Goal: Task Accomplishment & Management: Manage account settings

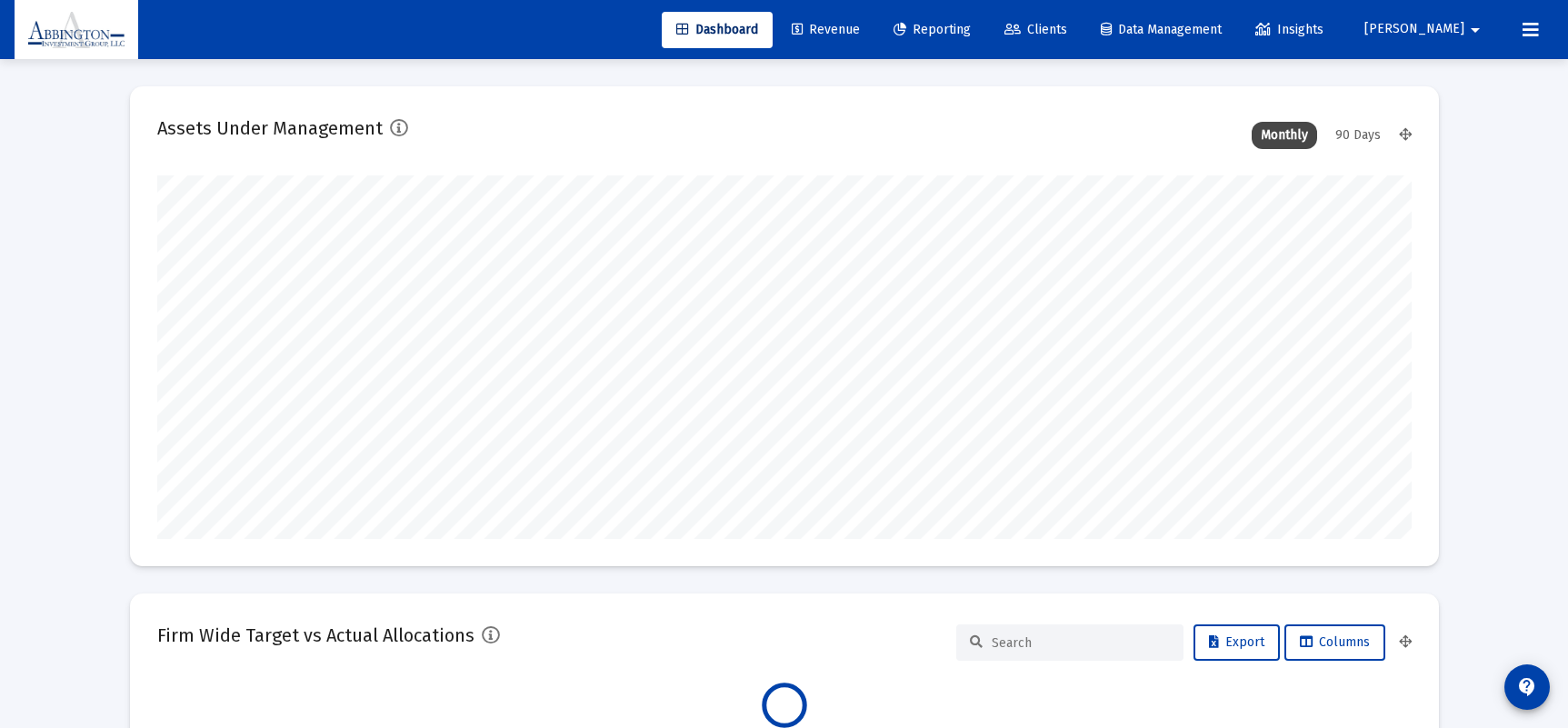
scroll to position [364, 1254]
type input "[DATE]"
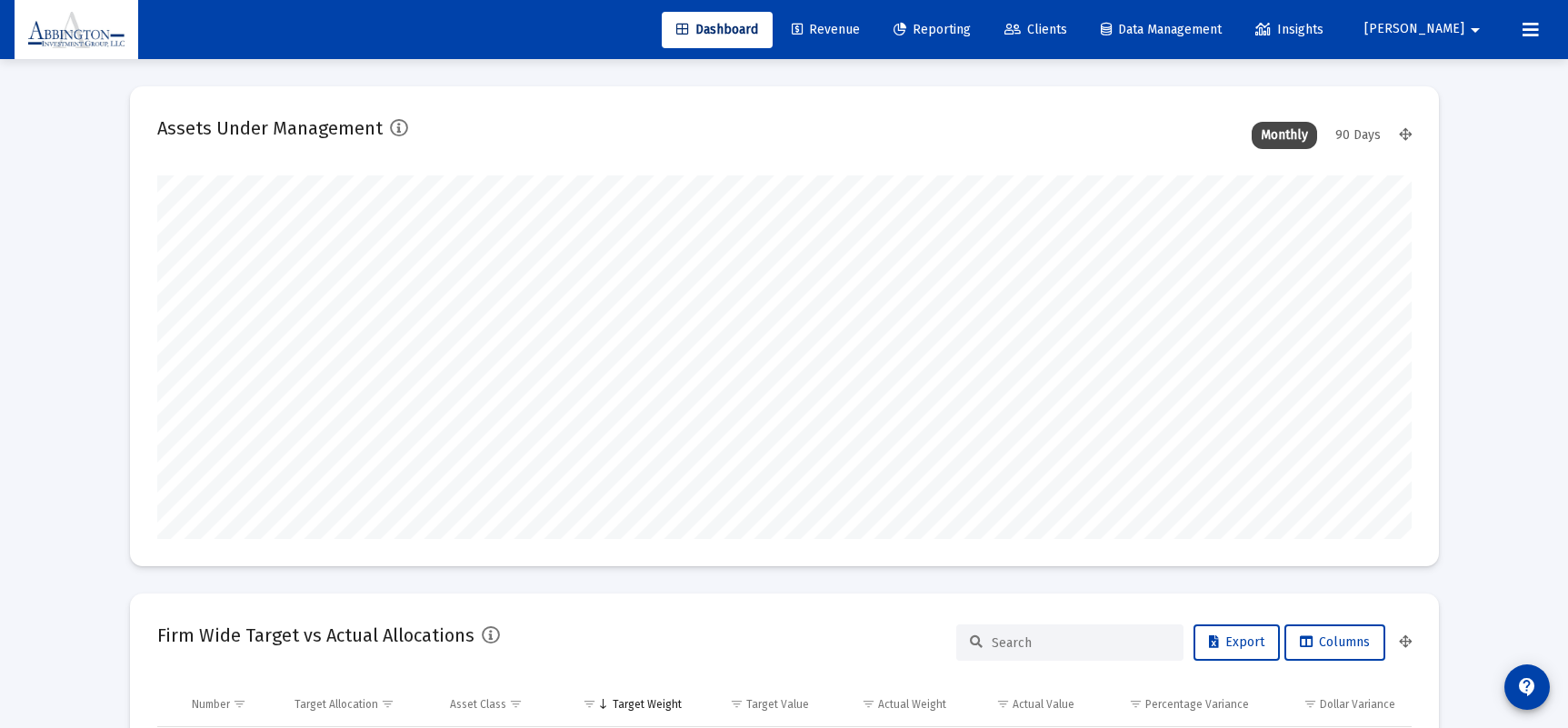
click at [1067, 27] on span "Clients" at bounding box center [1035, 29] width 63 height 16
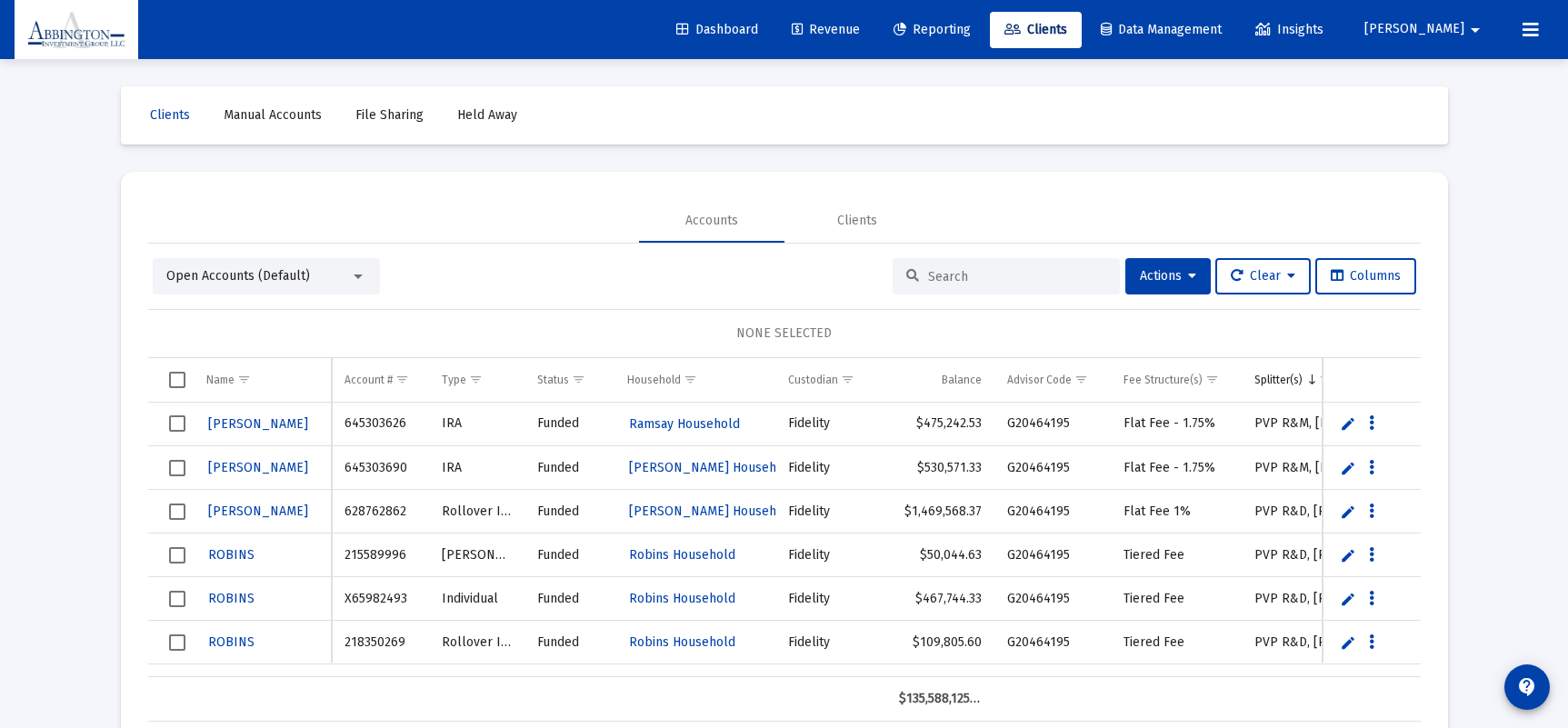
click at [1047, 279] on input at bounding box center [1017, 277] width 178 height 16
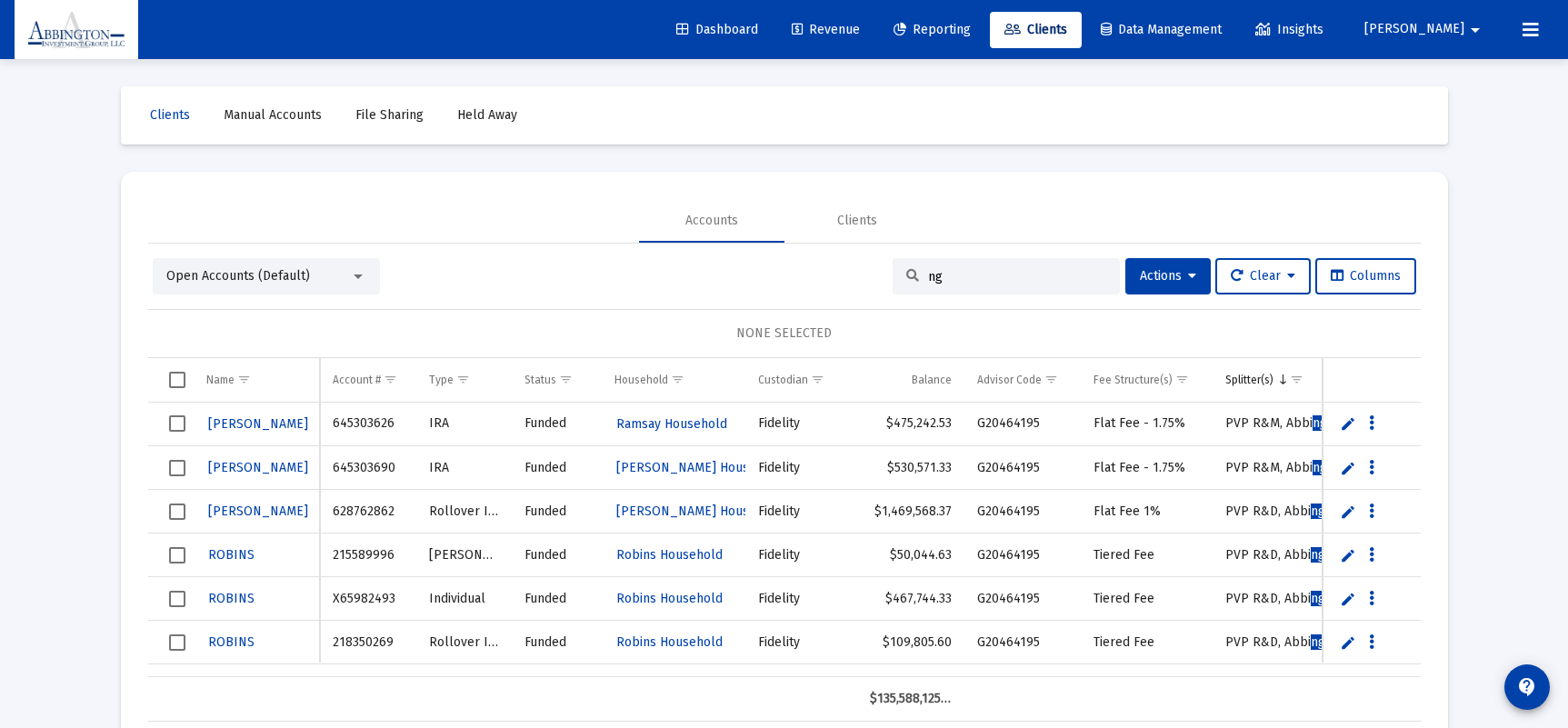
type input "n"
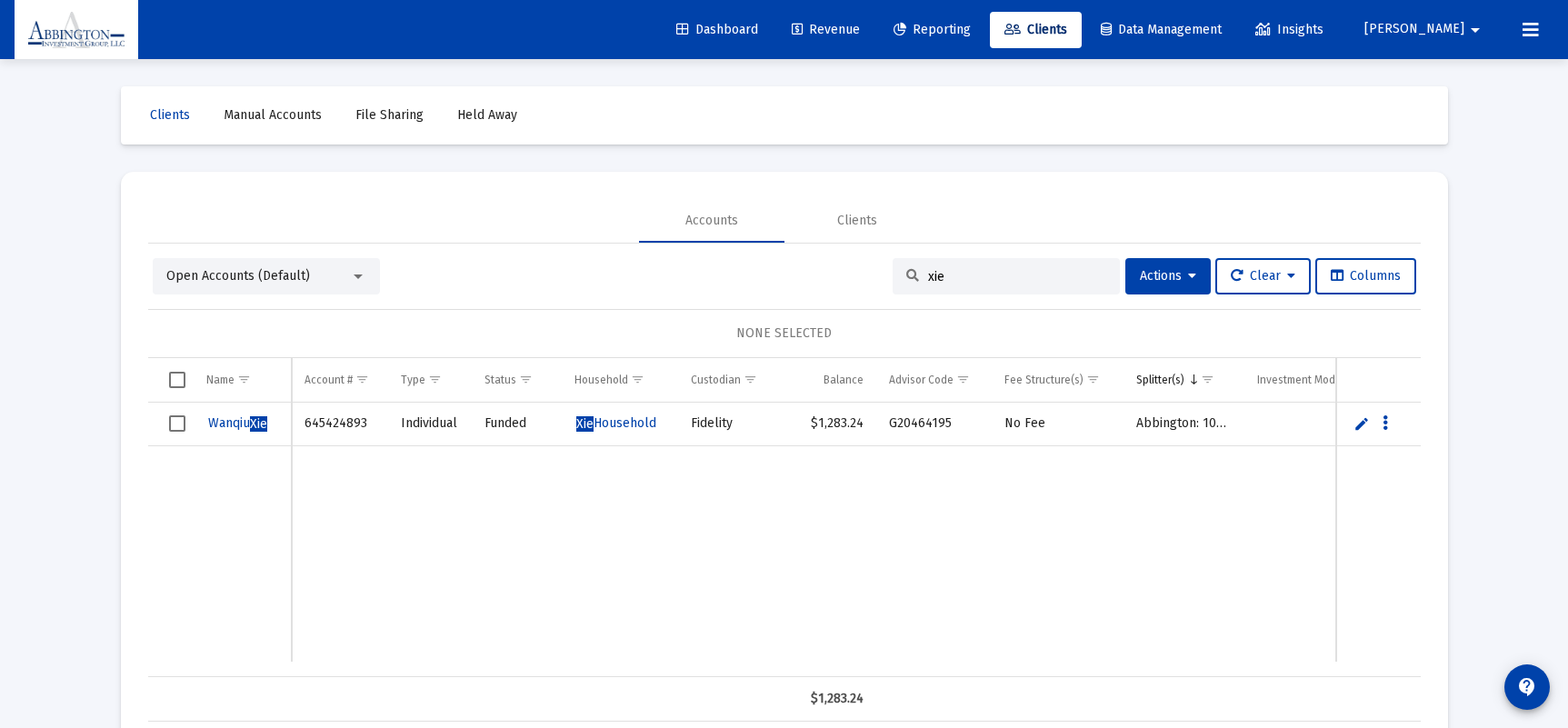
type input "xie"
click at [1383, 424] on icon "Data grid" at bounding box center [1385, 424] width 5 height 22
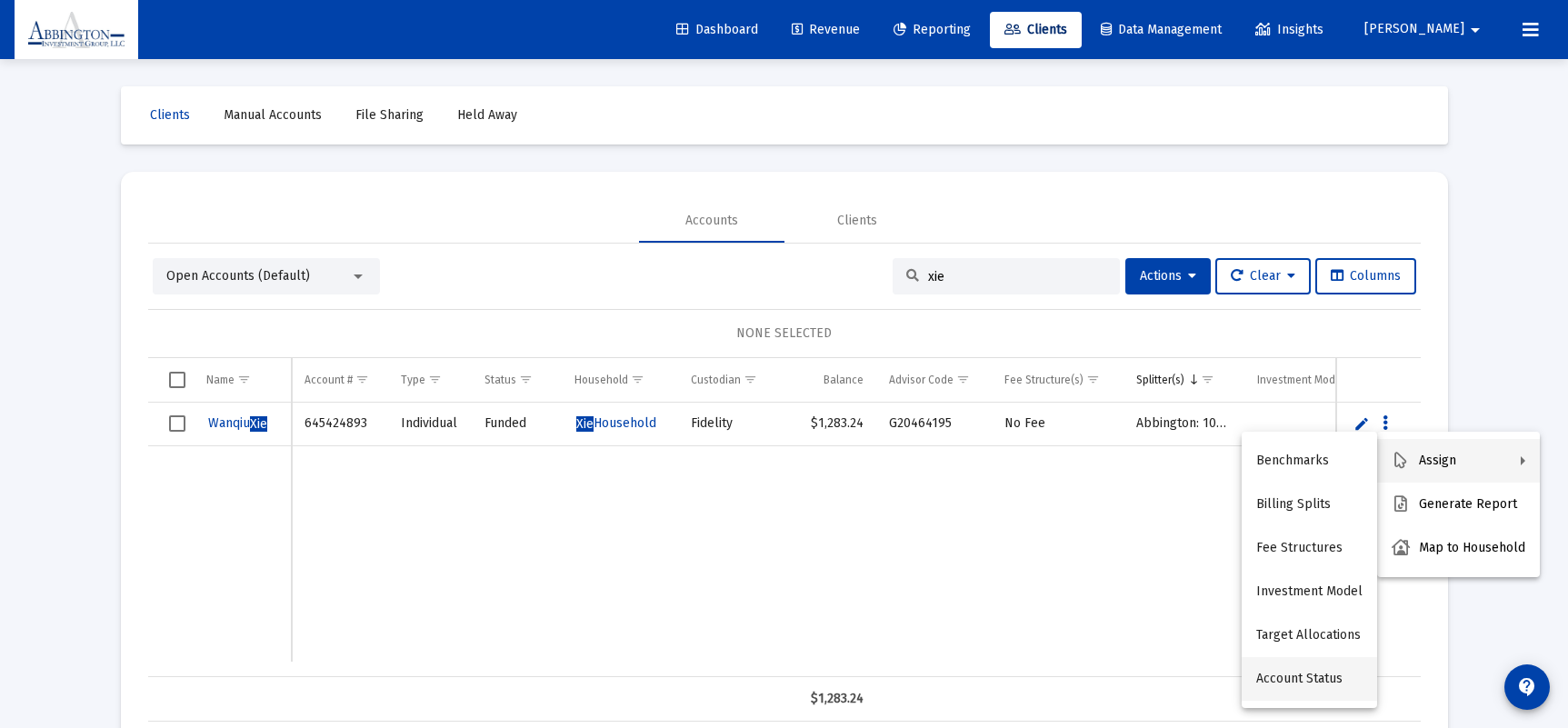
click at [1323, 679] on button "Account Status" at bounding box center [1309, 679] width 135 height 44
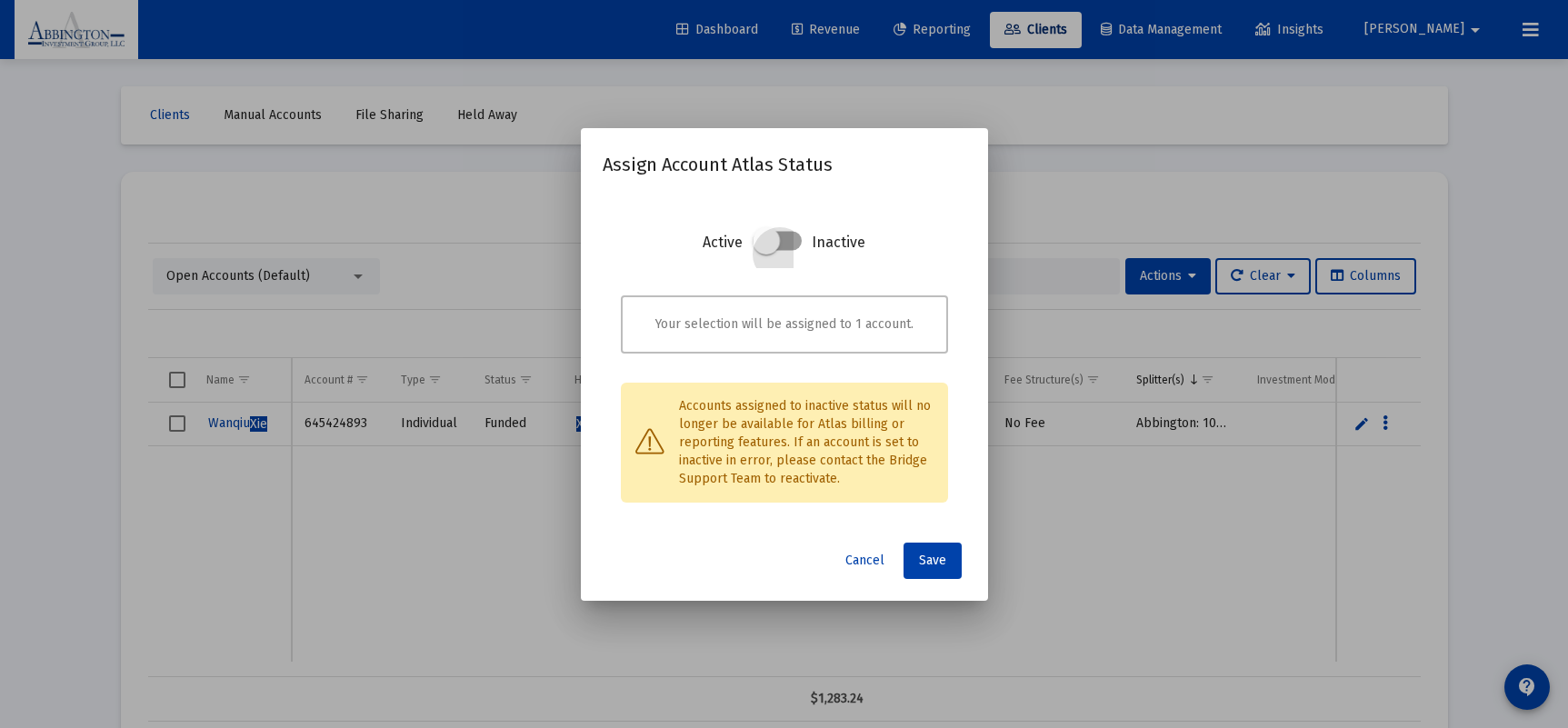
click at [767, 237] on span at bounding box center [766, 241] width 27 height 27
click at [767, 250] on input "checkbox" at bounding box center [766, 251] width 2 height 2
checkbox input "true"
click at [935, 573] on button "Save" at bounding box center [933, 561] width 59 height 37
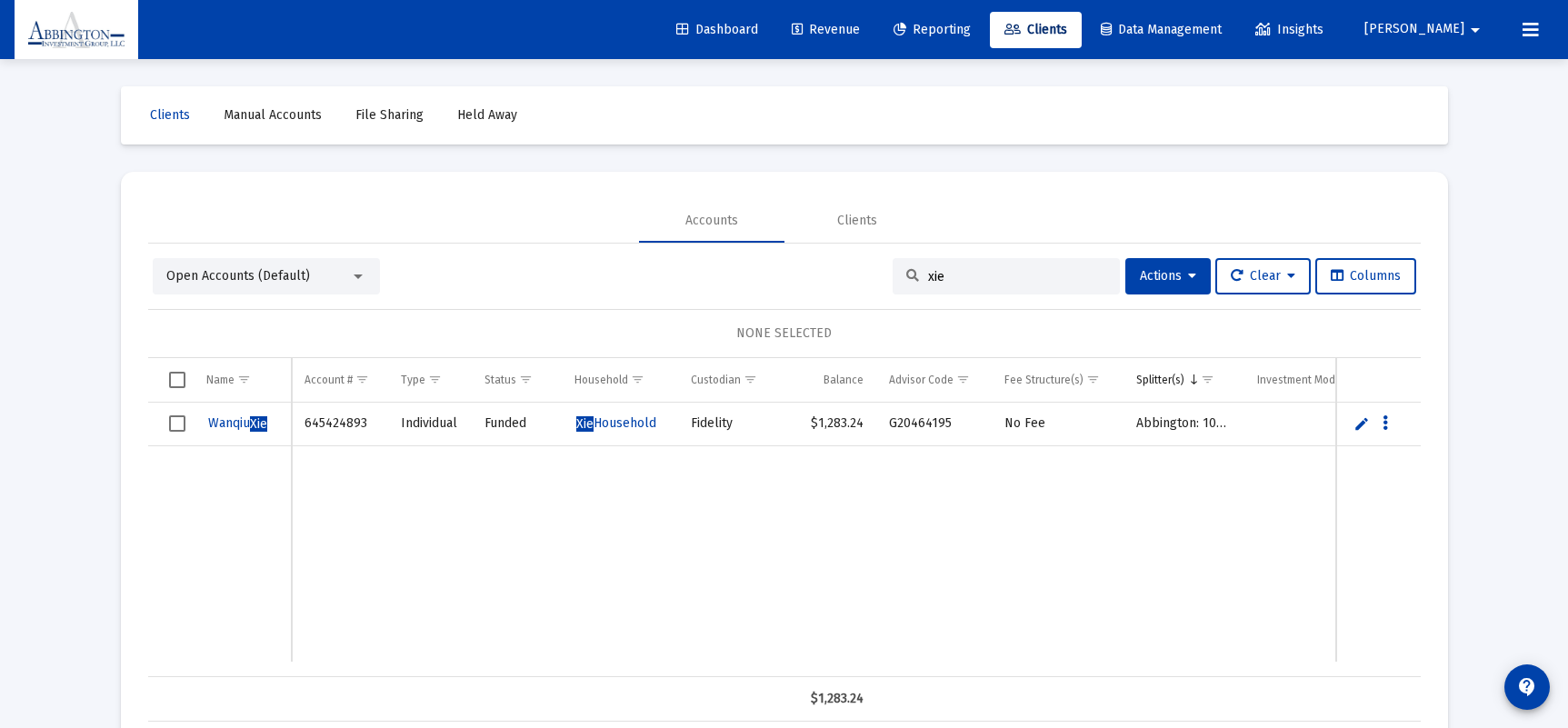
drag, startPoint x: 942, startPoint y: 277, endPoint x: 906, endPoint y: 277, distance: 36.0
click at [906, 277] on div "xie" at bounding box center [1006, 277] width 227 height 37
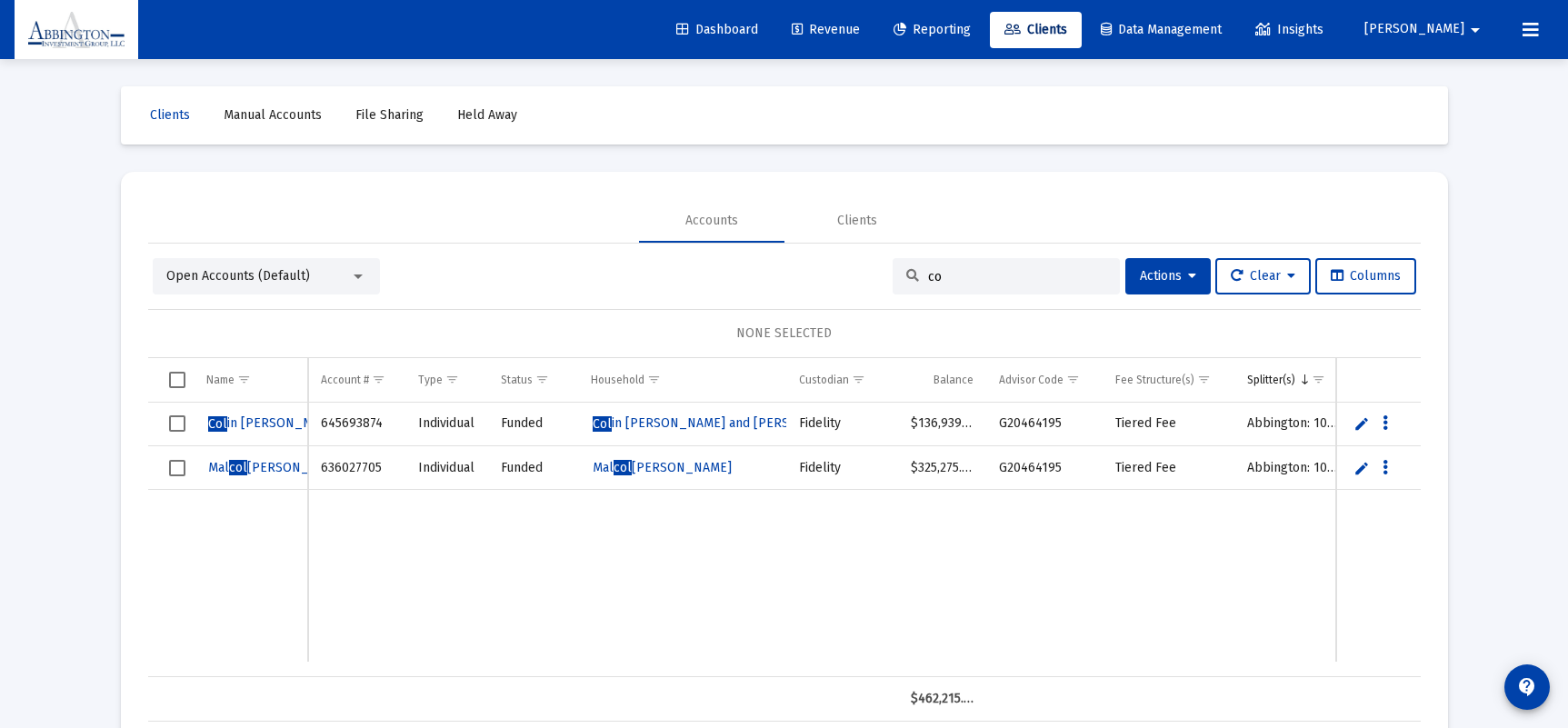
type input "c"
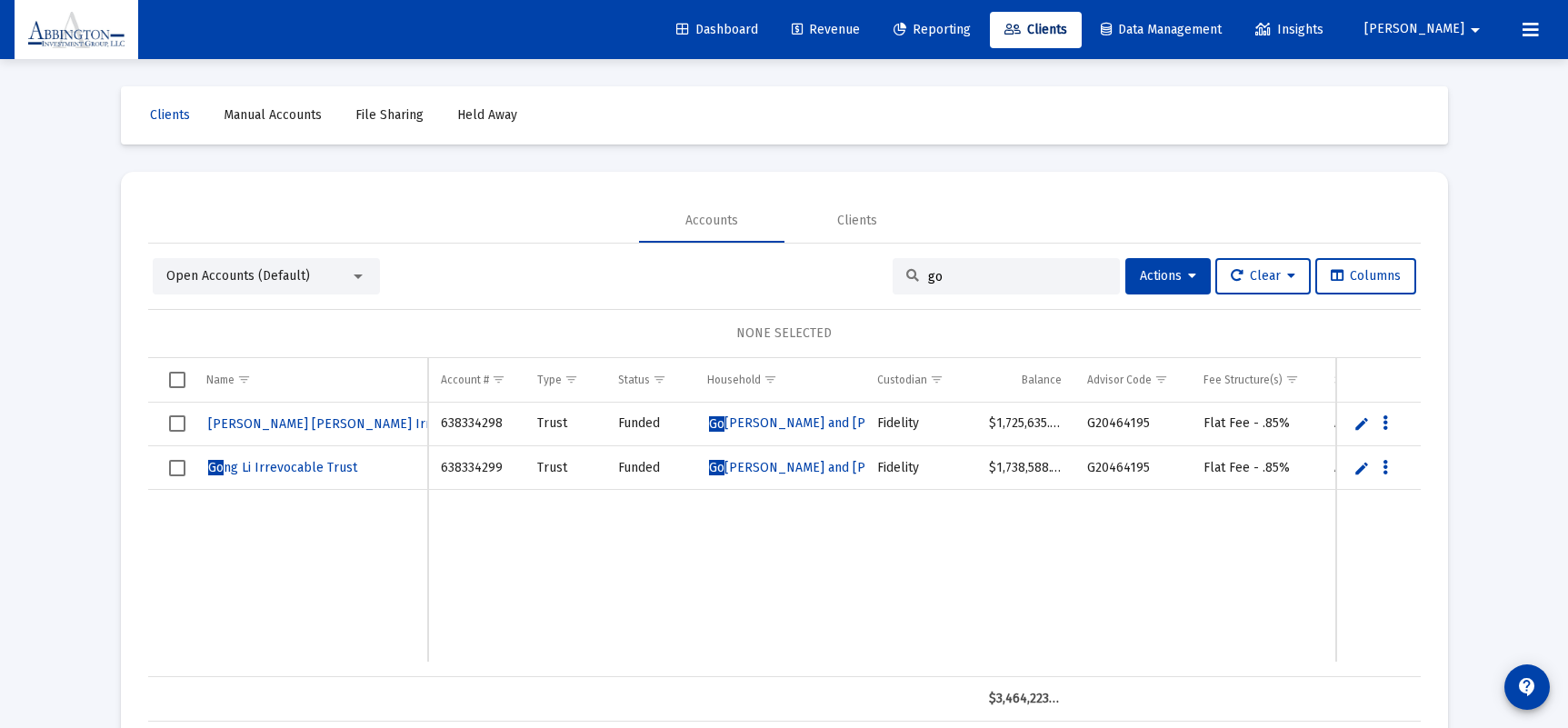
type input "g"
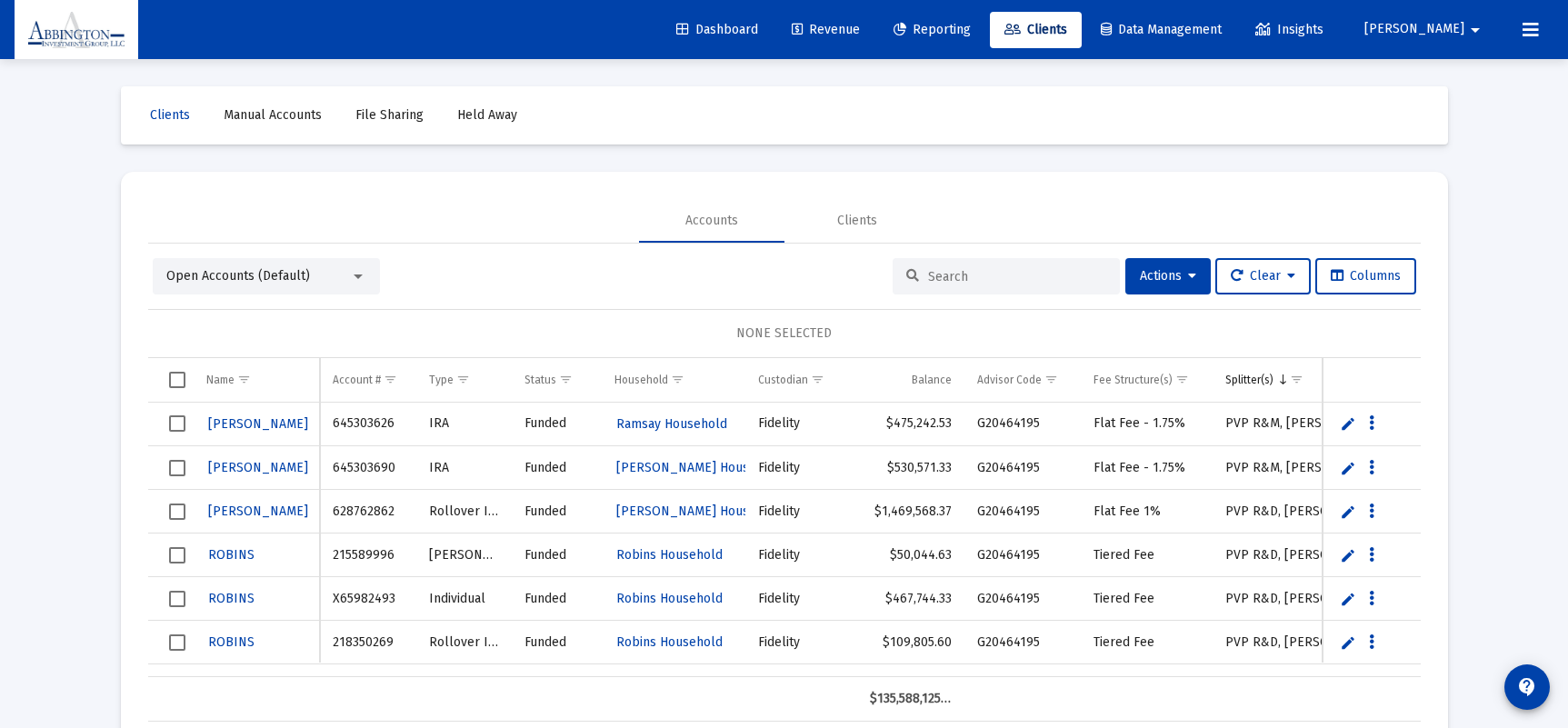
click at [856, 29] on span "Revenue" at bounding box center [826, 29] width 68 height 16
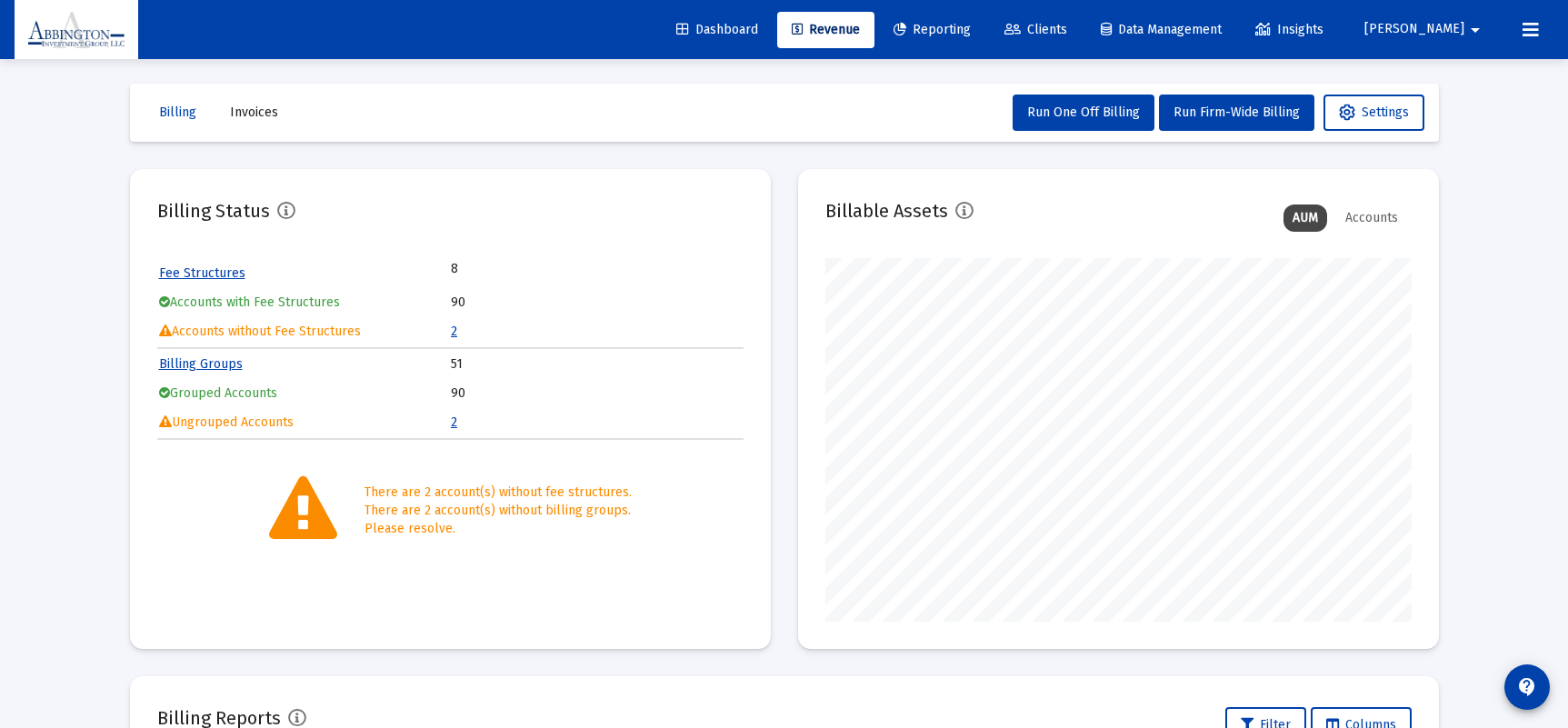
scroll to position [4, 0]
click at [216, 361] on link "Billing Groups" at bounding box center [200, 363] width 83 height 16
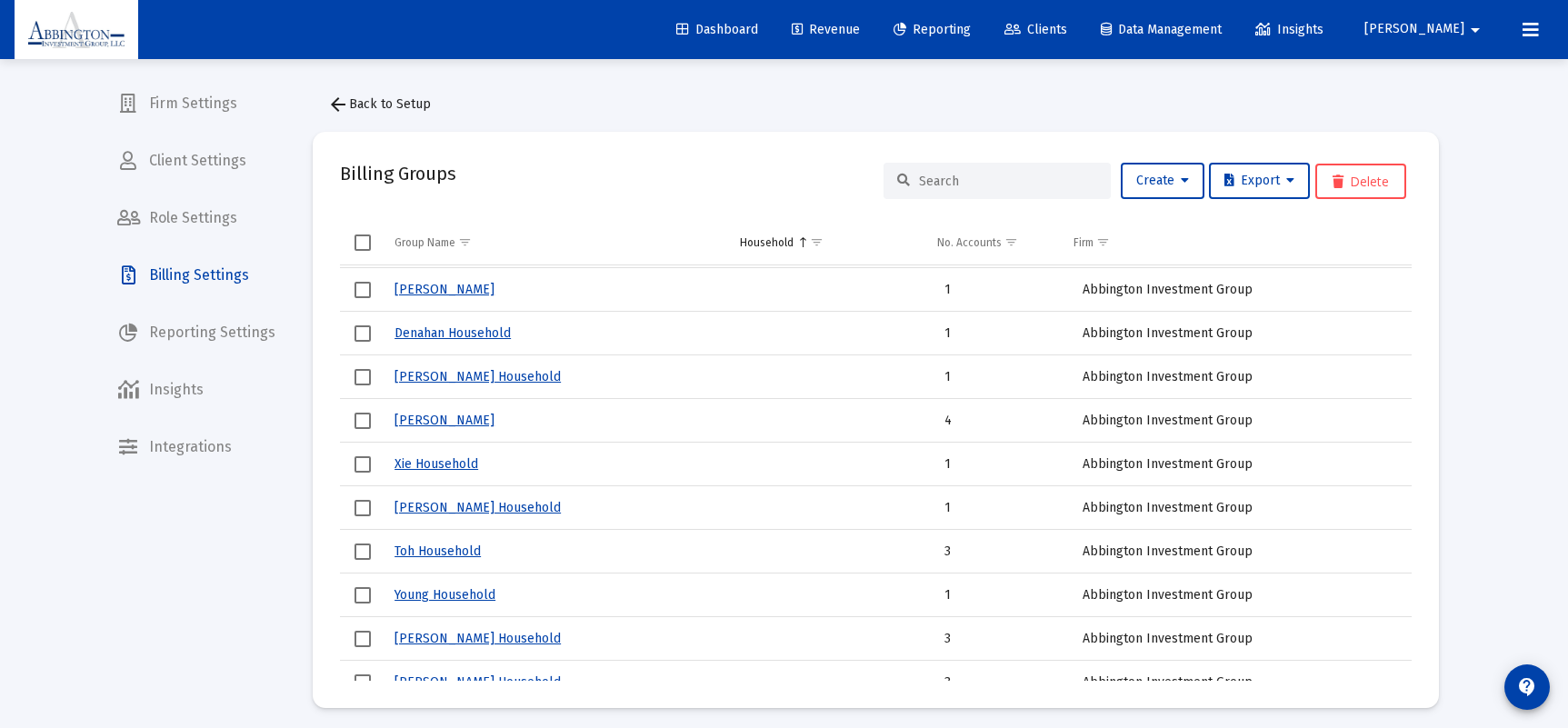
scroll to position [391, 0]
click at [407, 469] on link "Xie Household" at bounding box center [436, 462] width 83 height 16
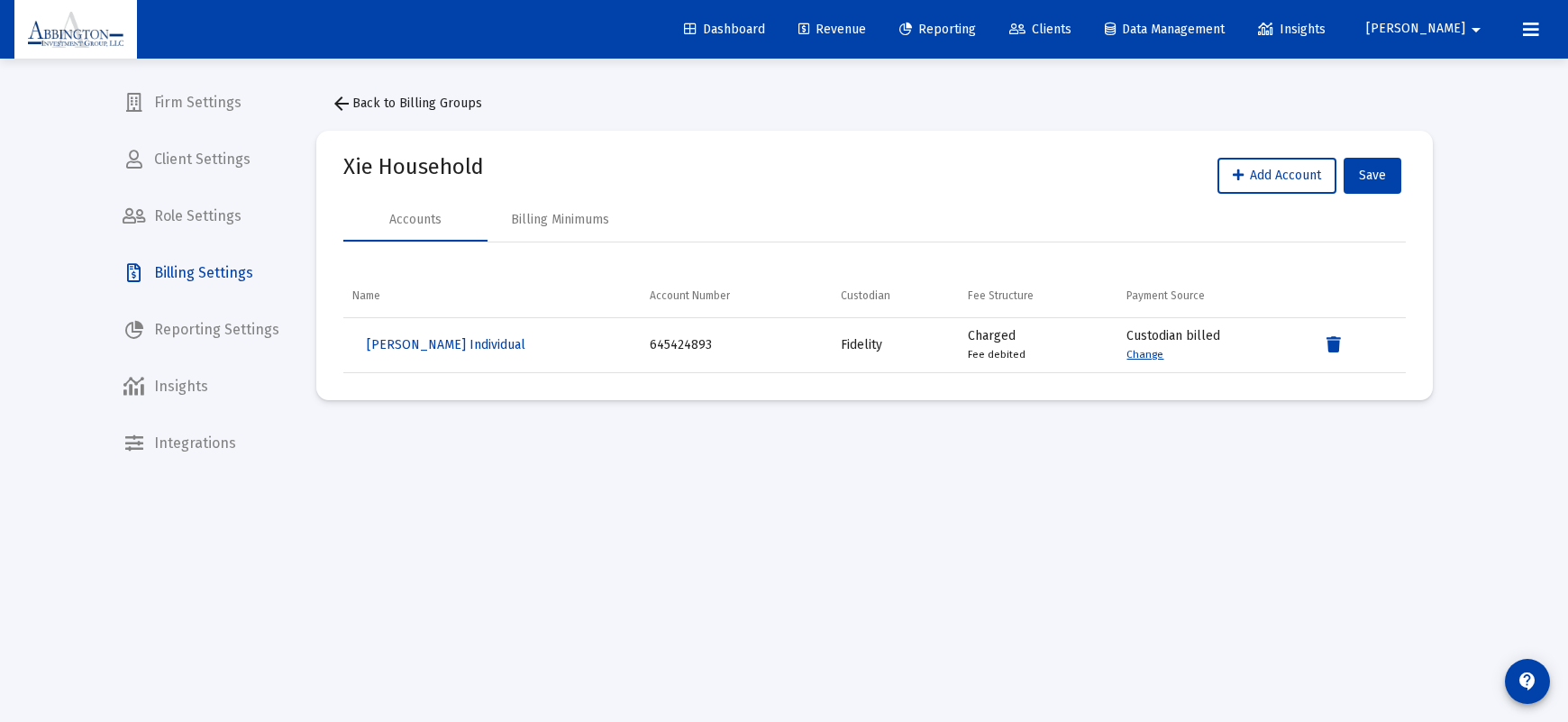
click at [339, 104] on mat-icon "arrow_back" at bounding box center [341, 104] width 22 height 22
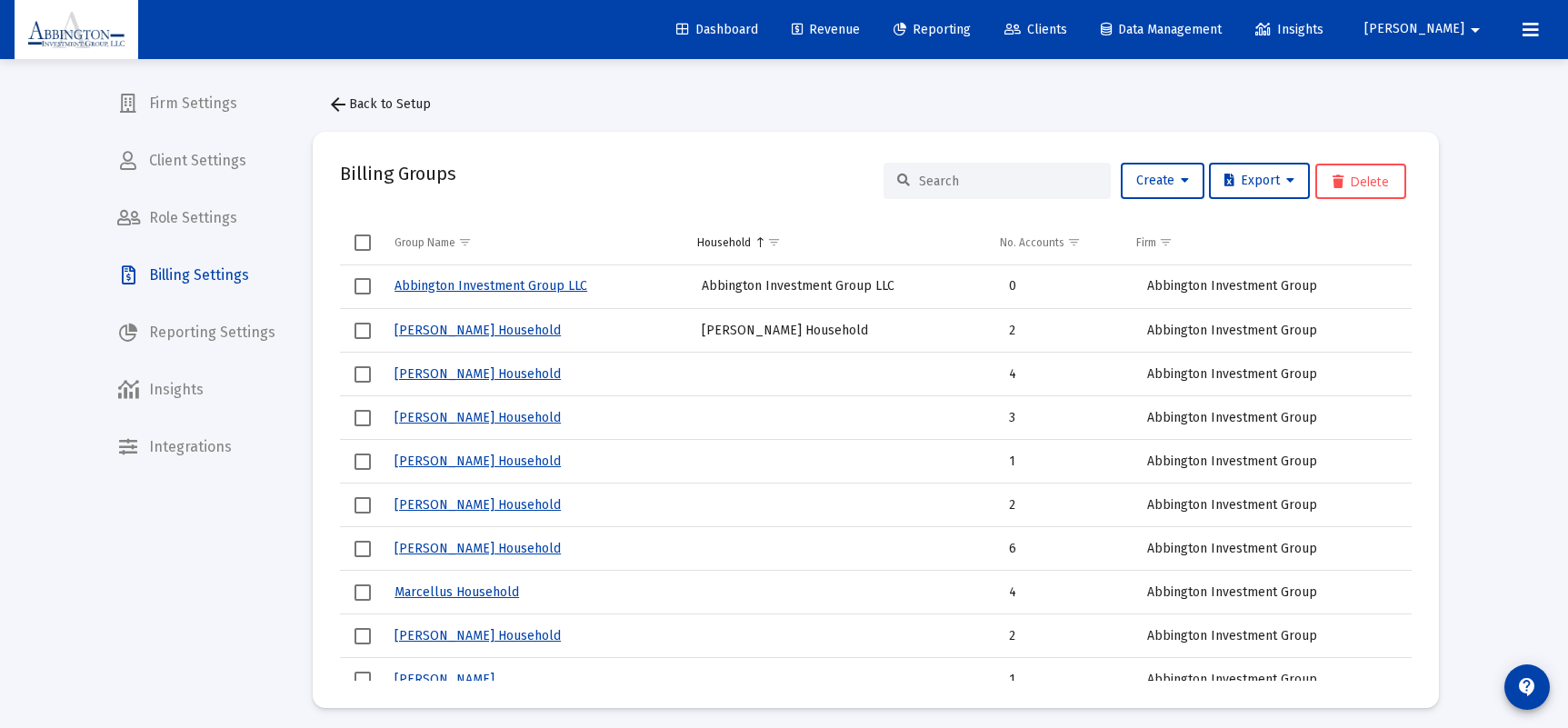
click at [946, 180] on input at bounding box center [1008, 181] width 178 height 16
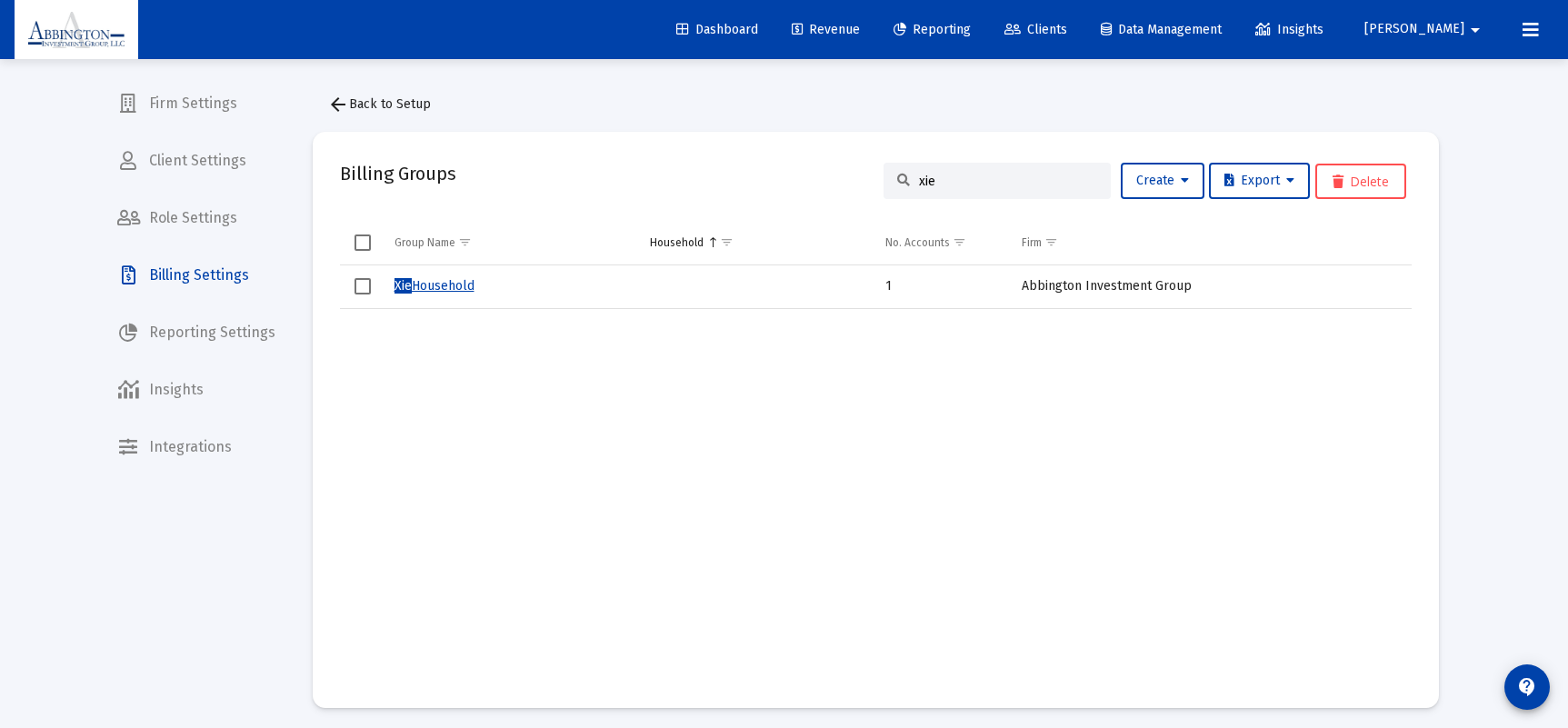
click at [362, 286] on span "Select row" at bounding box center [362, 287] width 16 height 16
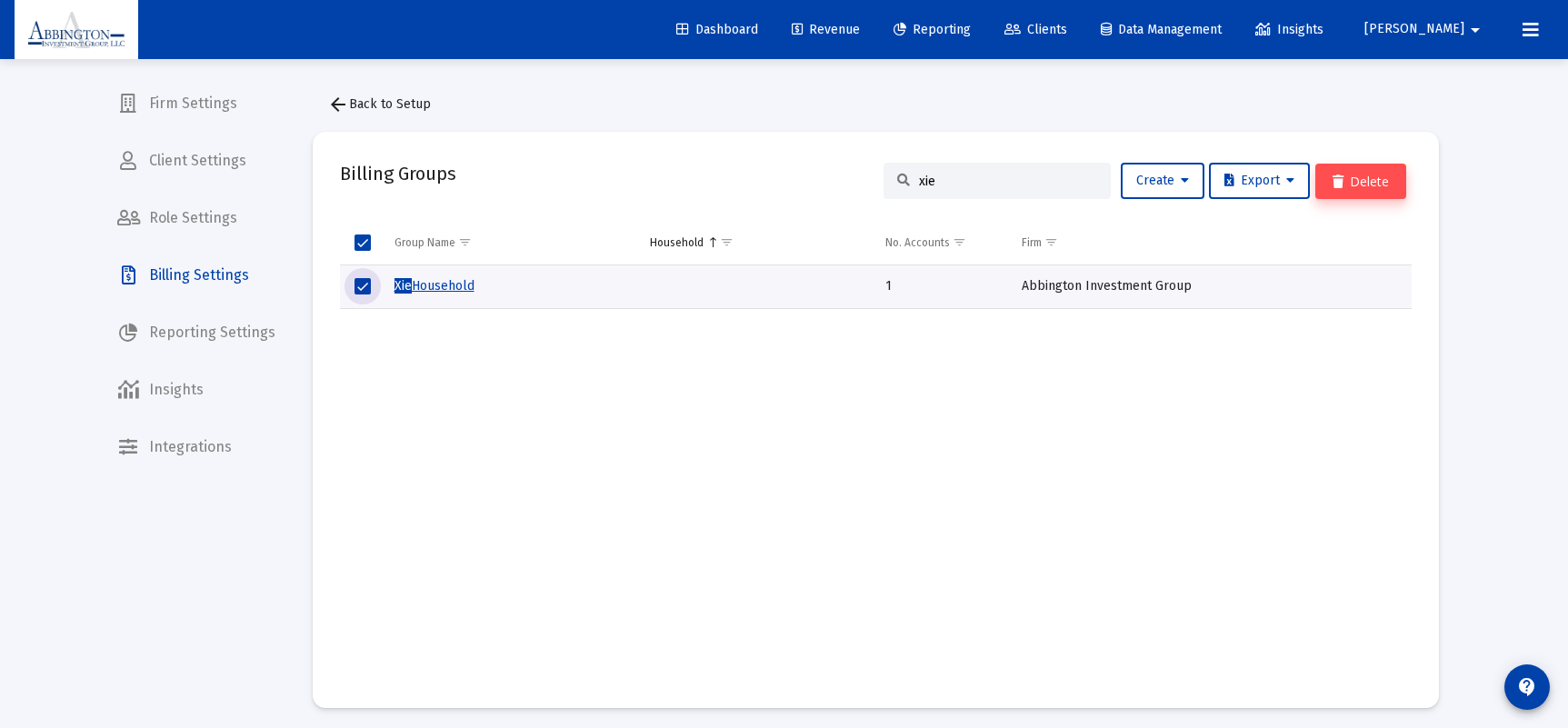
click at [1367, 187] on button "Delete" at bounding box center [1360, 181] width 91 height 36
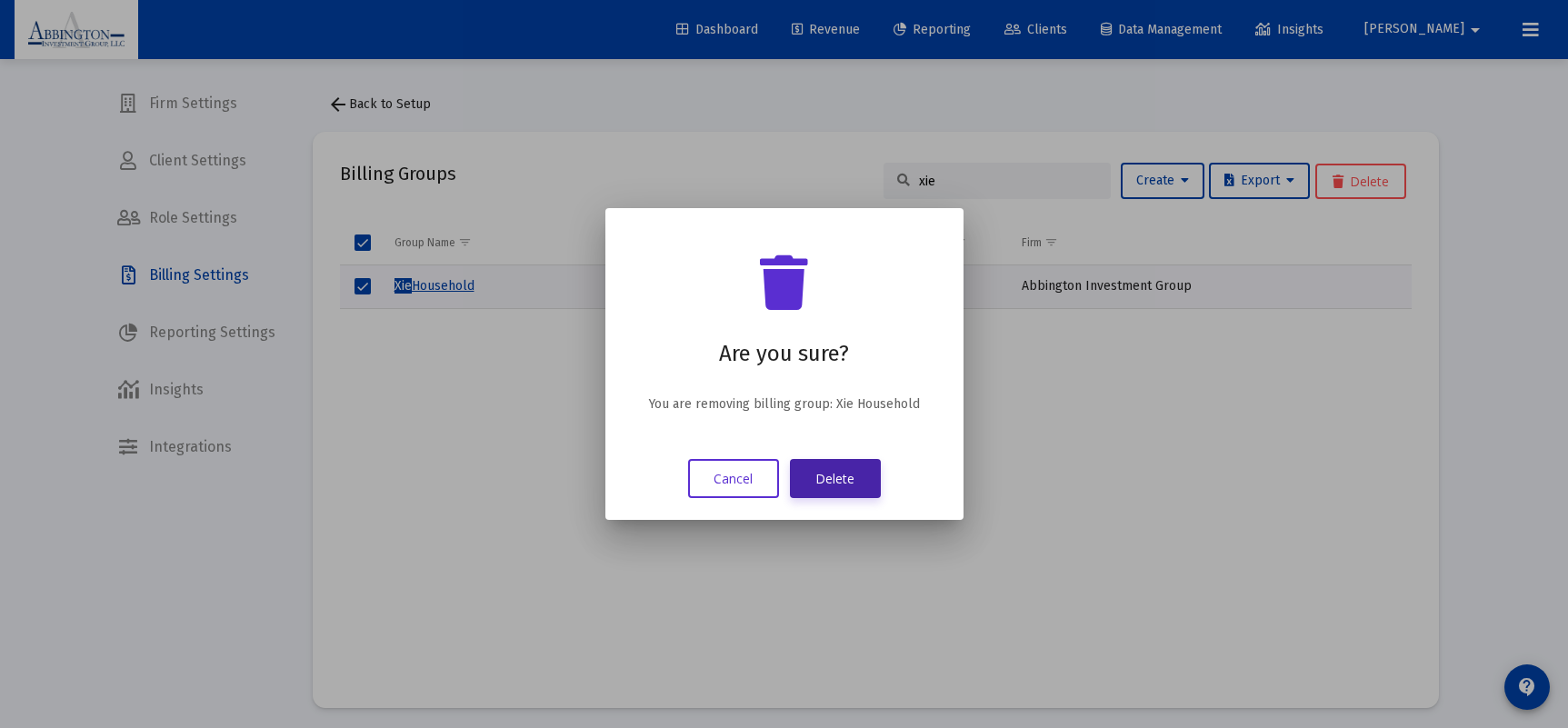
click at [829, 489] on button "Delete" at bounding box center [835, 478] width 91 height 39
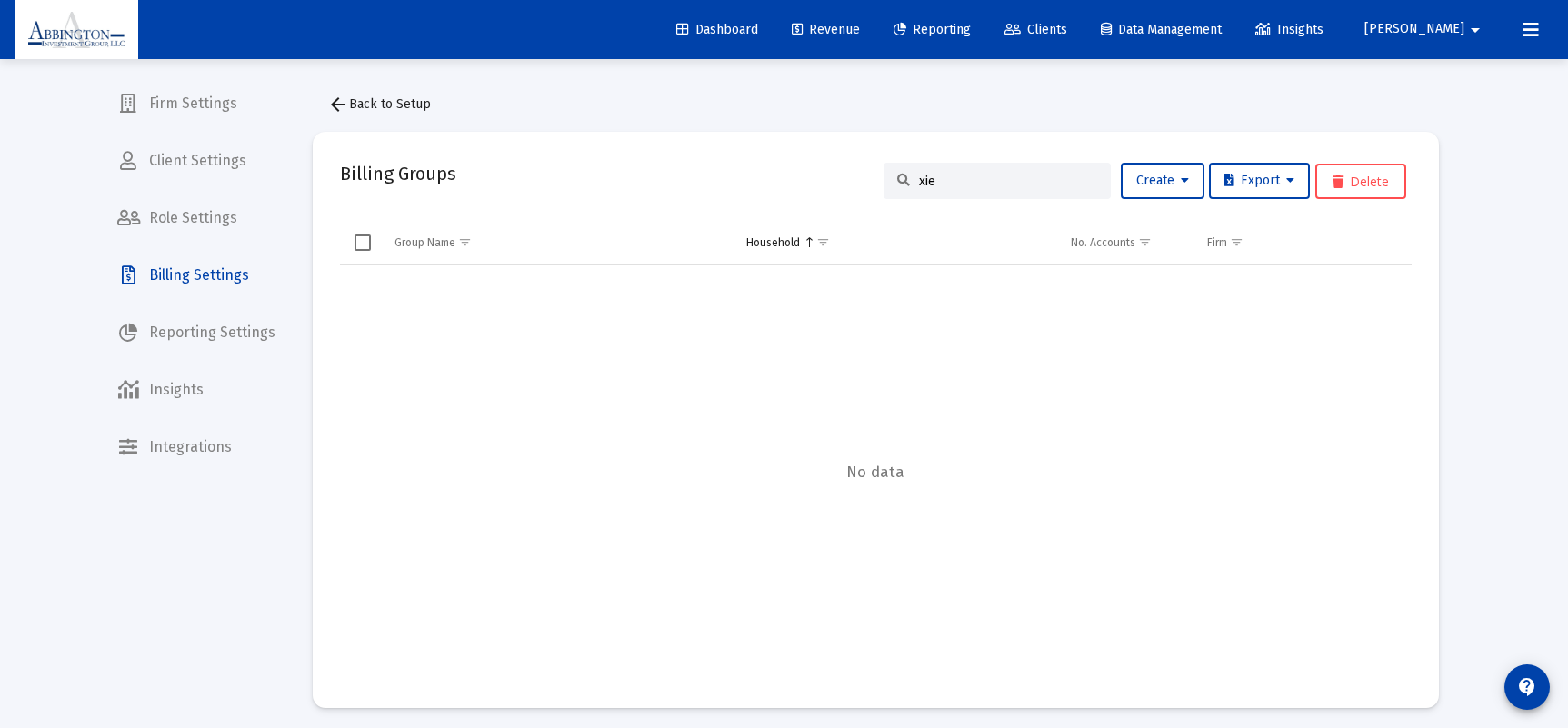
drag, startPoint x: 947, startPoint y: 182, endPoint x: 898, endPoint y: 184, distance: 49.0
click at [898, 184] on div "xie" at bounding box center [997, 181] width 227 height 37
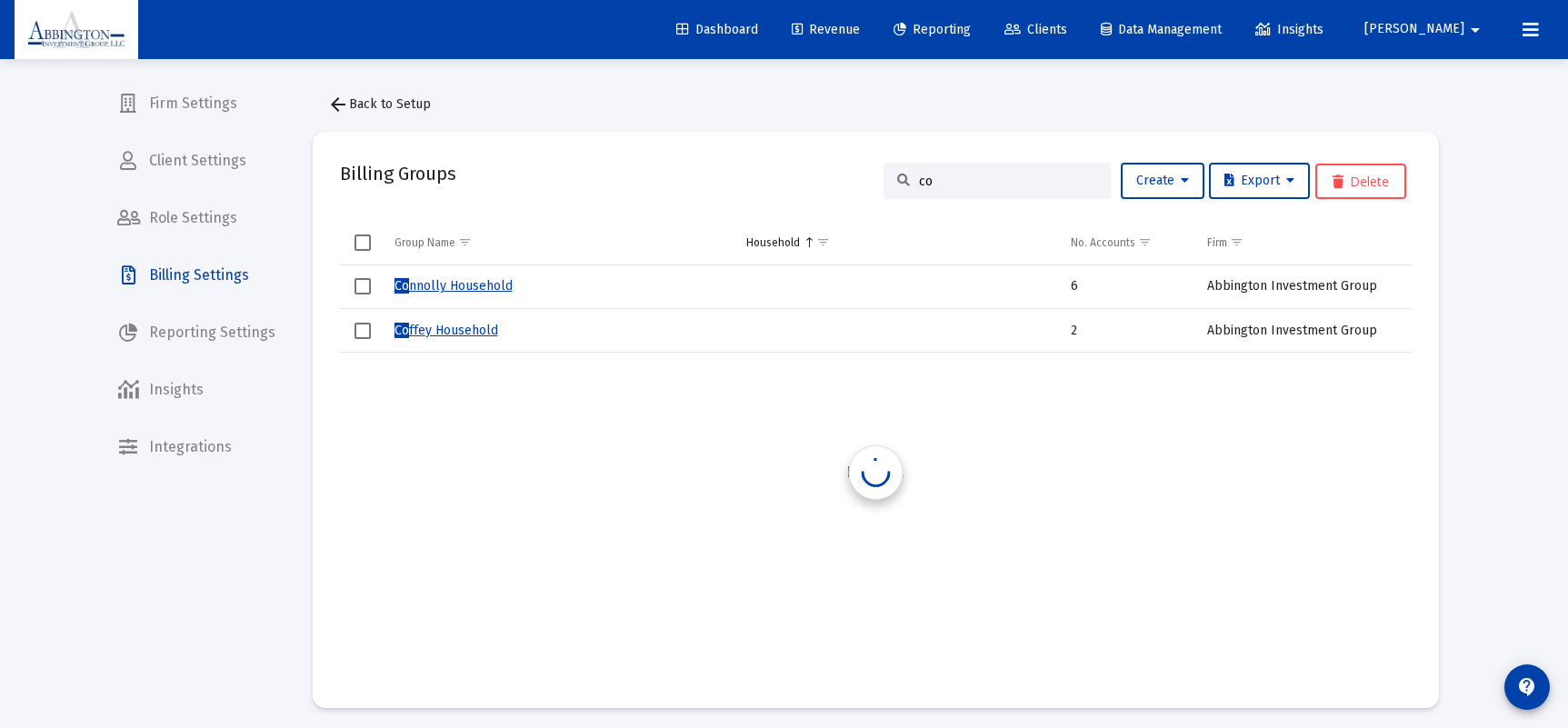
type input "c"
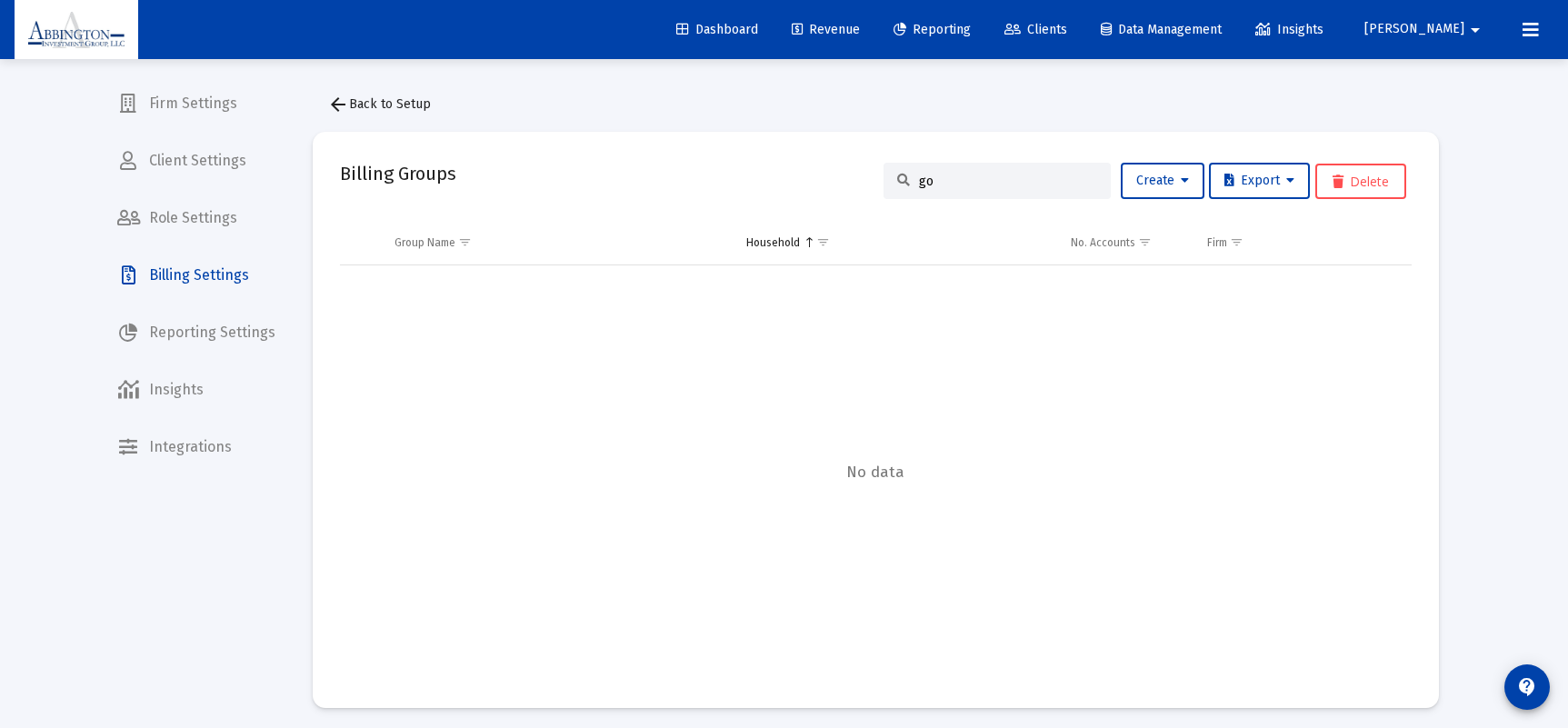
type input "g"
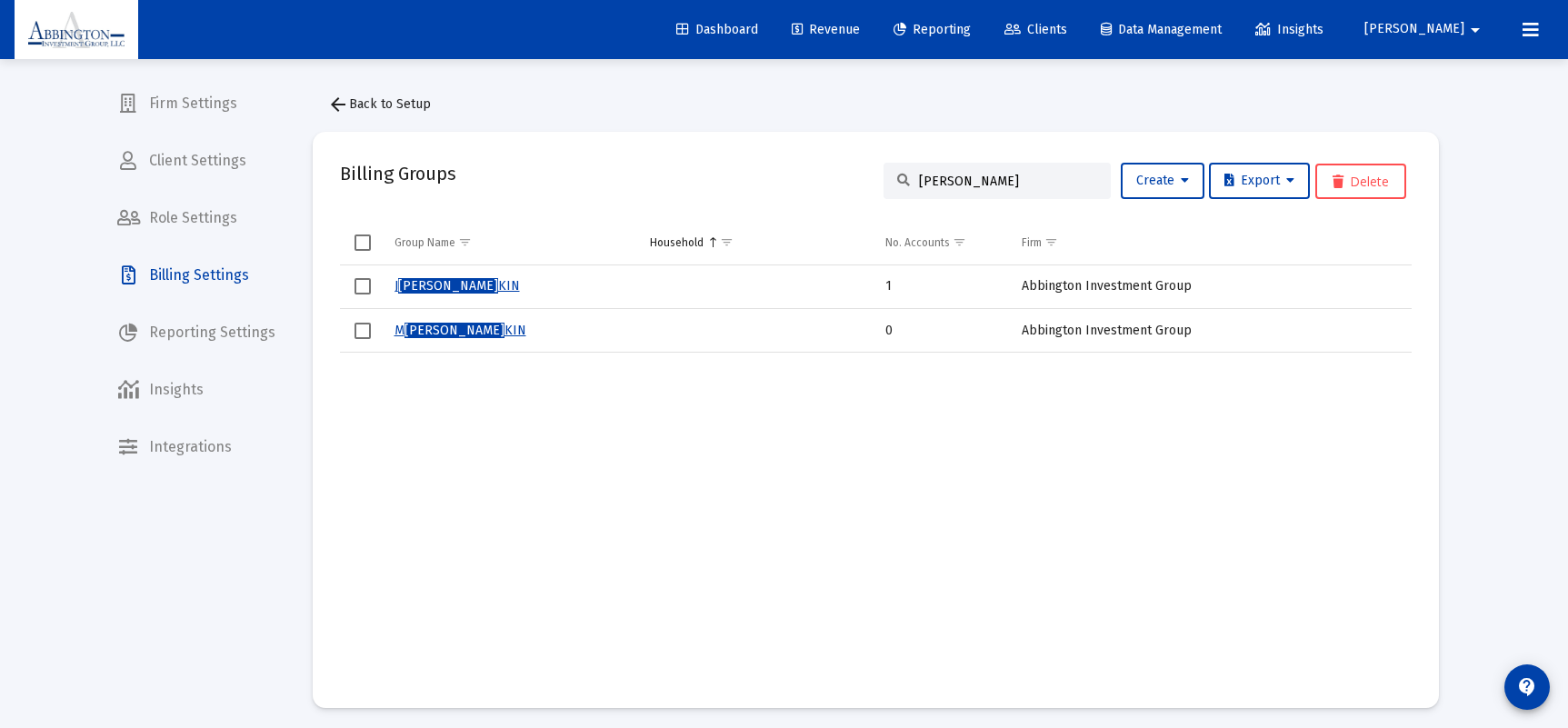
click at [361, 333] on span "Select row" at bounding box center [362, 331] width 16 height 16
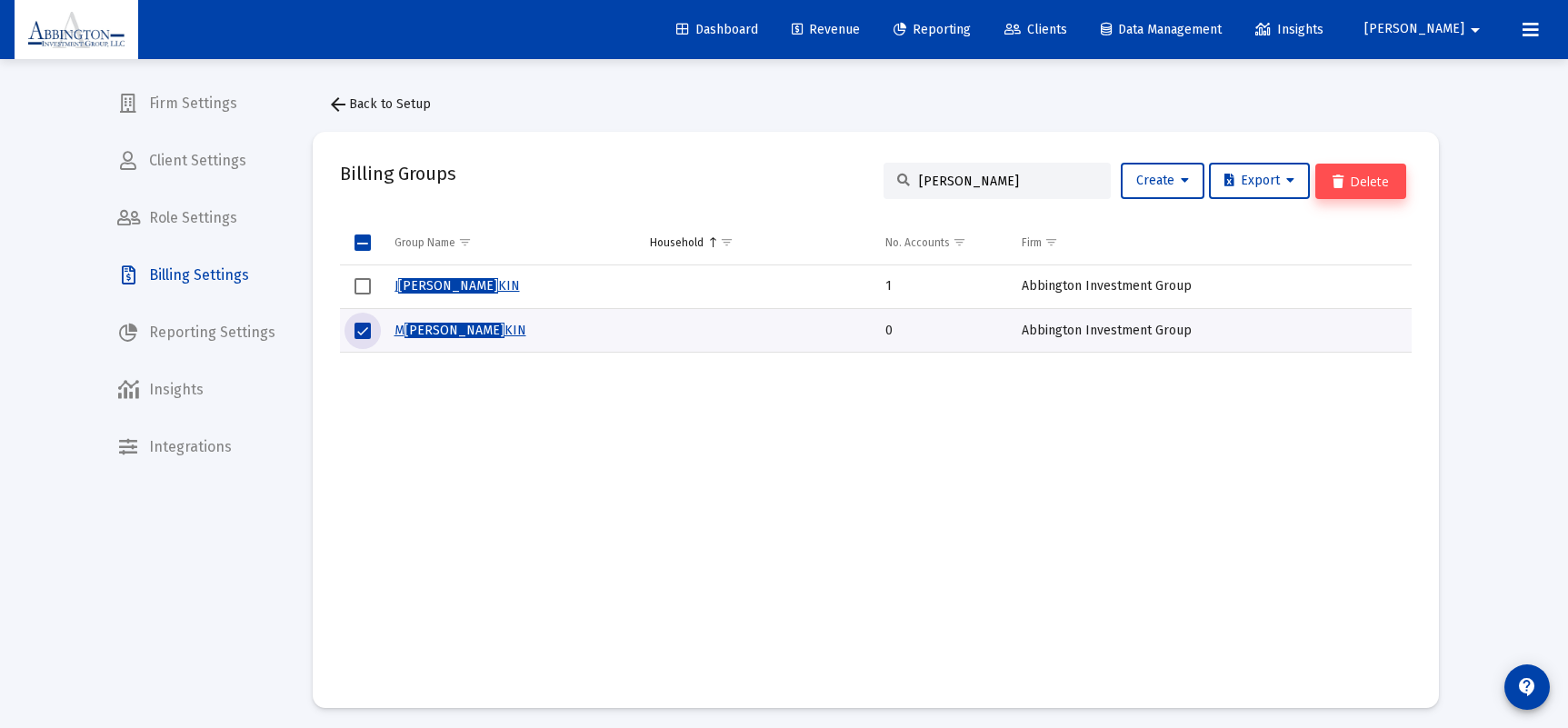
click at [1353, 180] on button "Delete" at bounding box center [1360, 181] width 91 height 36
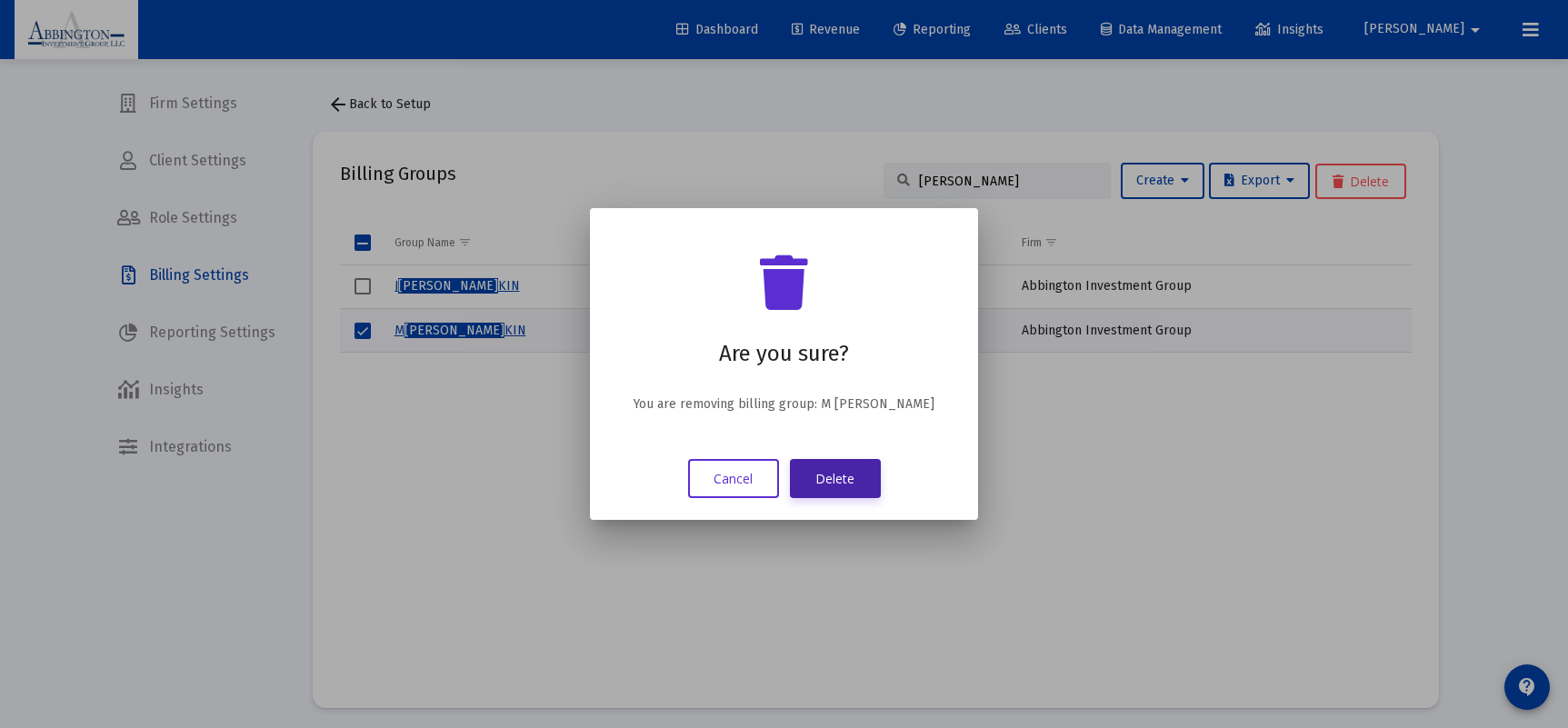
click at [819, 467] on button "Delete" at bounding box center [835, 478] width 91 height 39
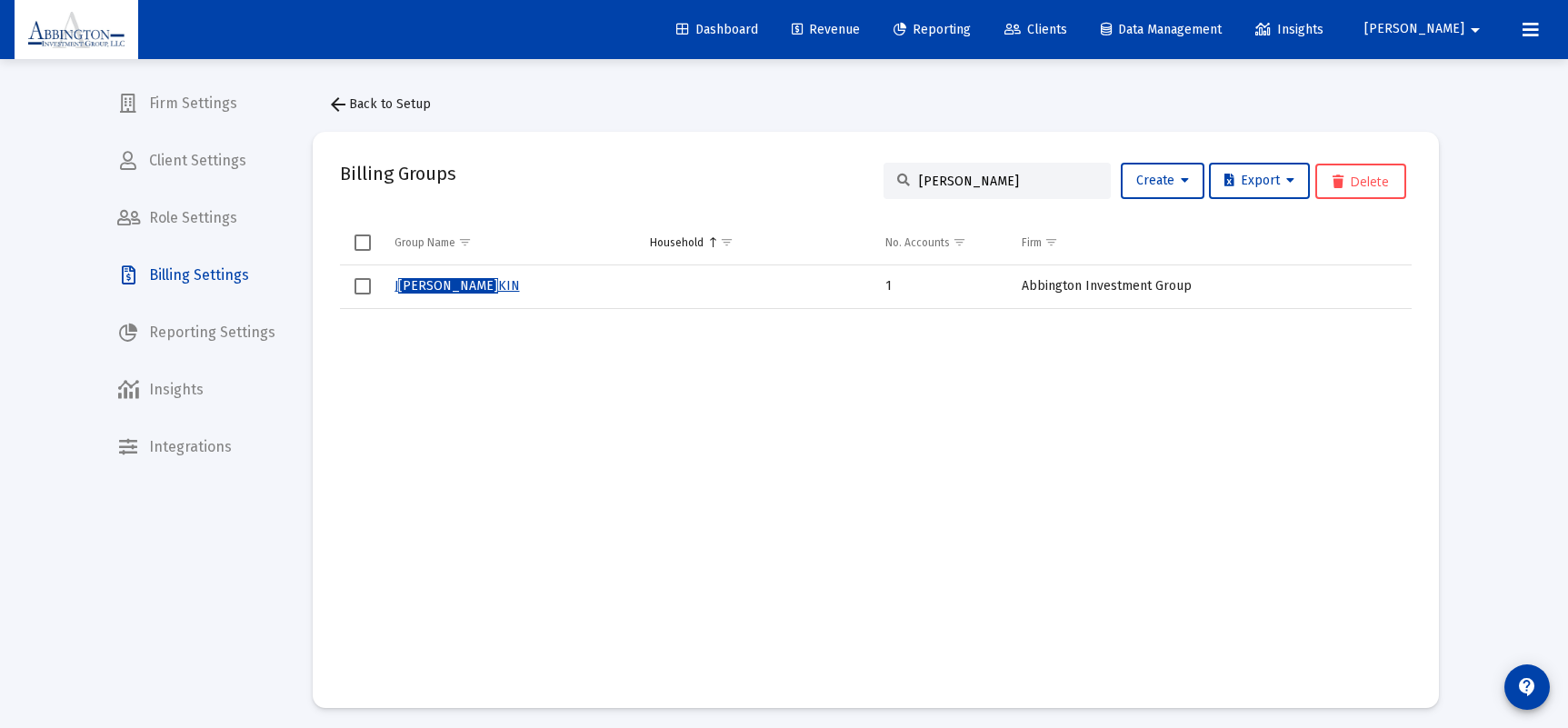
click at [611, 451] on td "Data grid" at bounding box center [513, 495] width 255 height 372
drag, startPoint x: 951, startPoint y: 179, endPoint x: 881, endPoint y: 180, distance: 70.0
click at [883, 180] on div "[PERSON_NAME]" at bounding box center [997, 181] width 227 height 37
type input "toh"
click at [435, 282] on link "Toh Household" at bounding box center [436, 286] width 82 height 16
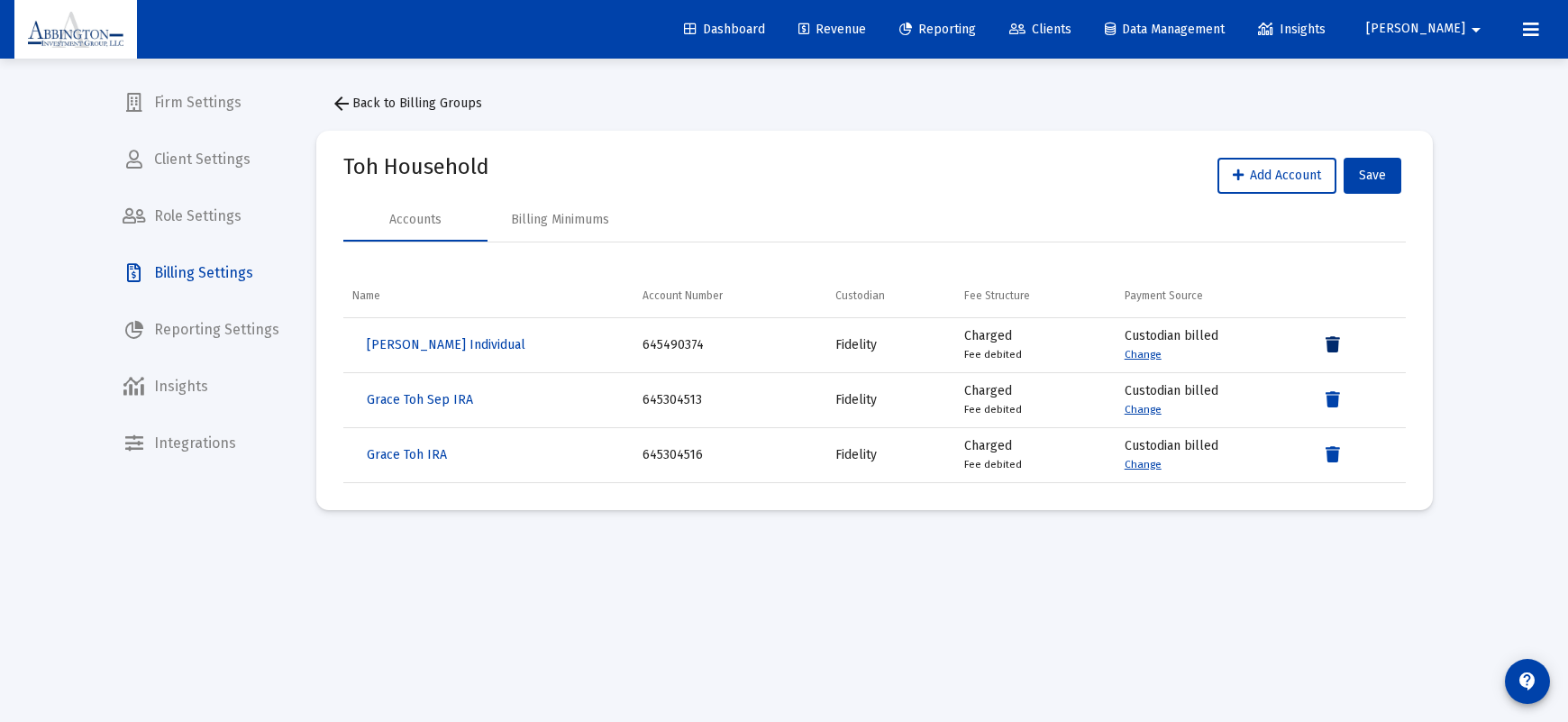
click at [1333, 345] on icon "Data grid" at bounding box center [1333, 345] width 15 height 22
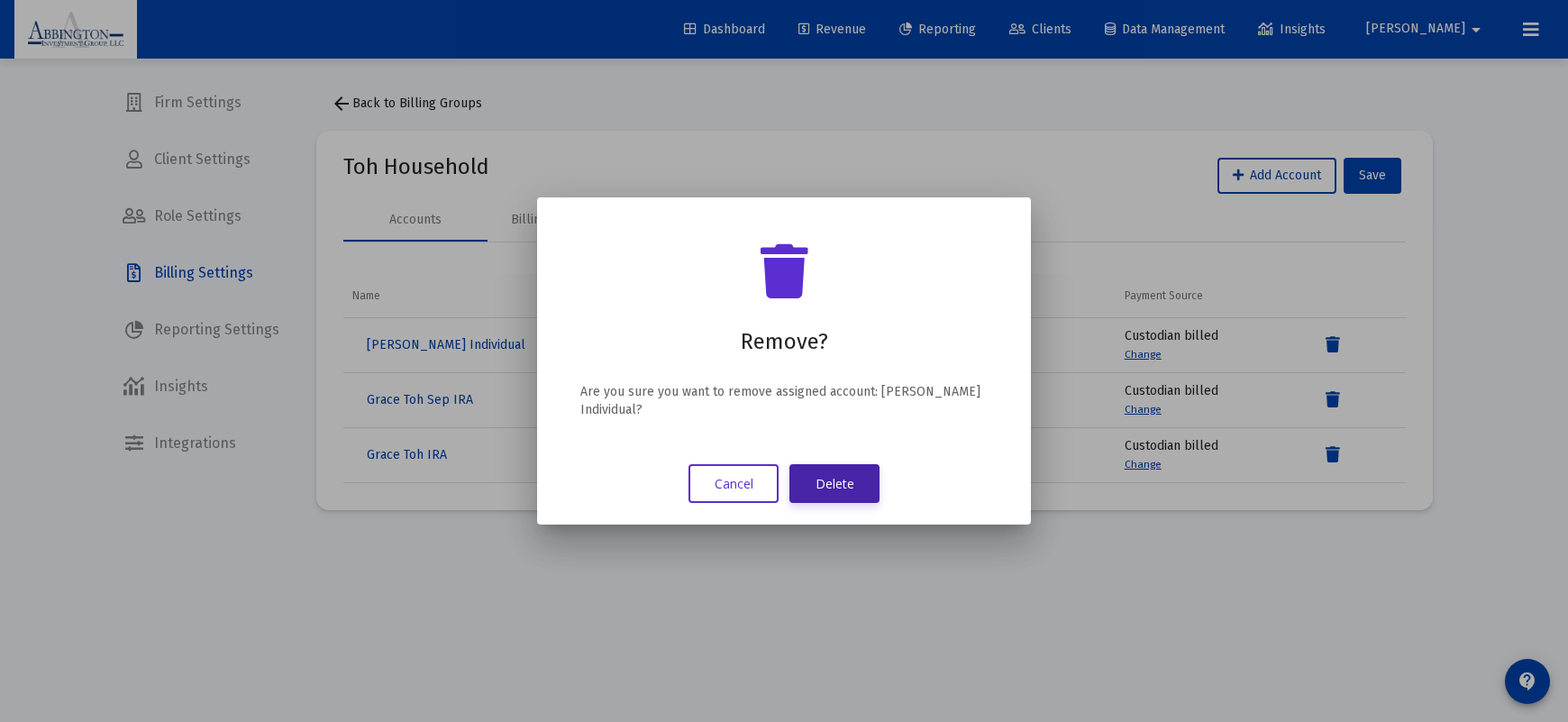
click at [841, 488] on button "Delete" at bounding box center [834, 483] width 90 height 39
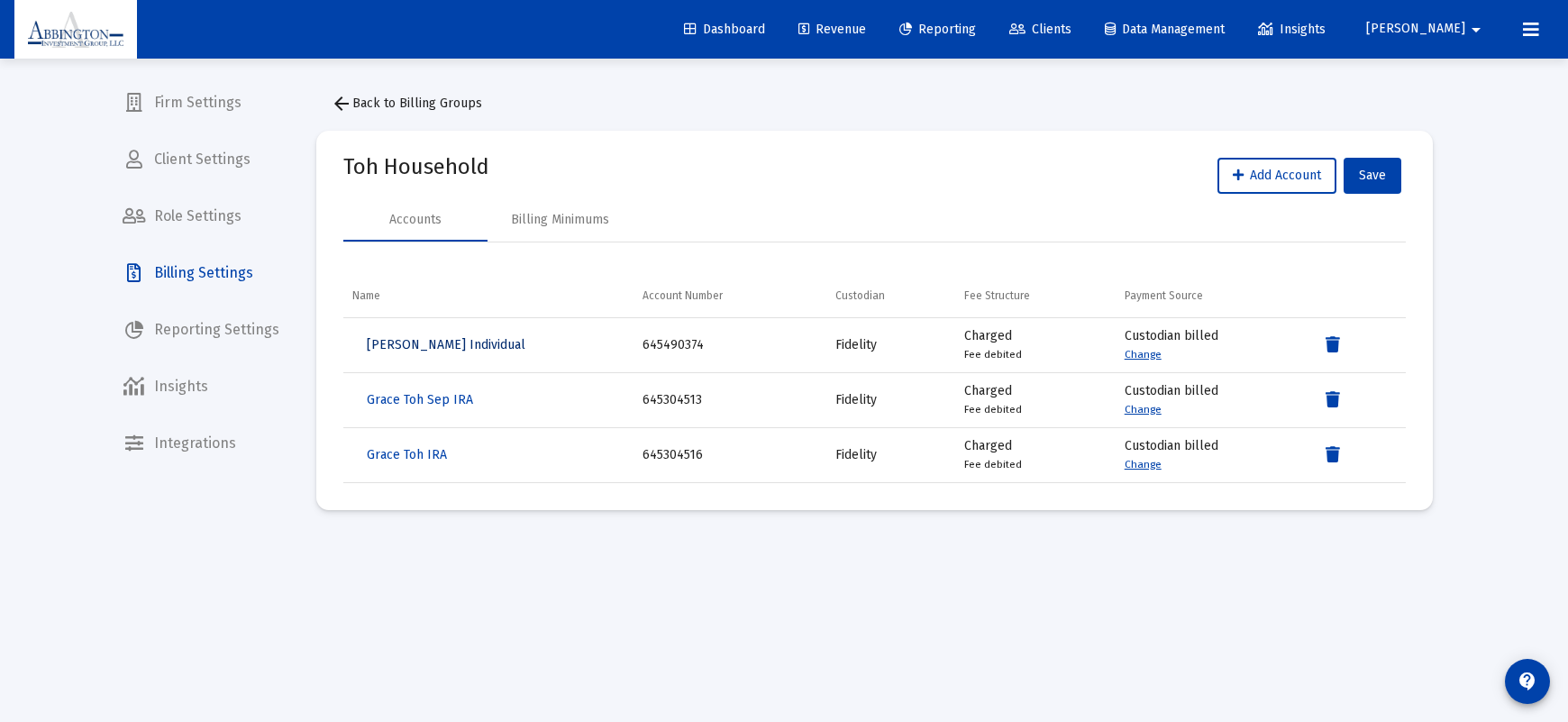
click at [446, 351] on span "[PERSON_NAME] Individual" at bounding box center [446, 344] width 159 height 15
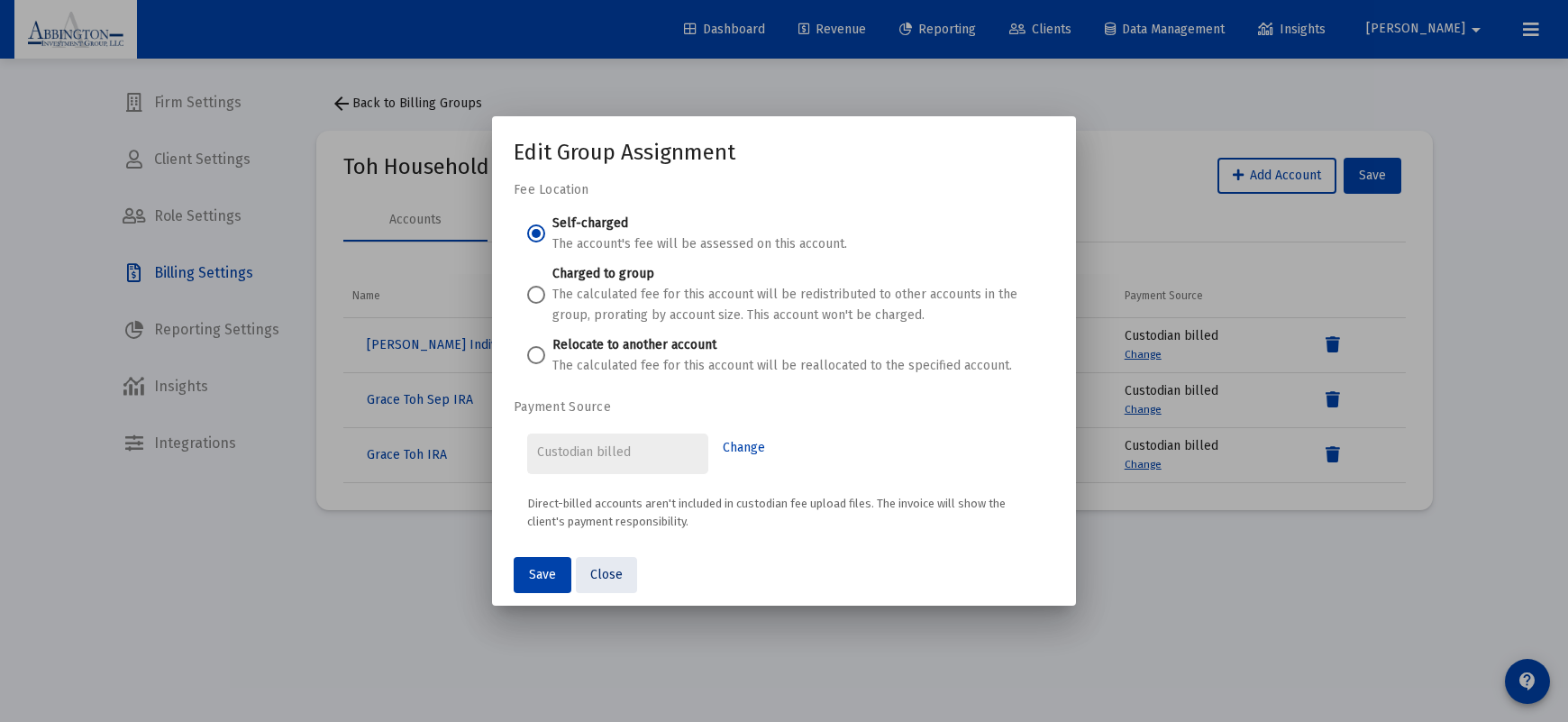
click at [605, 579] on span "Close" at bounding box center [606, 574] width 33 height 15
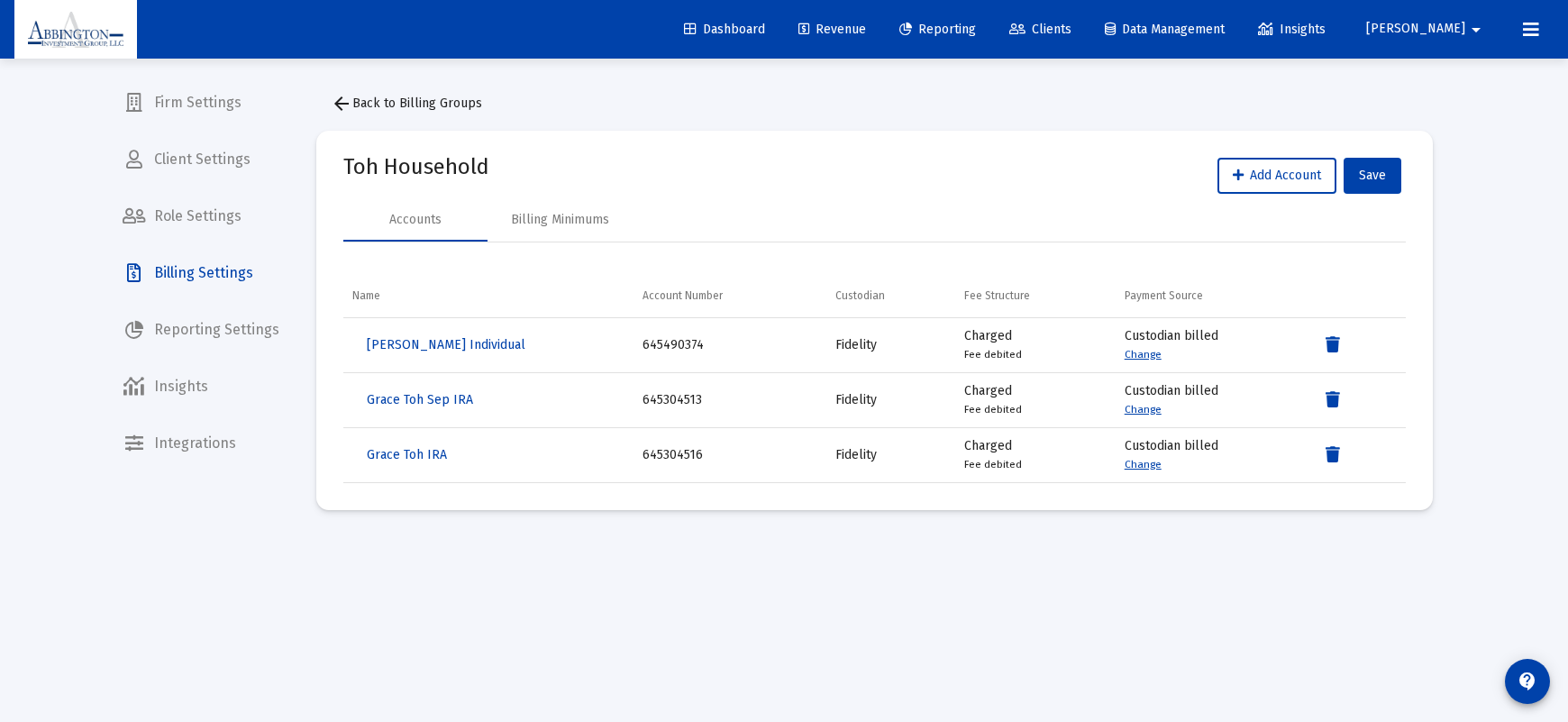
click at [392, 103] on span "arrow_back Back to Billing Groups" at bounding box center [406, 103] width 152 height 15
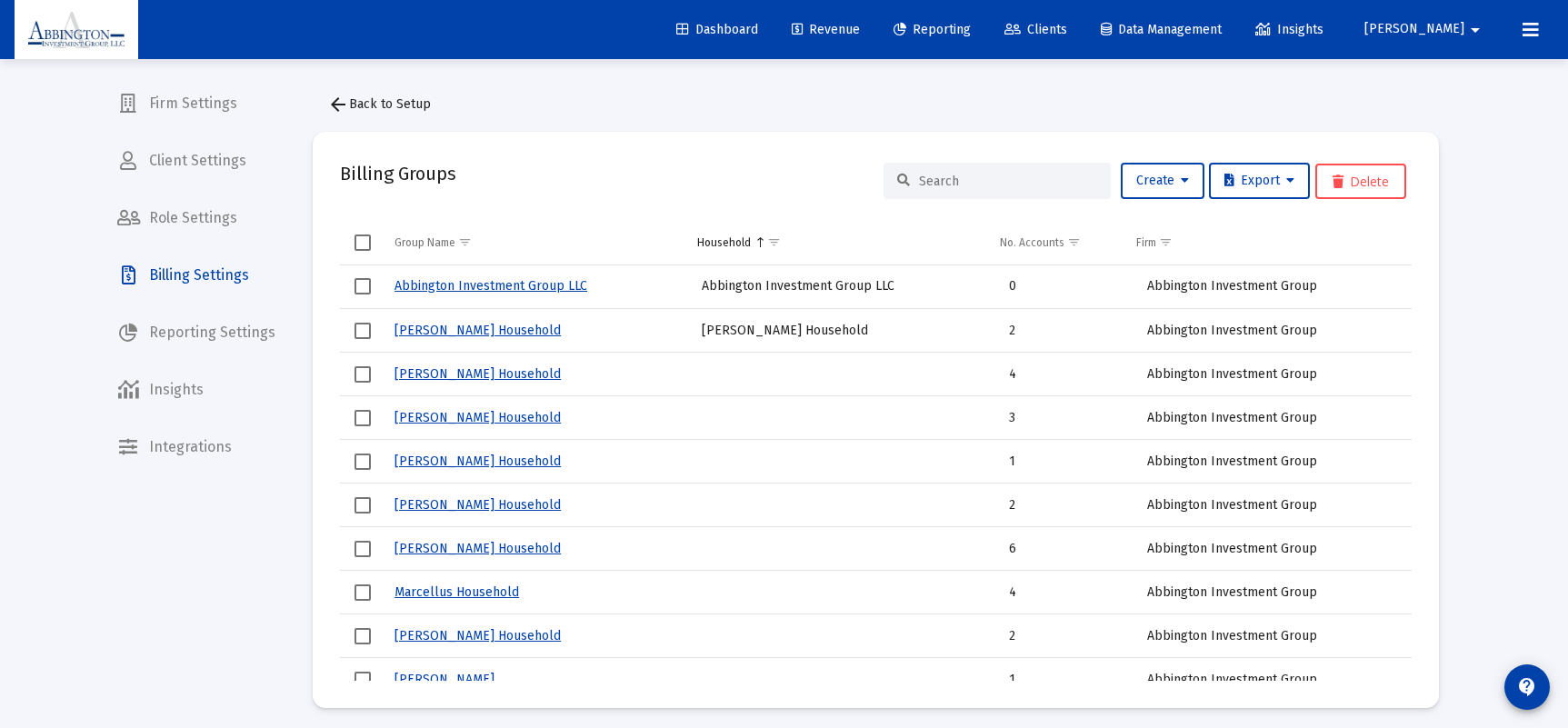
click at [960, 186] on input at bounding box center [1008, 181] width 178 height 16
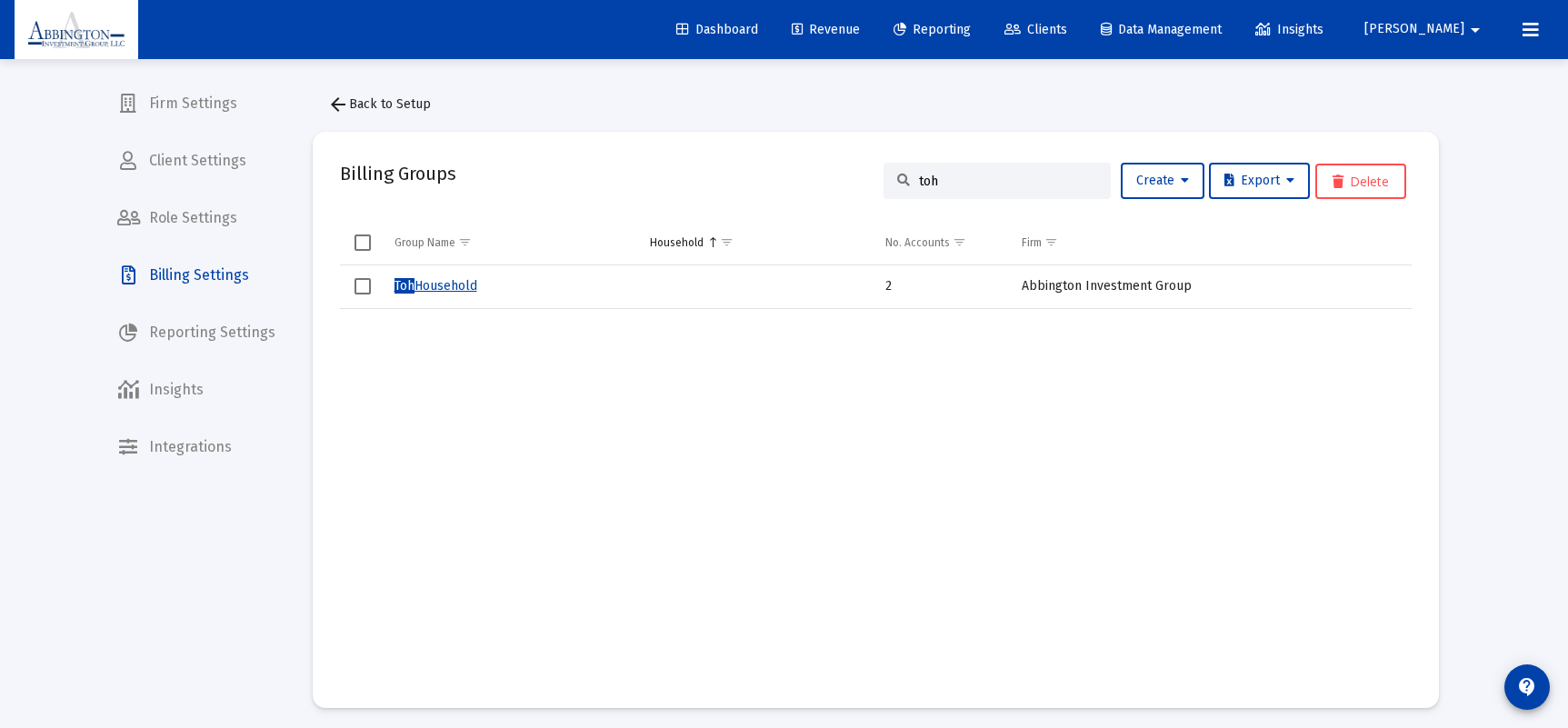
type input "toh"
click at [463, 289] on link "Toh Household" at bounding box center [436, 286] width 82 height 16
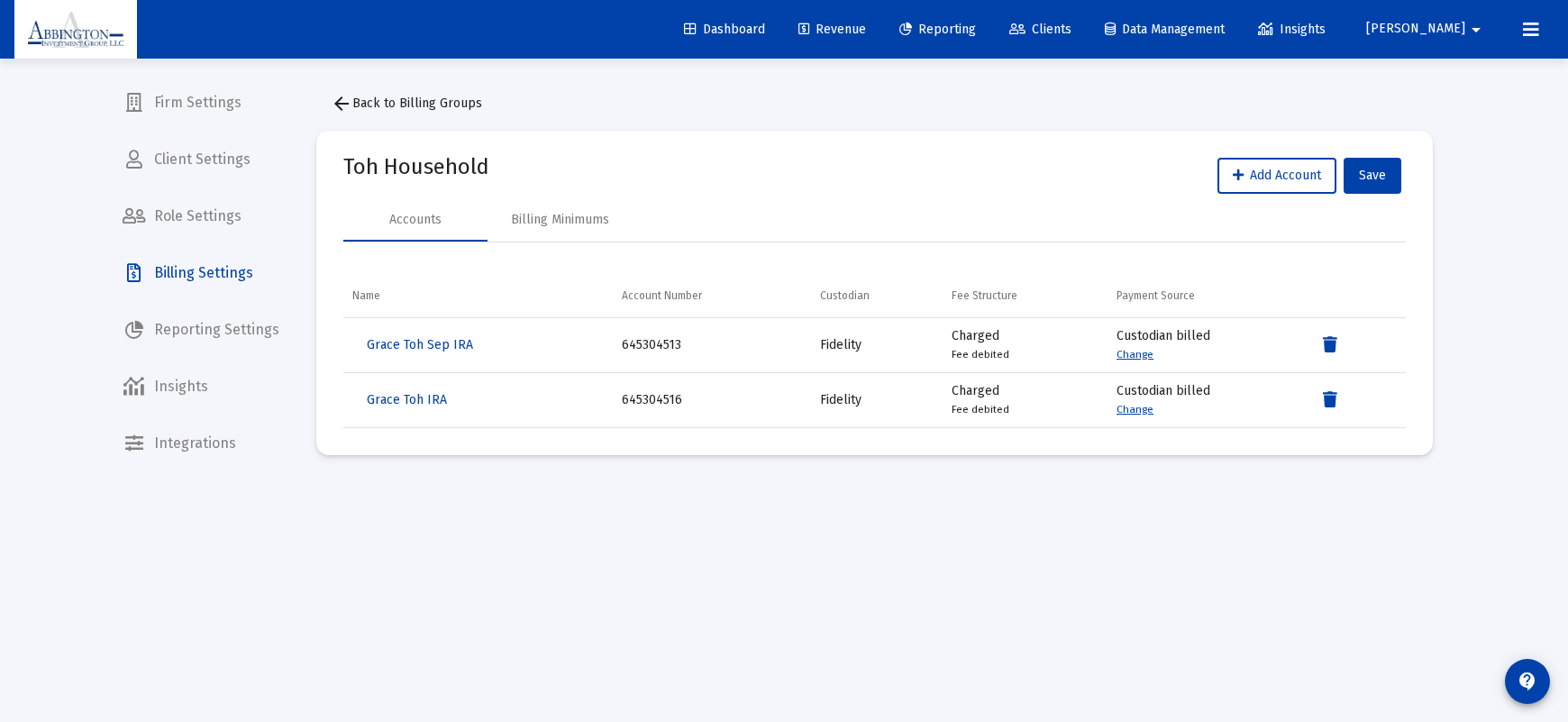
click at [334, 105] on mat-icon "arrow_back" at bounding box center [341, 104] width 22 height 22
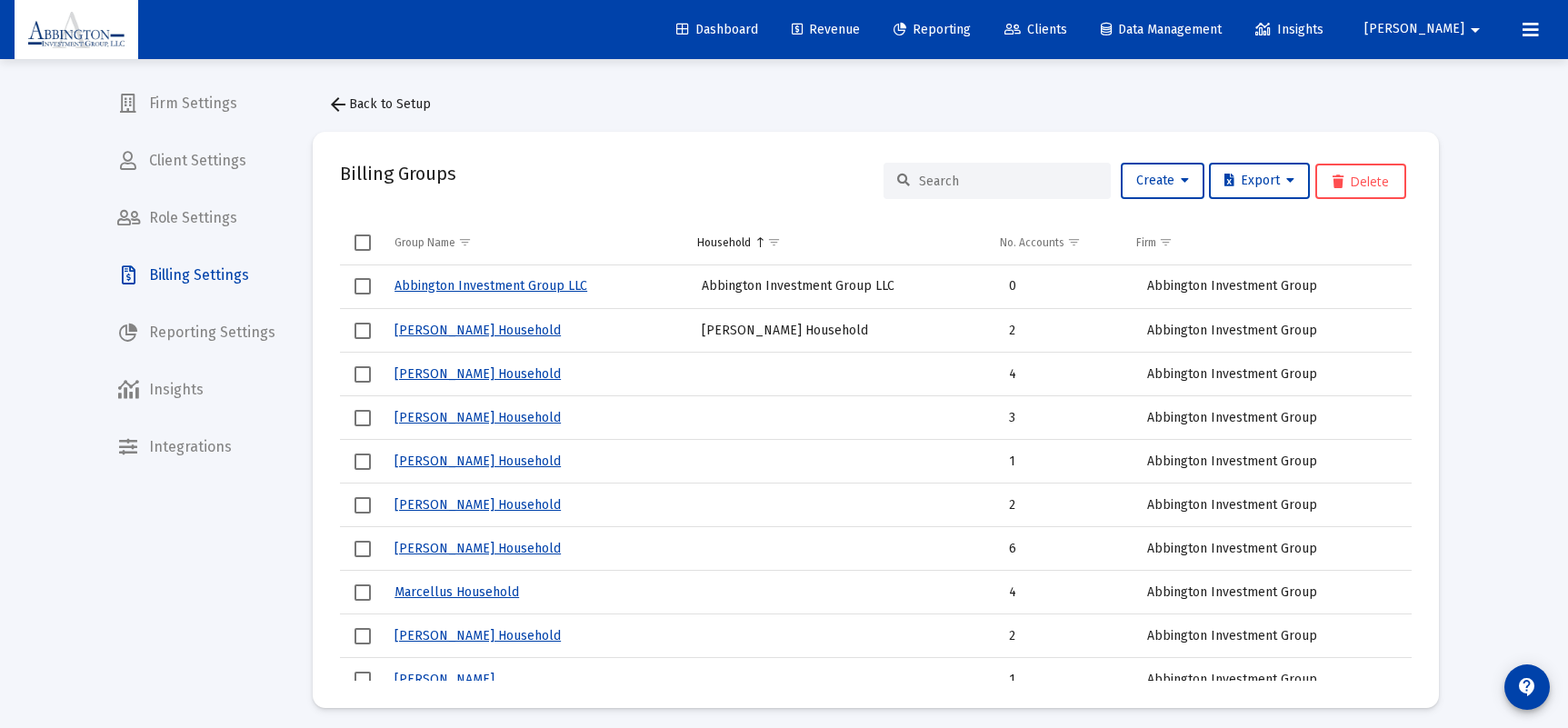
click at [961, 176] on input at bounding box center [1008, 181] width 178 height 16
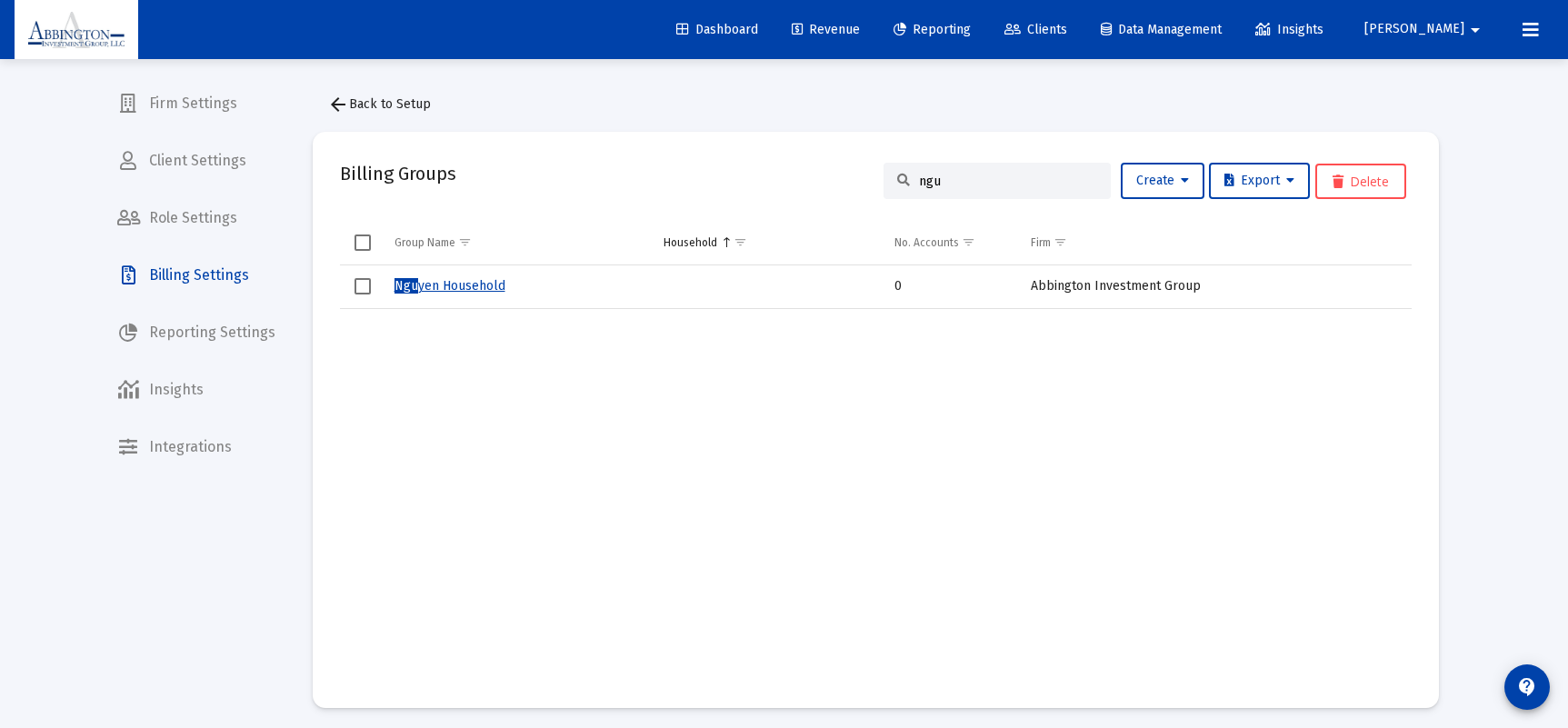
type input "ngu"
click at [356, 290] on span "Select row" at bounding box center [362, 287] width 16 height 16
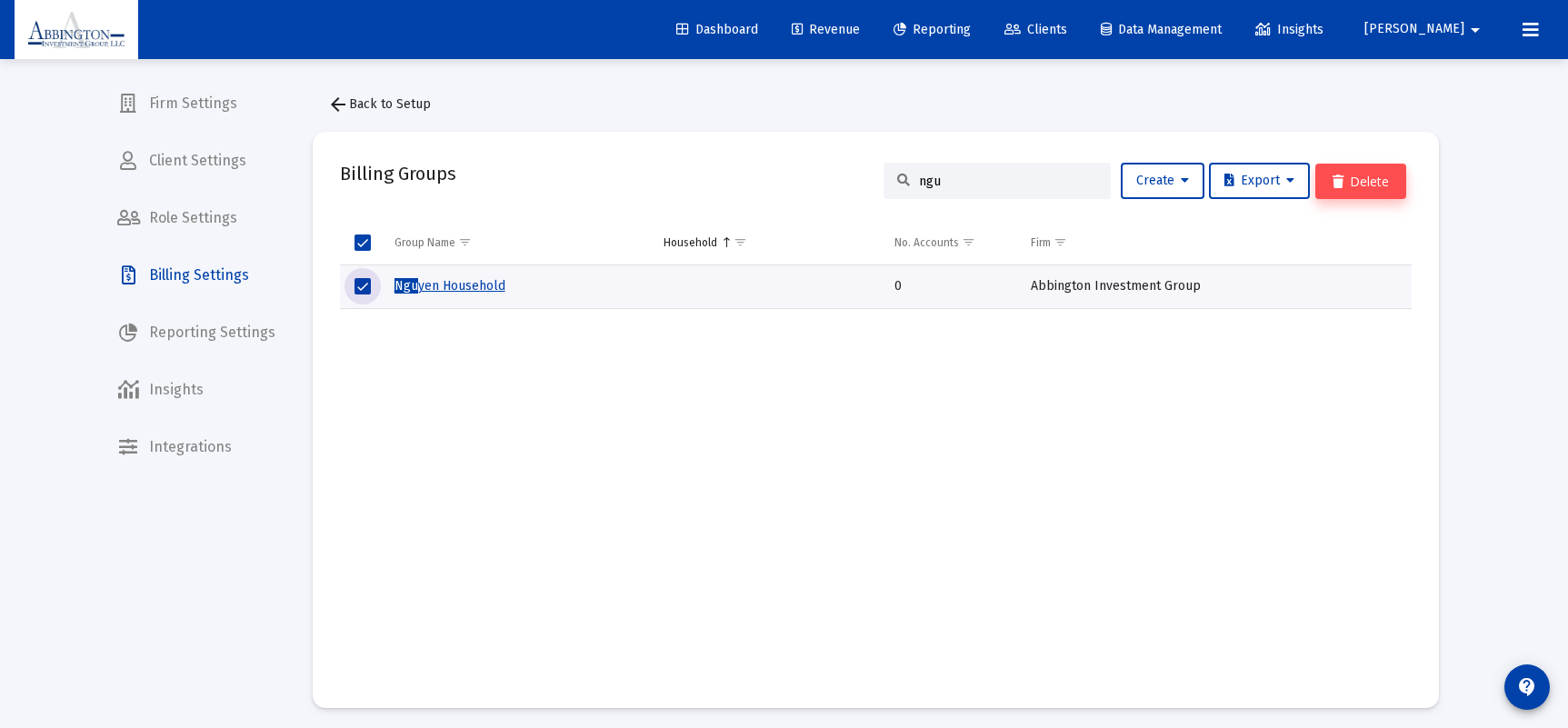
click at [1358, 169] on button "Delete" at bounding box center [1360, 181] width 91 height 36
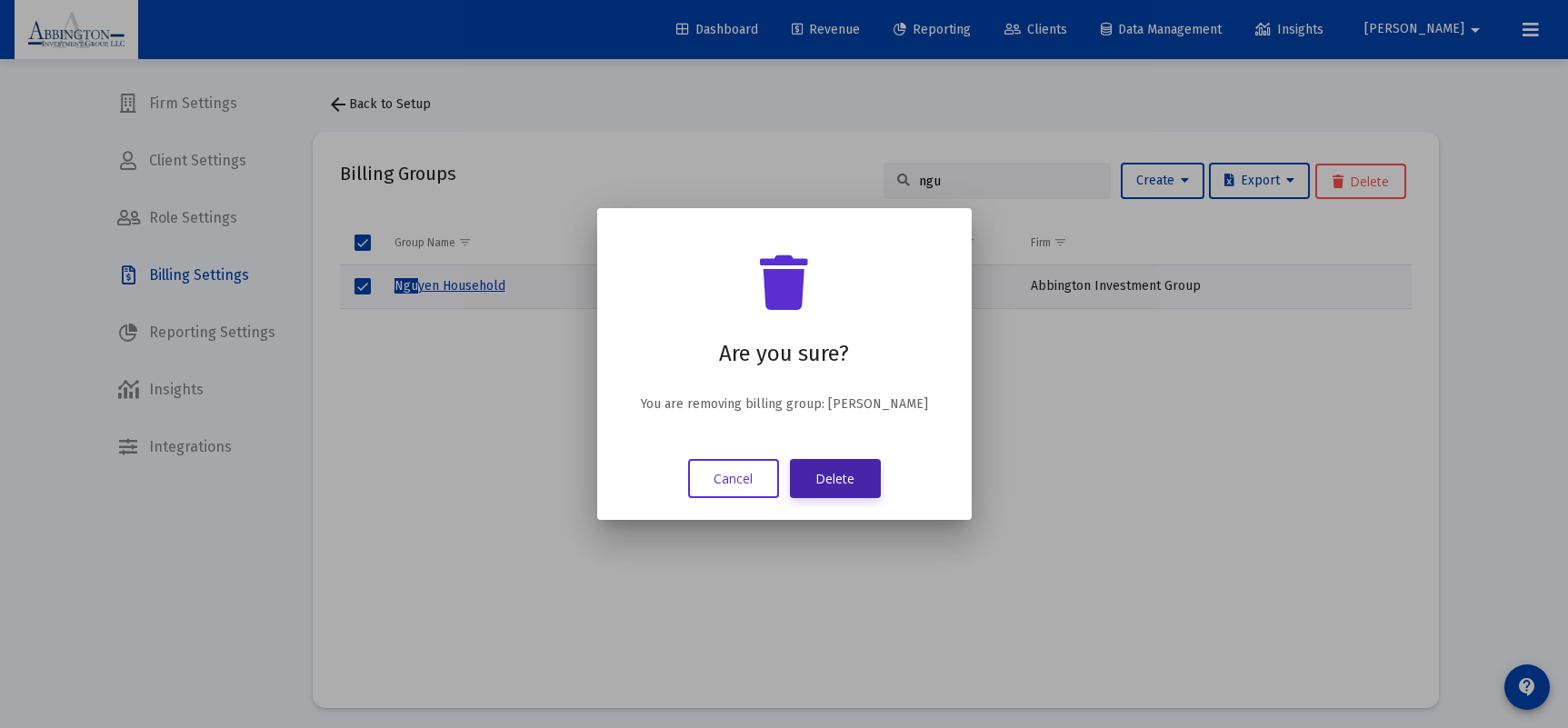
click at [831, 478] on button "Delete" at bounding box center [835, 478] width 91 height 39
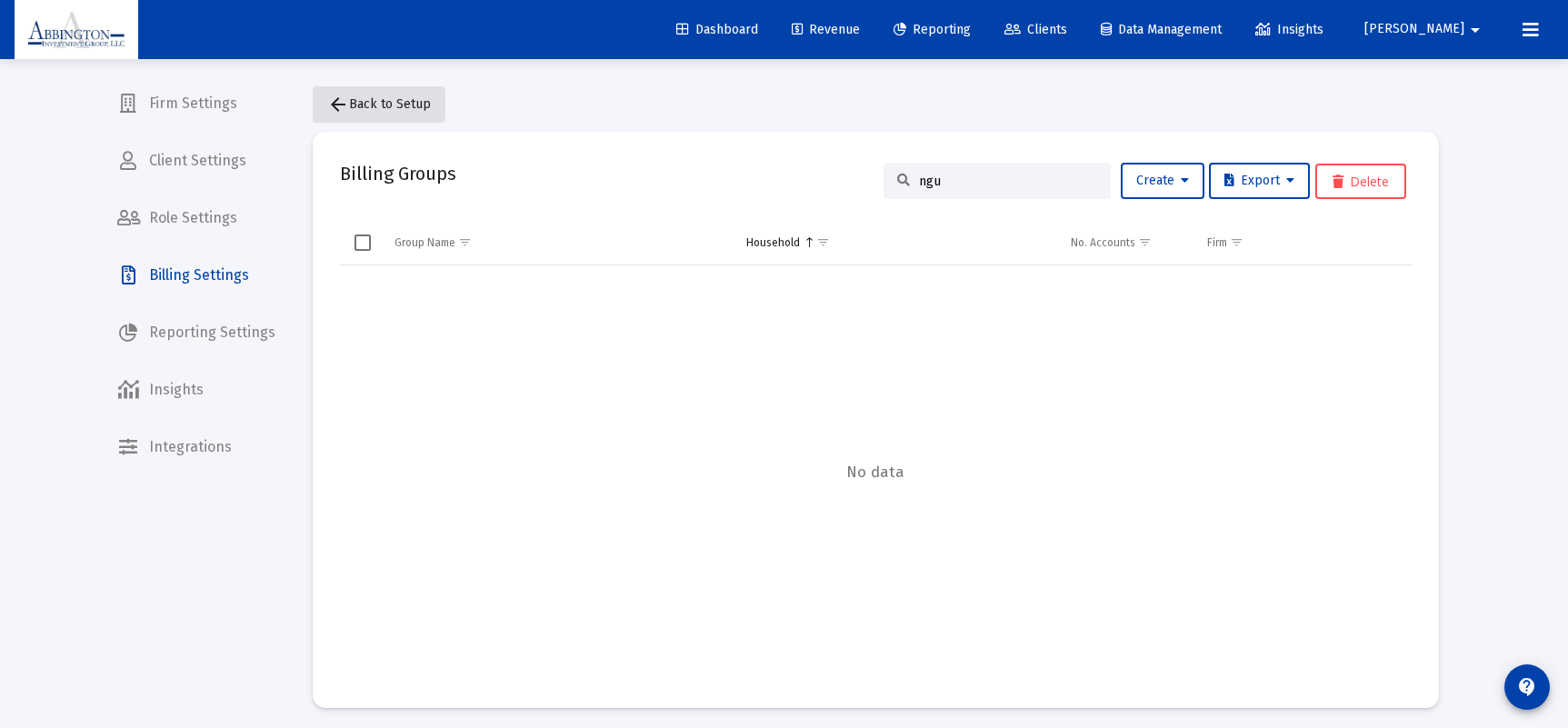
click at [396, 104] on span "arrow_back Back to Setup" at bounding box center [378, 103] width 103 height 16
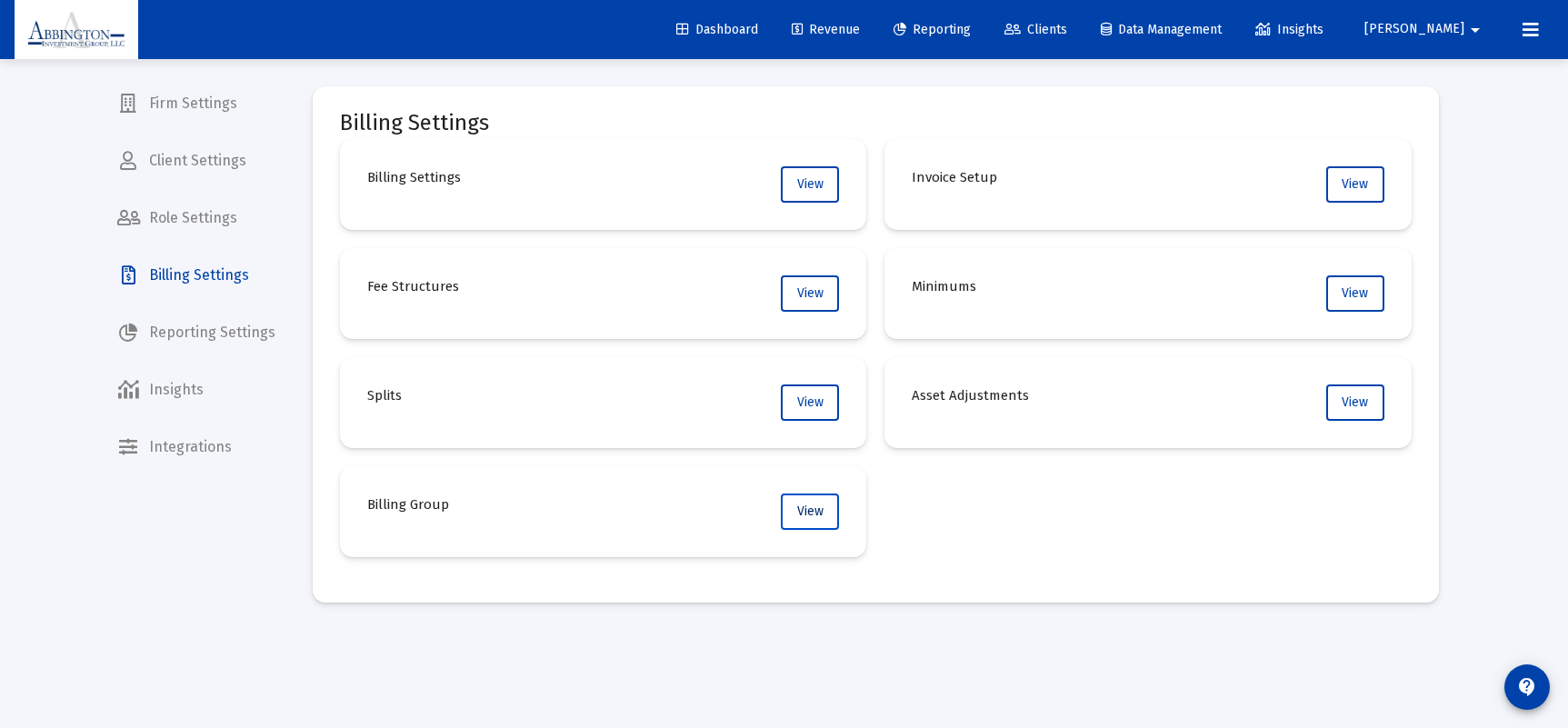
click at [798, 528] on button "View" at bounding box center [810, 512] width 59 height 37
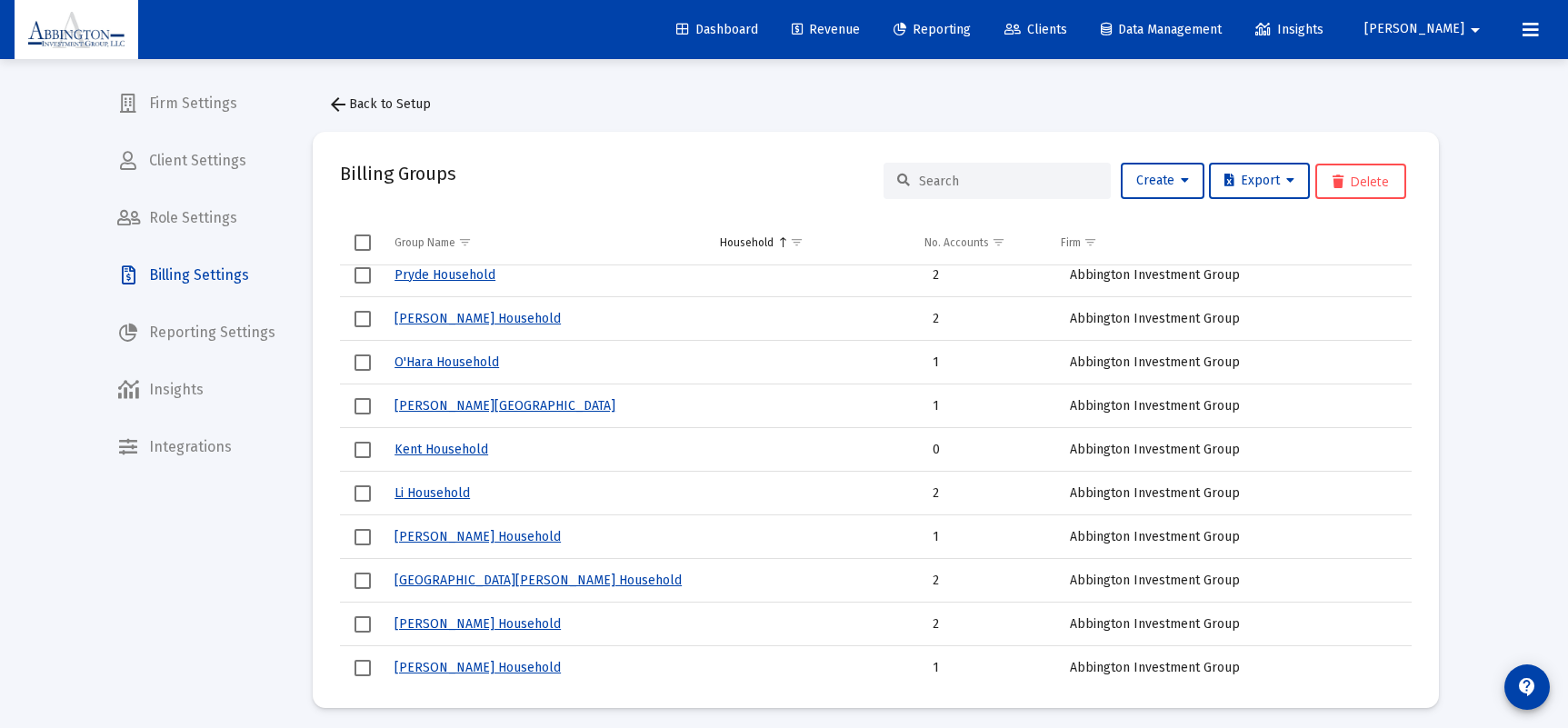
scroll to position [932, 0]
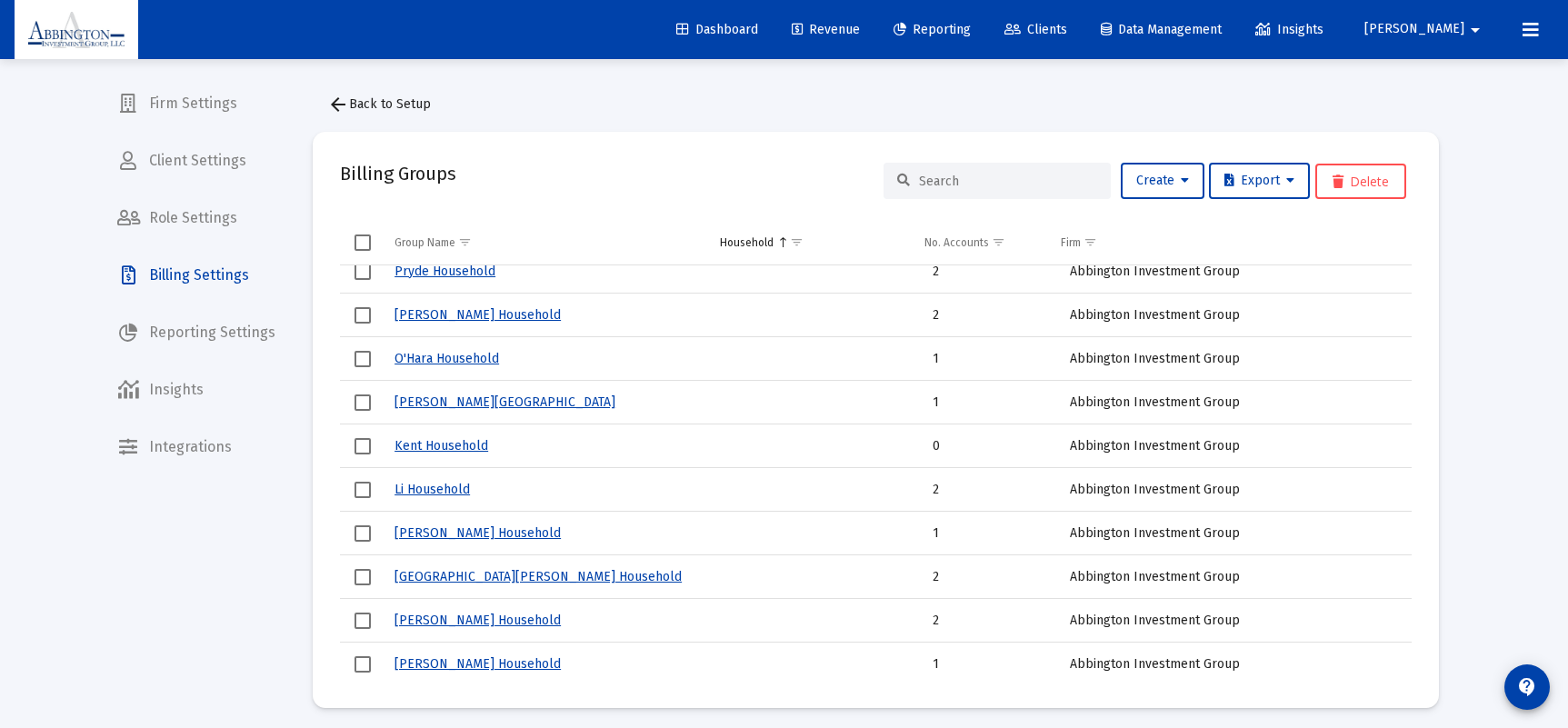
click at [416, 445] on link "Kent Household" at bounding box center [441, 446] width 93 height 16
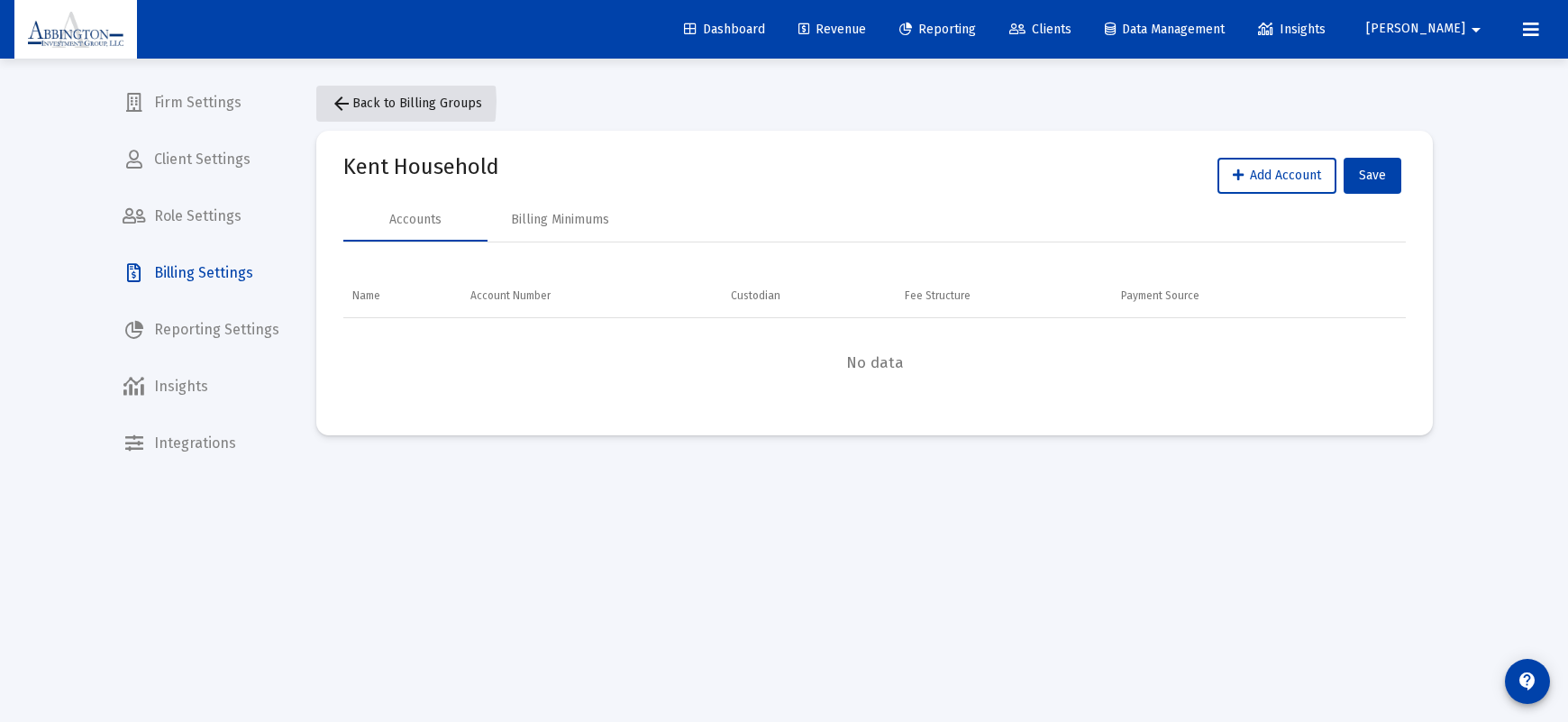
click at [331, 101] on mat-icon "arrow_back" at bounding box center [341, 104] width 22 height 22
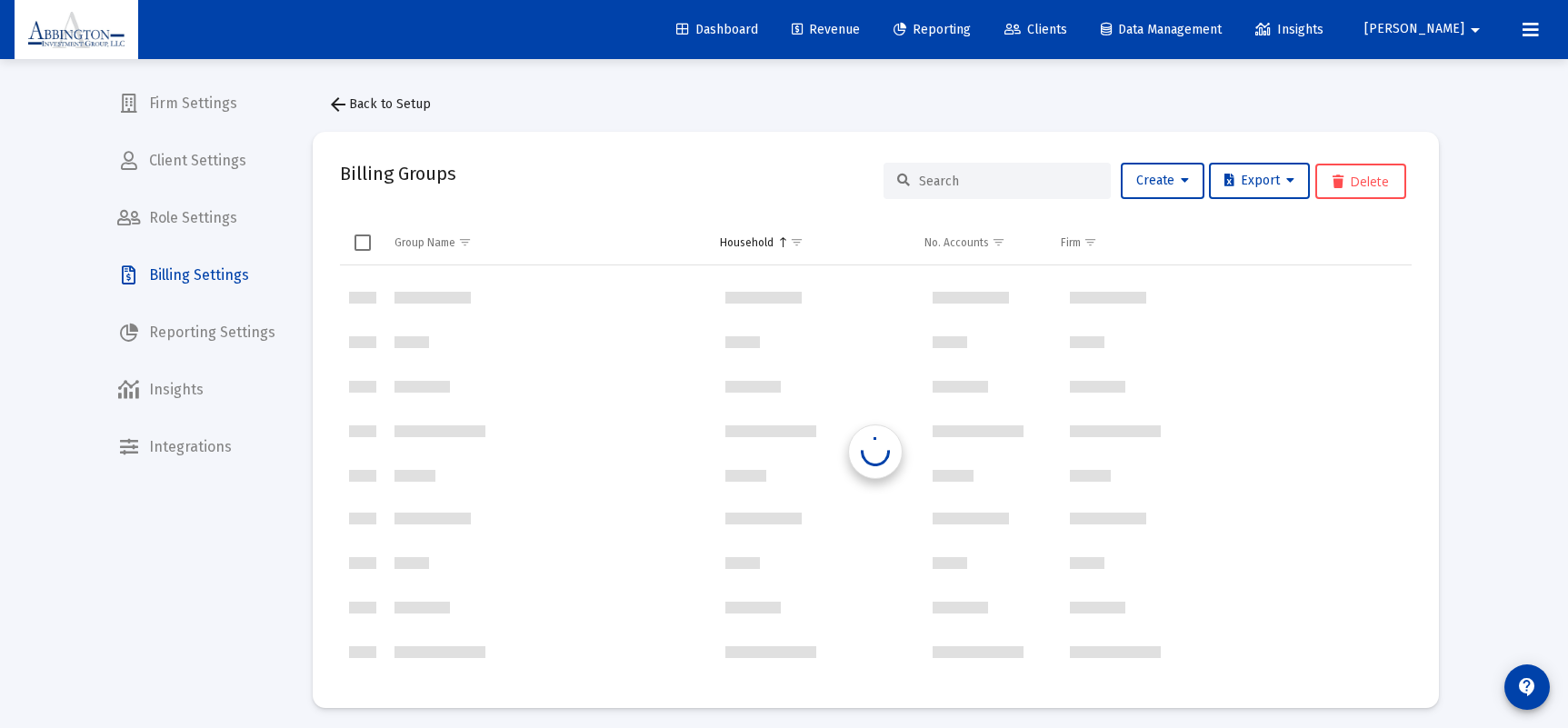
scroll to position [873, 0]
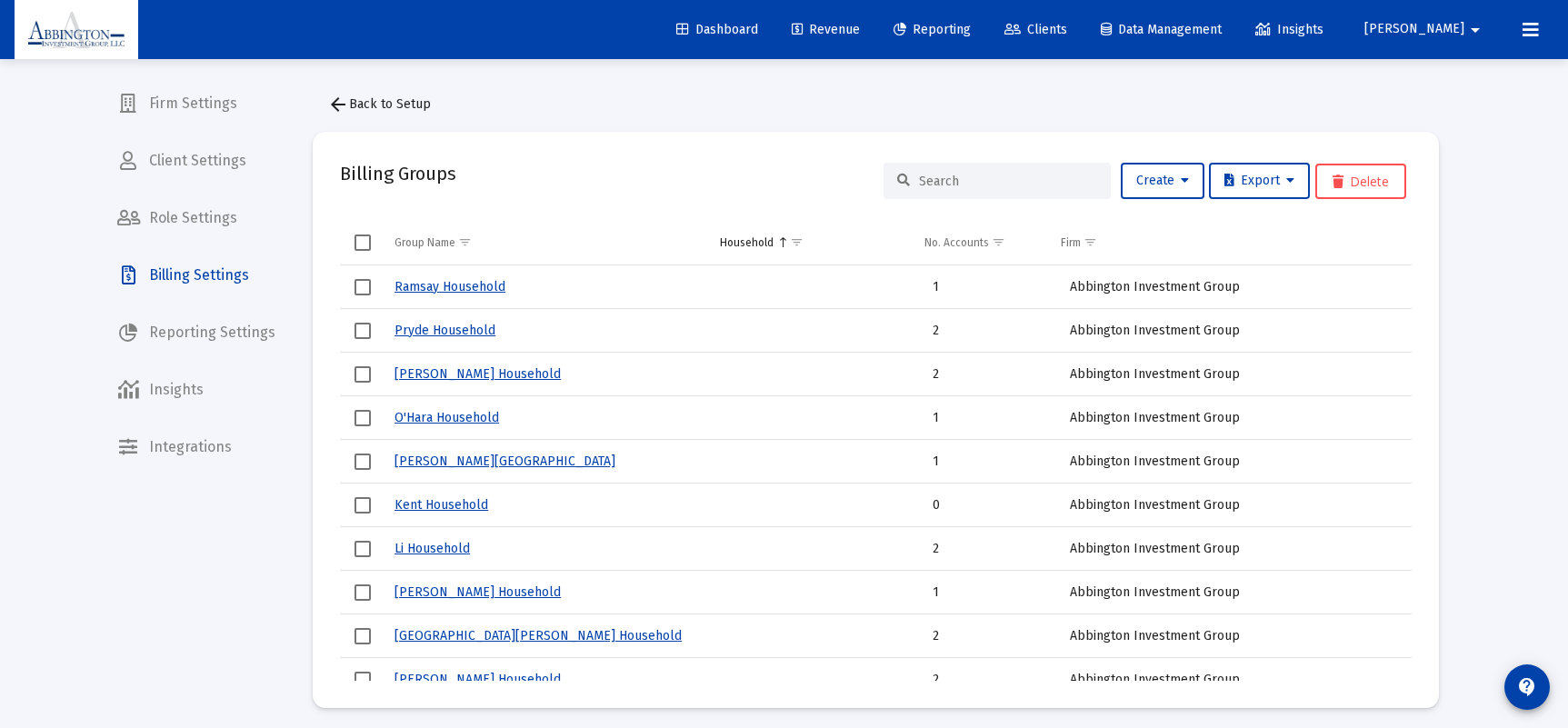
click at [457, 634] on link "[GEOGRAPHIC_DATA][PERSON_NAME] Household" at bounding box center [538, 636] width 287 height 16
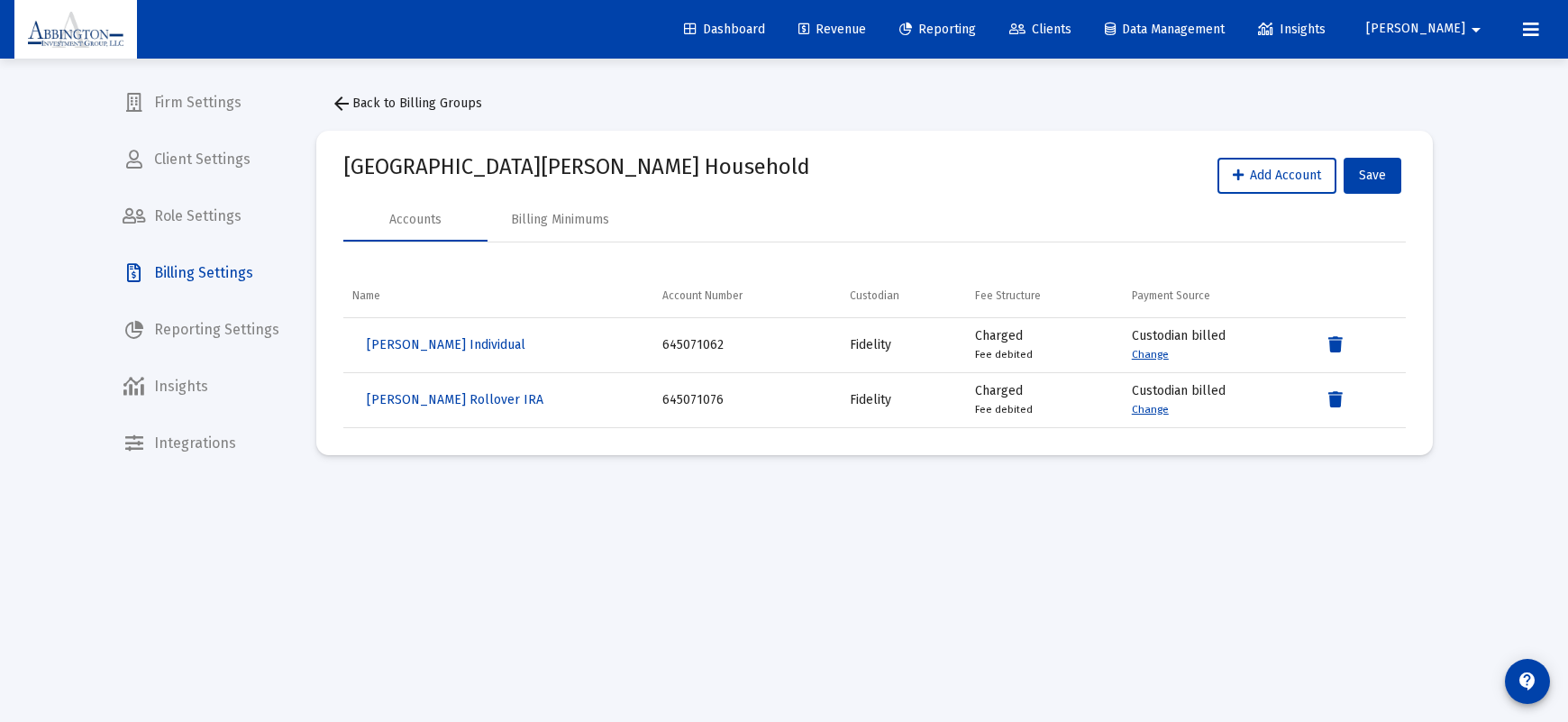
click at [336, 102] on mat-icon "arrow_back" at bounding box center [341, 104] width 22 height 22
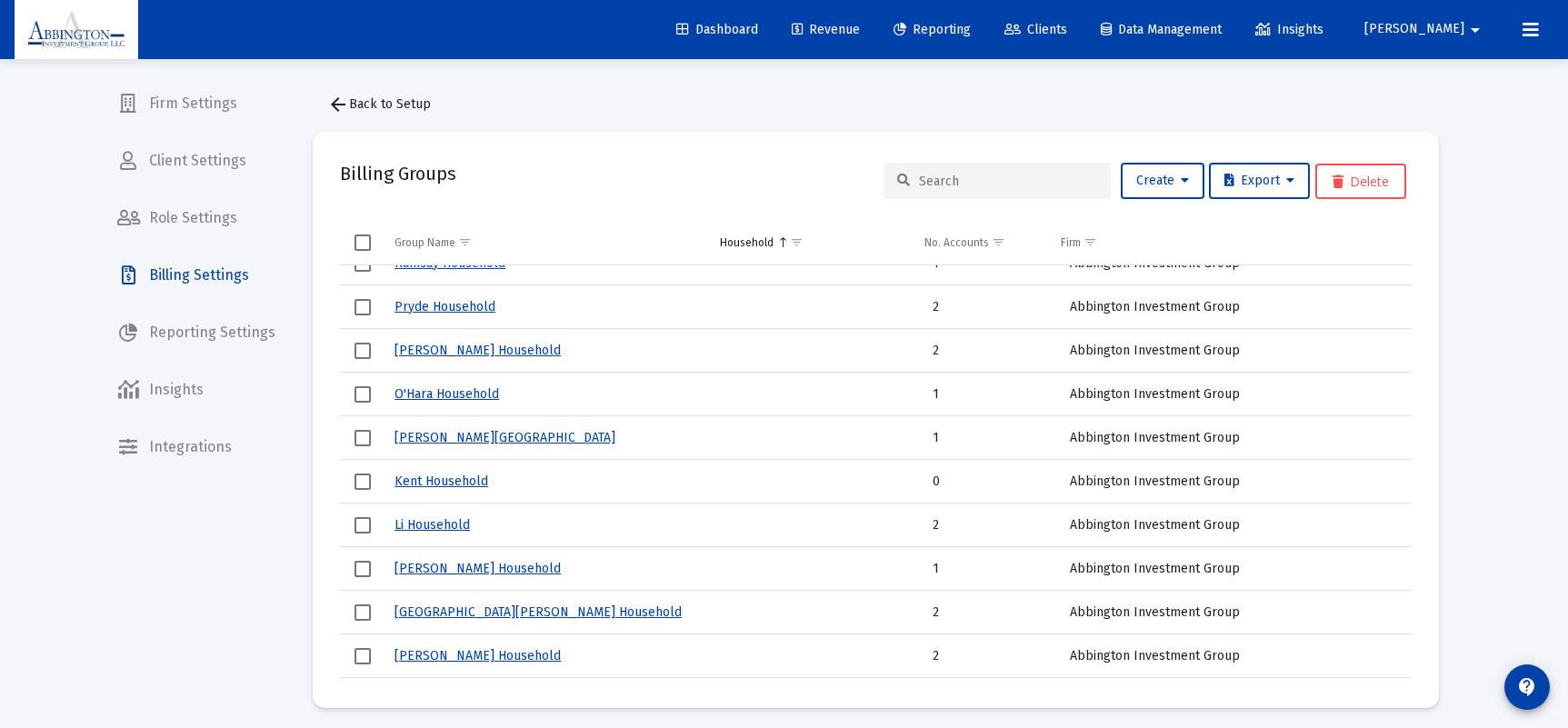
scroll to position [897, 0]
click at [899, 181] on icon at bounding box center [903, 181] width 13 height 13
click at [978, 179] on input at bounding box center [1008, 181] width 178 height 16
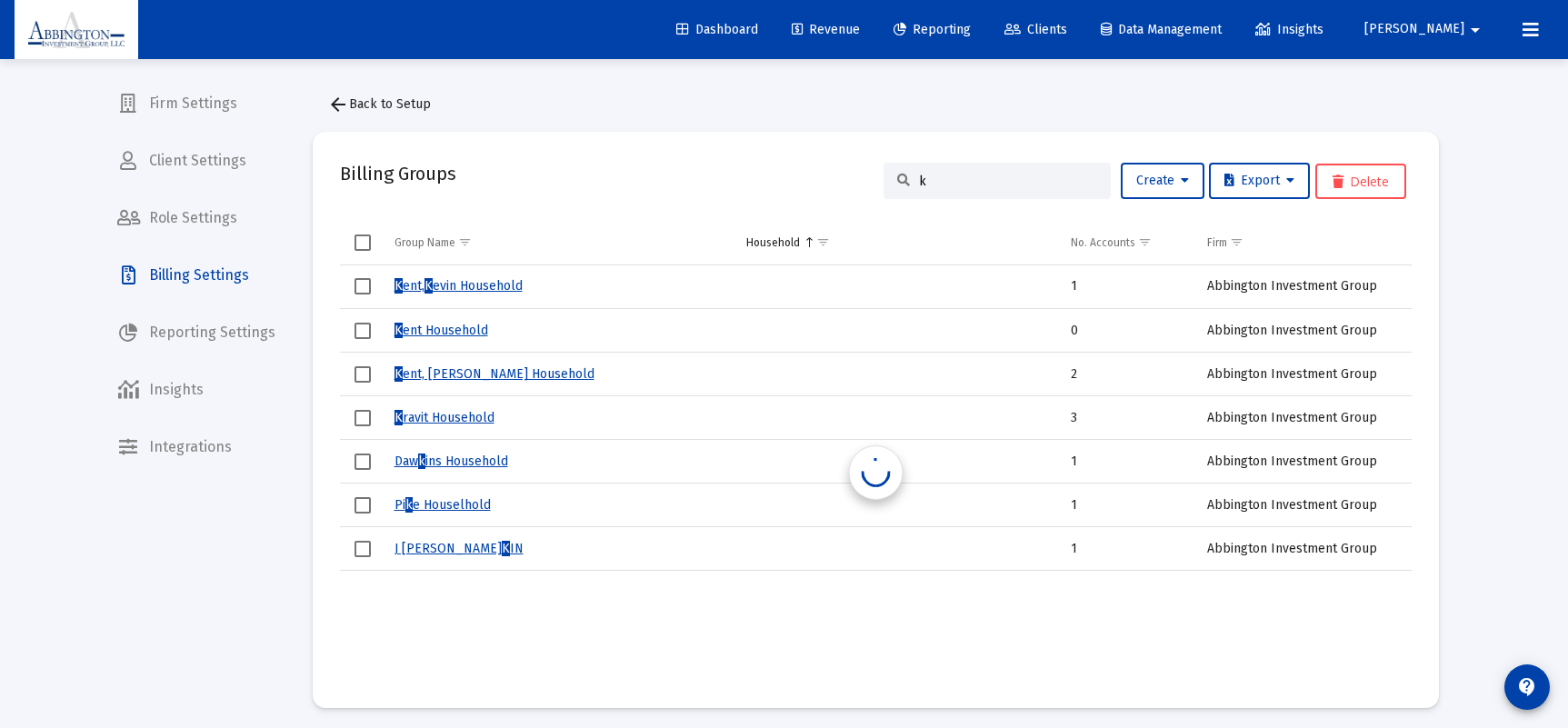
scroll to position [0, 0]
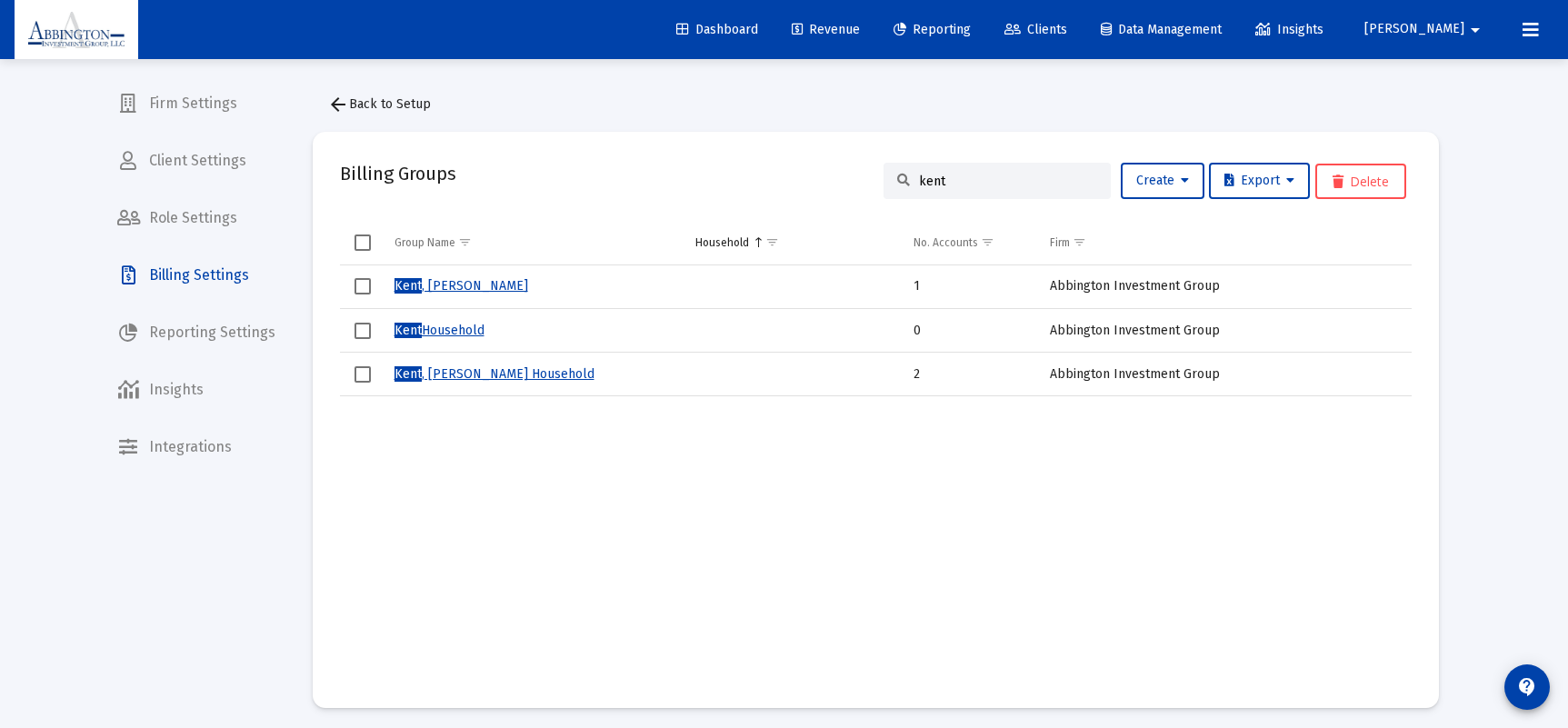
type input "kent"
click at [449, 287] on link "[PERSON_NAME]" at bounding box center [461, 286] width 134 height 16
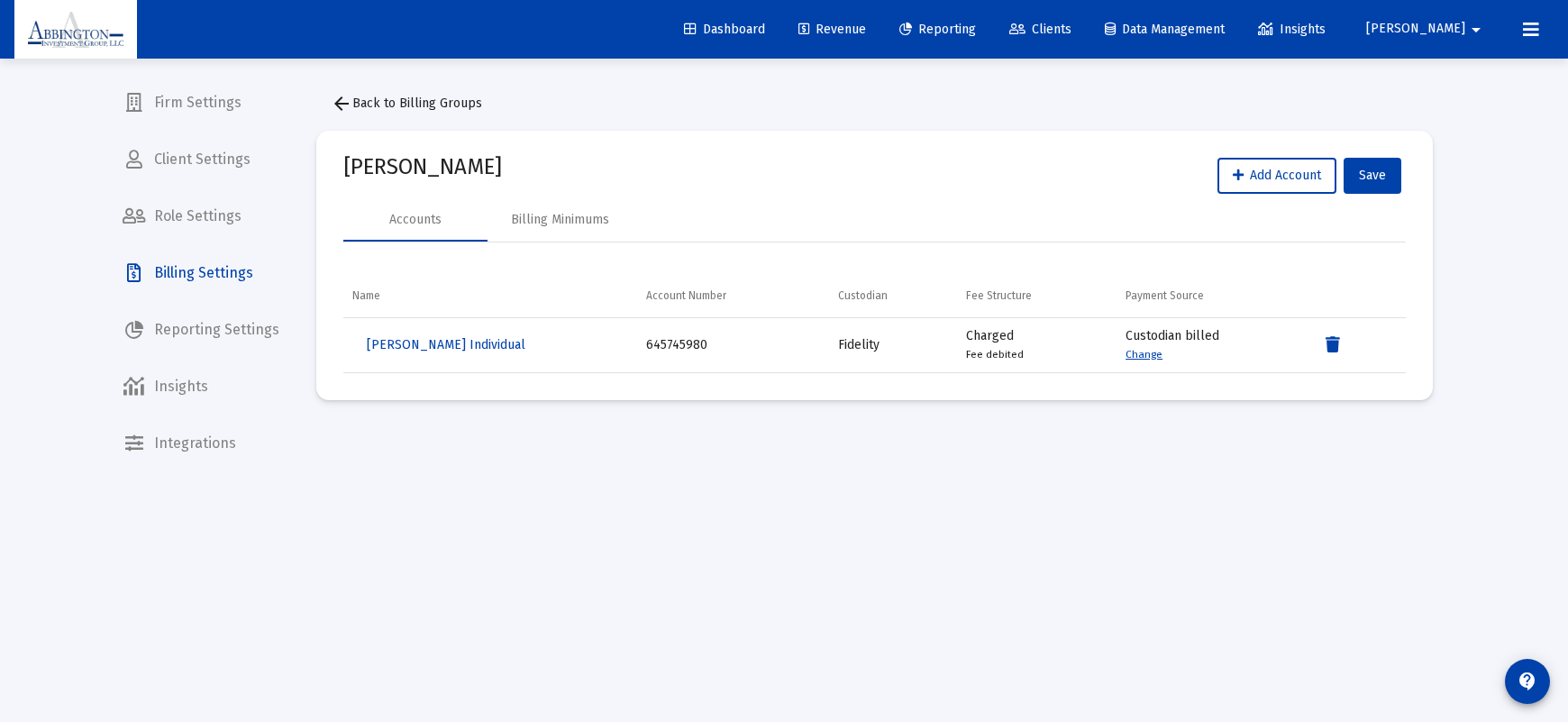
click at [360, 109] on span "arrow_back Back to Billing Groups" at bounding box center [406, 103] width 152 height 15
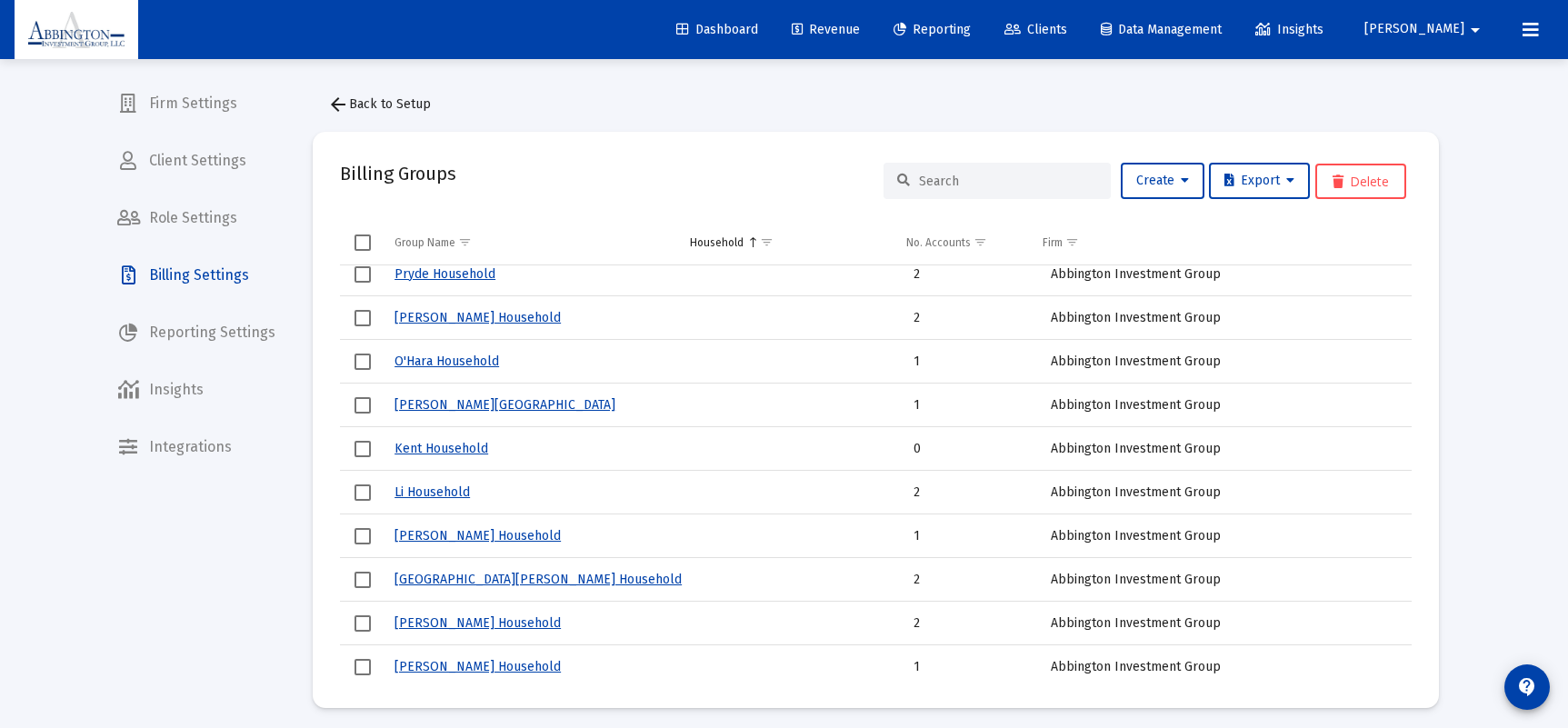
scroll to position [932, 0]
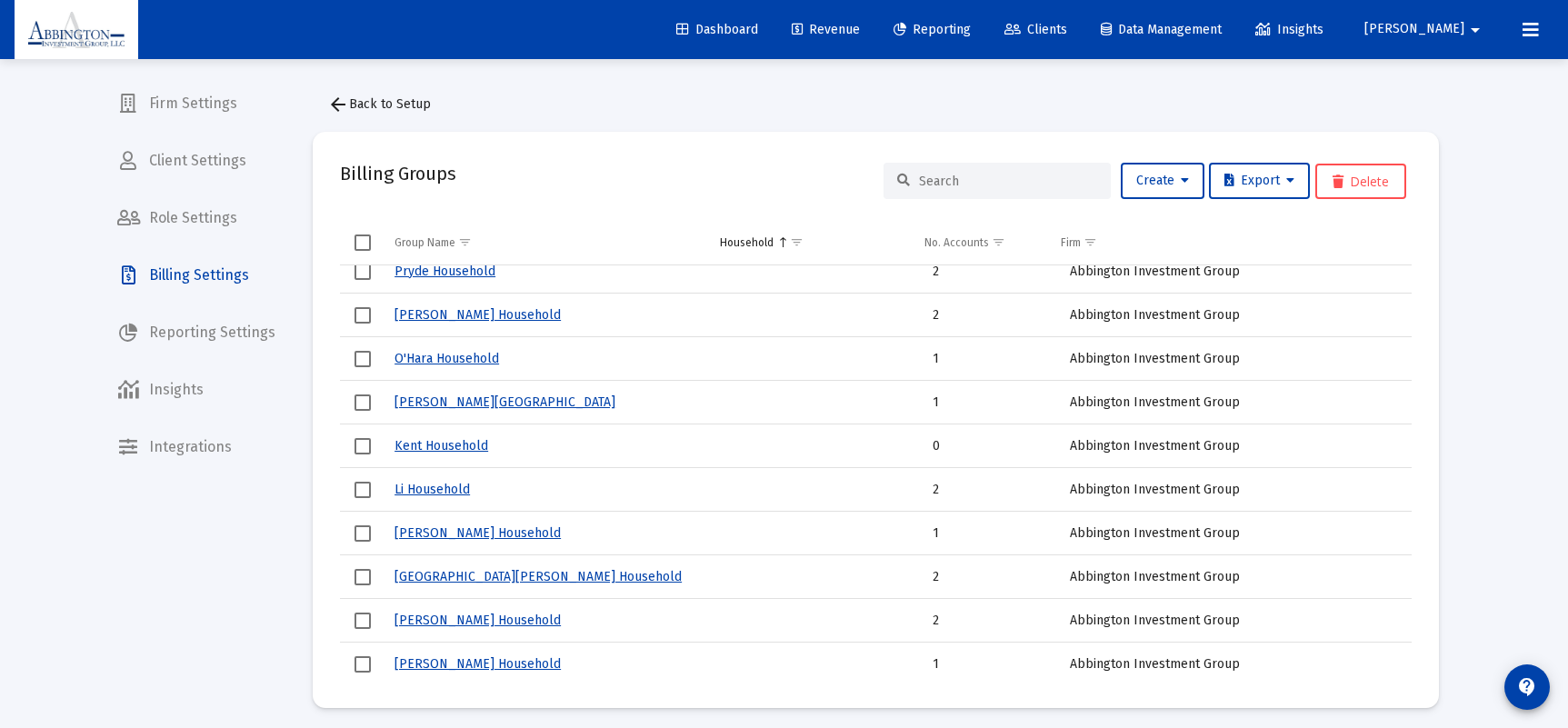
click at [367, 451] on span "Select row" at bounding box center [362, 447] width 16 height 16
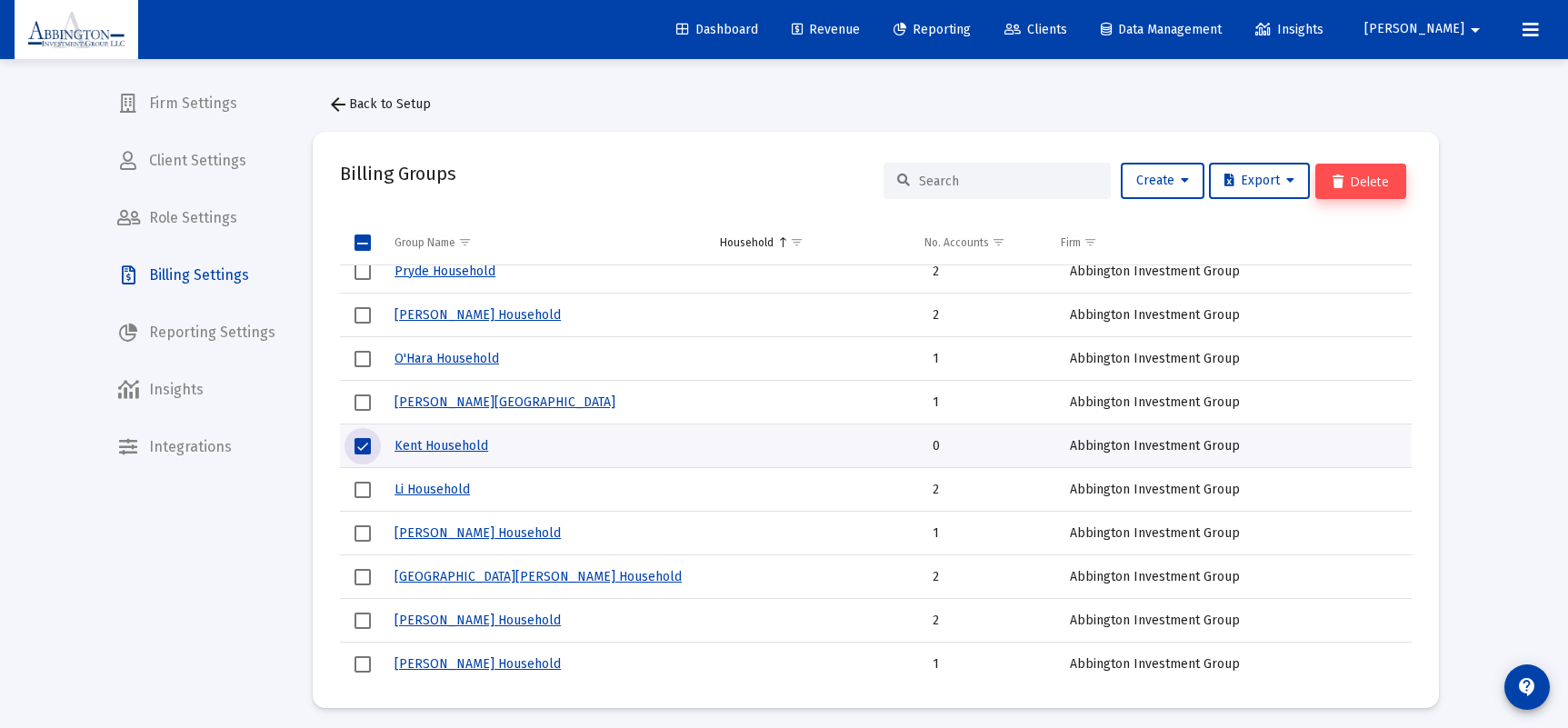
click at [1394, 181] on button "Delete" at bounding box center [1360, 181] width 91 height 36
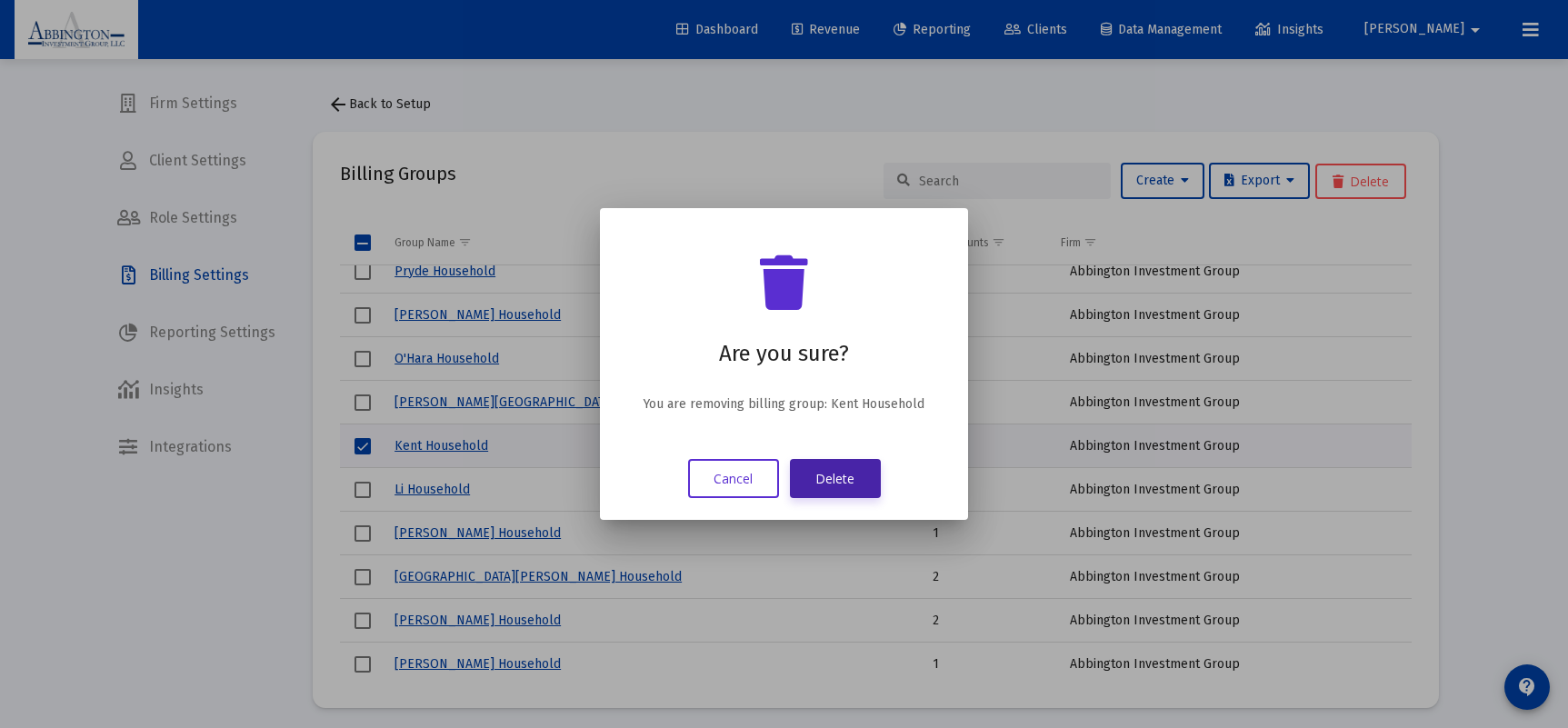
click at [865, 486] on button "Delete" at bounding box center [835, 478] width 91 height 39
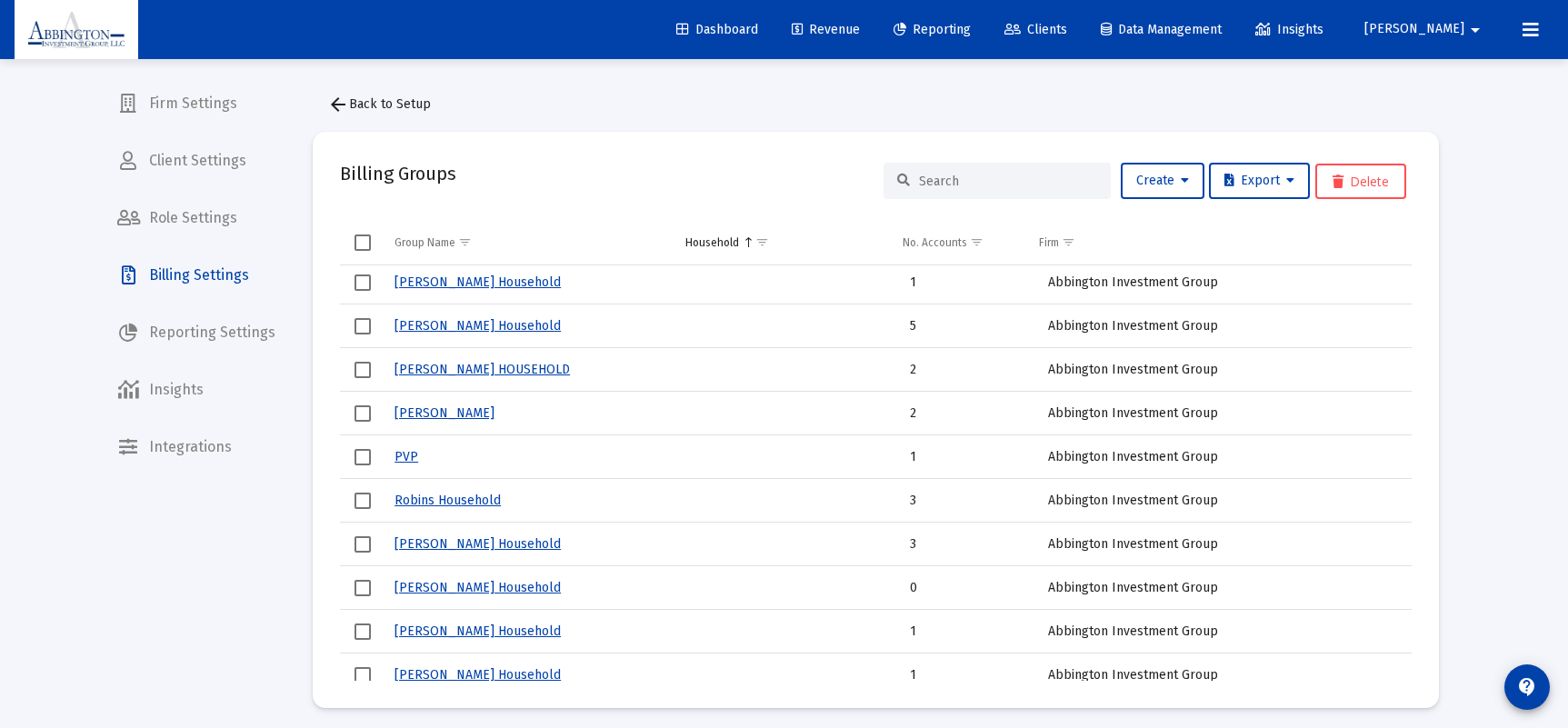
scroll to position [1400, 0]
click at [462, 326] on link "[PERSON_NAME] Household" at bounding box center [478, 326] width 167 height 16
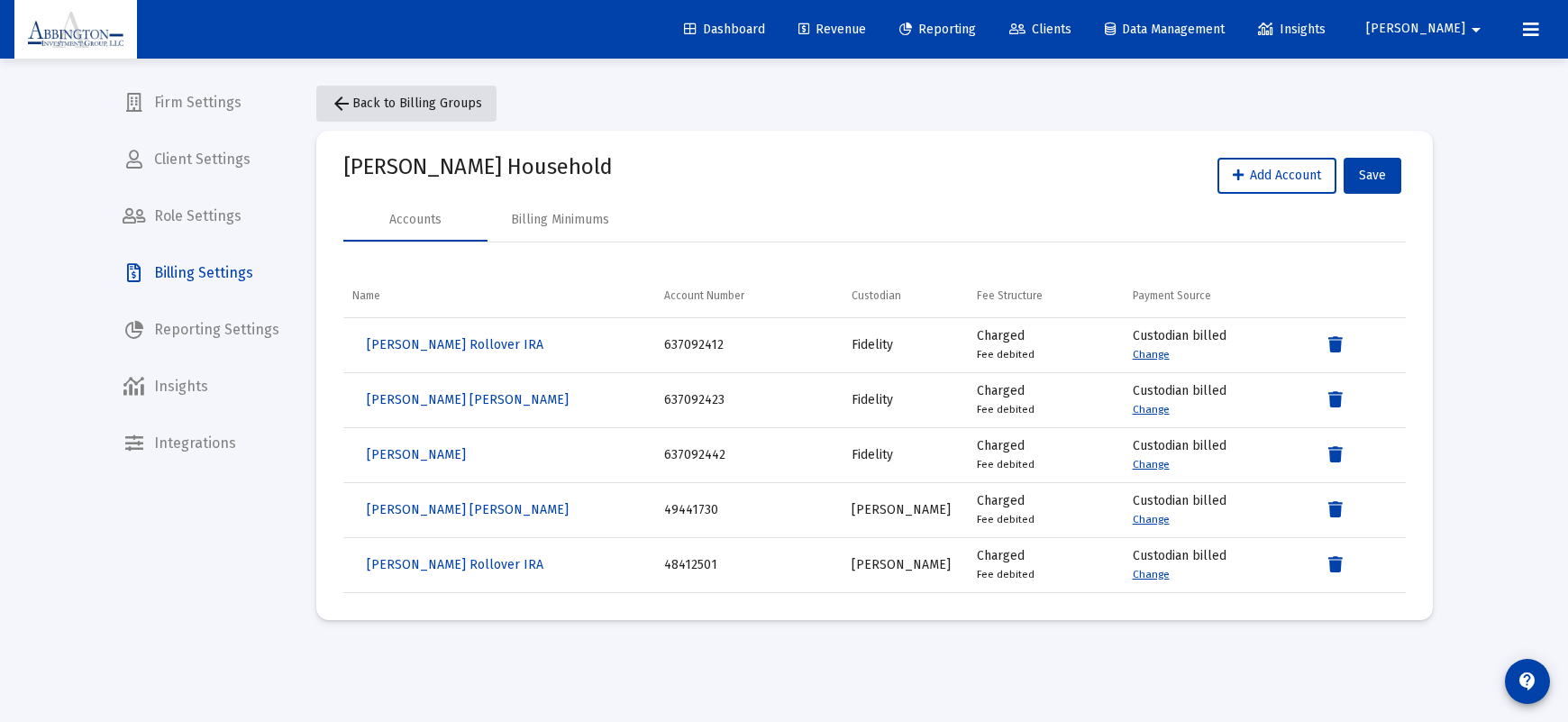
click at [341, 106] on mat-icon "arrow_back" at bounding box center [341, 104] width 22 height 22
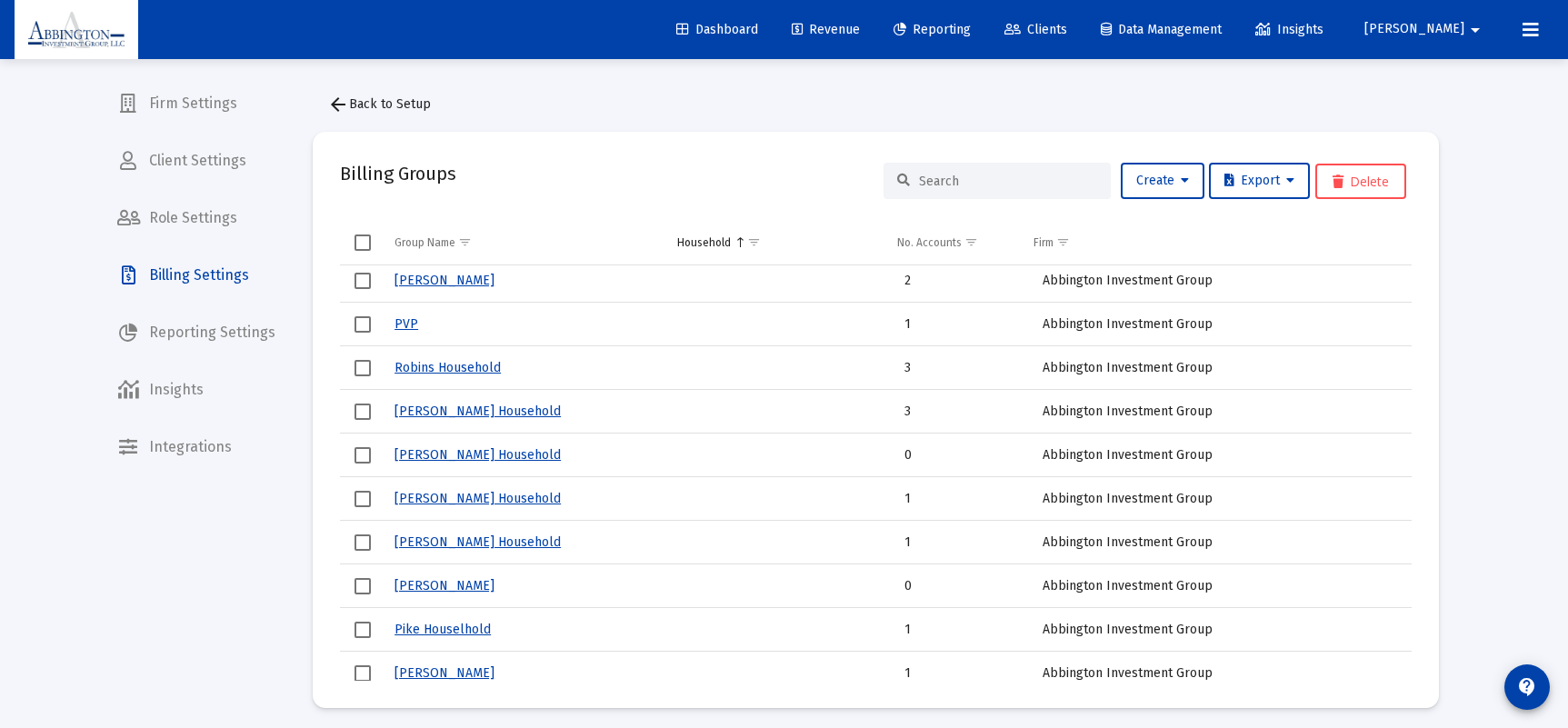
scroll to position [1535, 0]
click at [457, 456] on link "[PERSON_NAME] Household" at bounding box center [478, 453] width 167 height 16
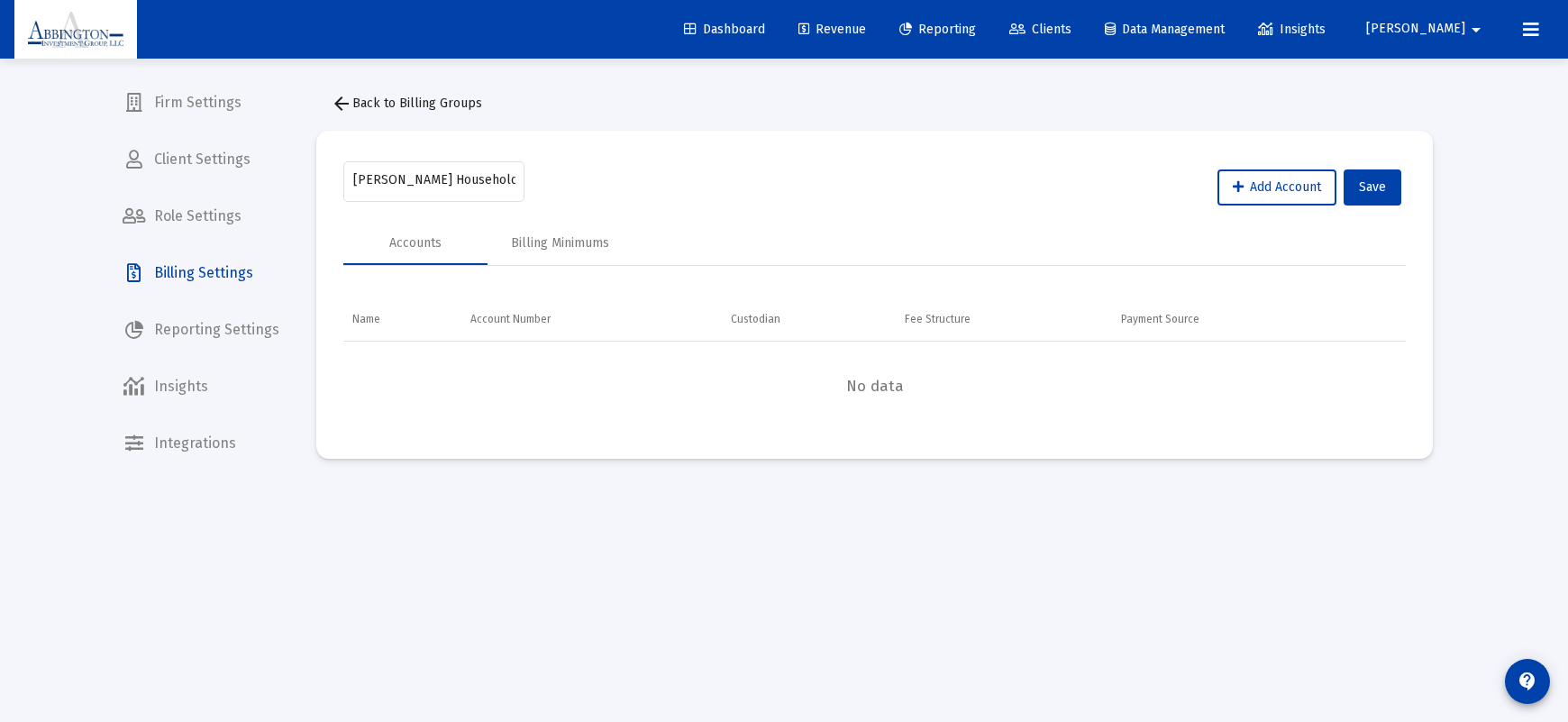
click at [332, 94] on mat-icon "arrow_back" at bounding box center [341, 104] width 22 height 22
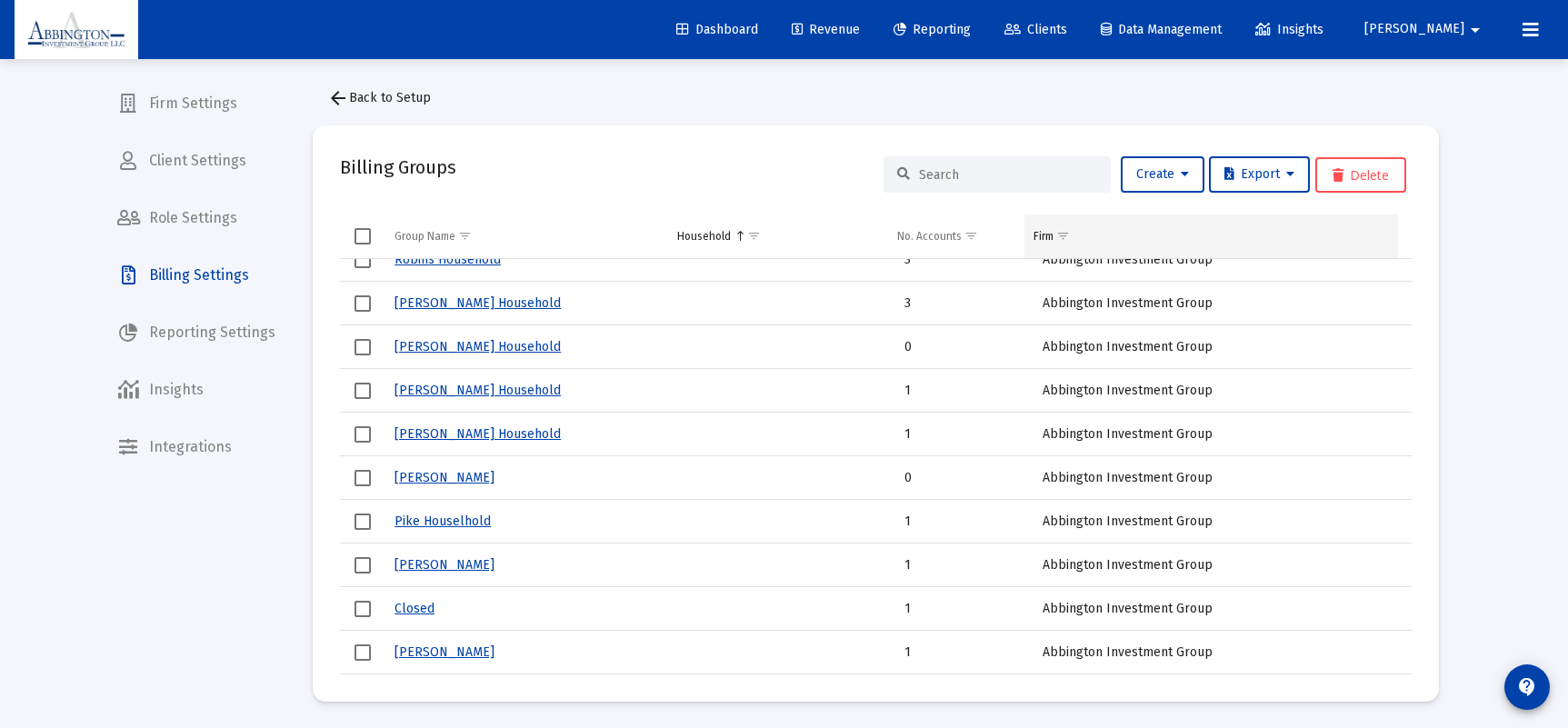
scroll to position [7, 0]
click at [960, 161] on div at bounding box center [997, 174] width 227 height 37
click at [953, 175] on input at bounding box center [1008, 174] width 178 height 16
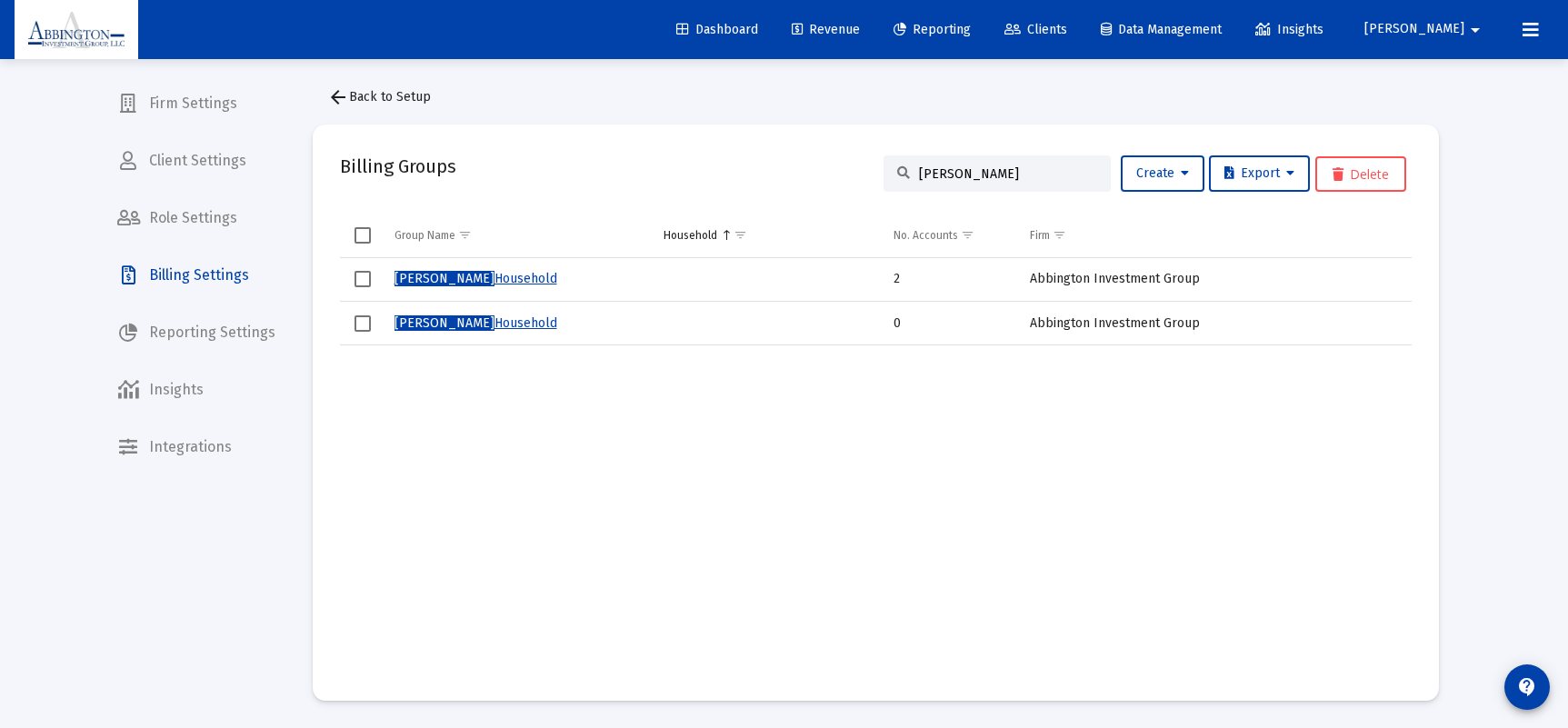
type input "[PERSON_NAME]"
click at [449, 324] on link "[PERSON_NAME] Household" at bounding box center [476, 322] width 163 height 16
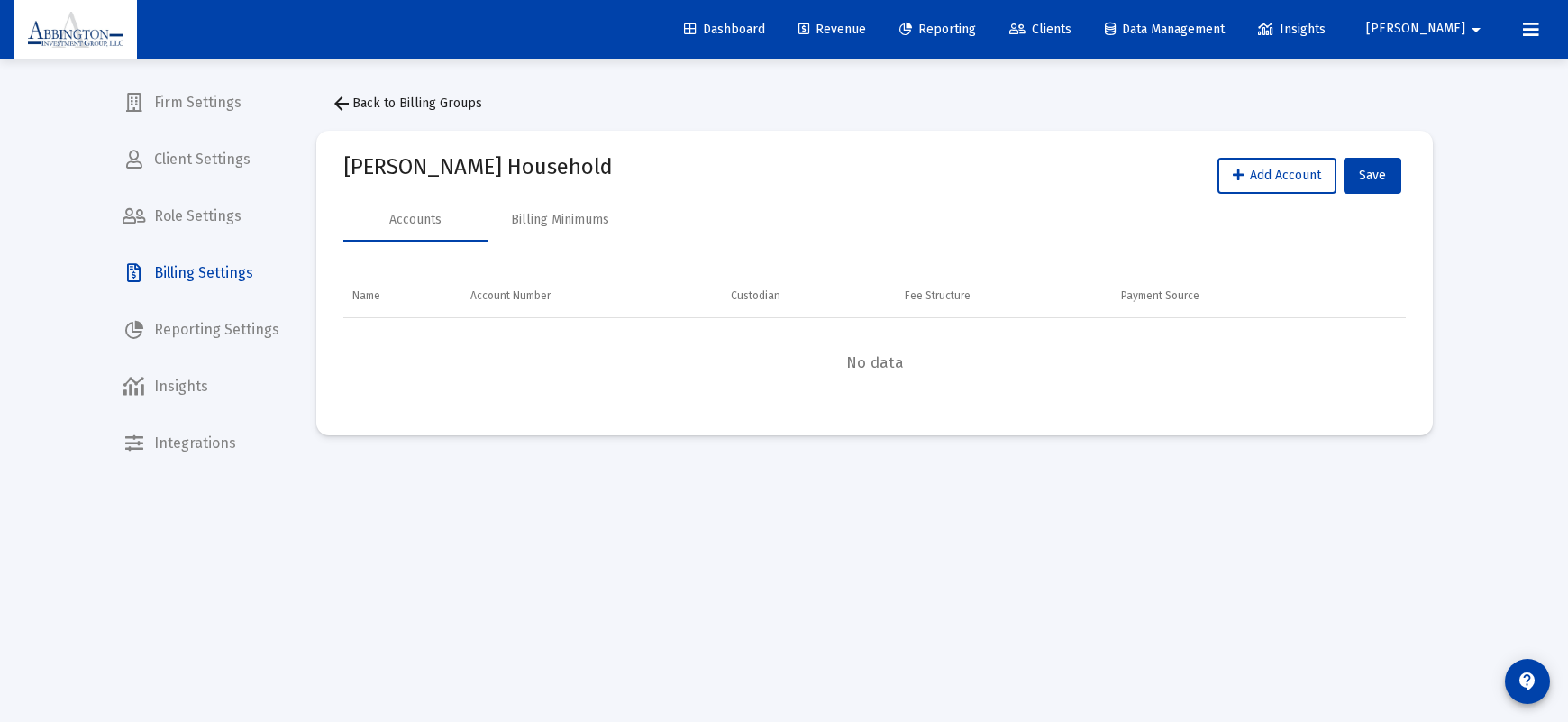
click at [336, 98] on mat-icon "arrow_back" at bounding box center [341, 104] width 22 height 22
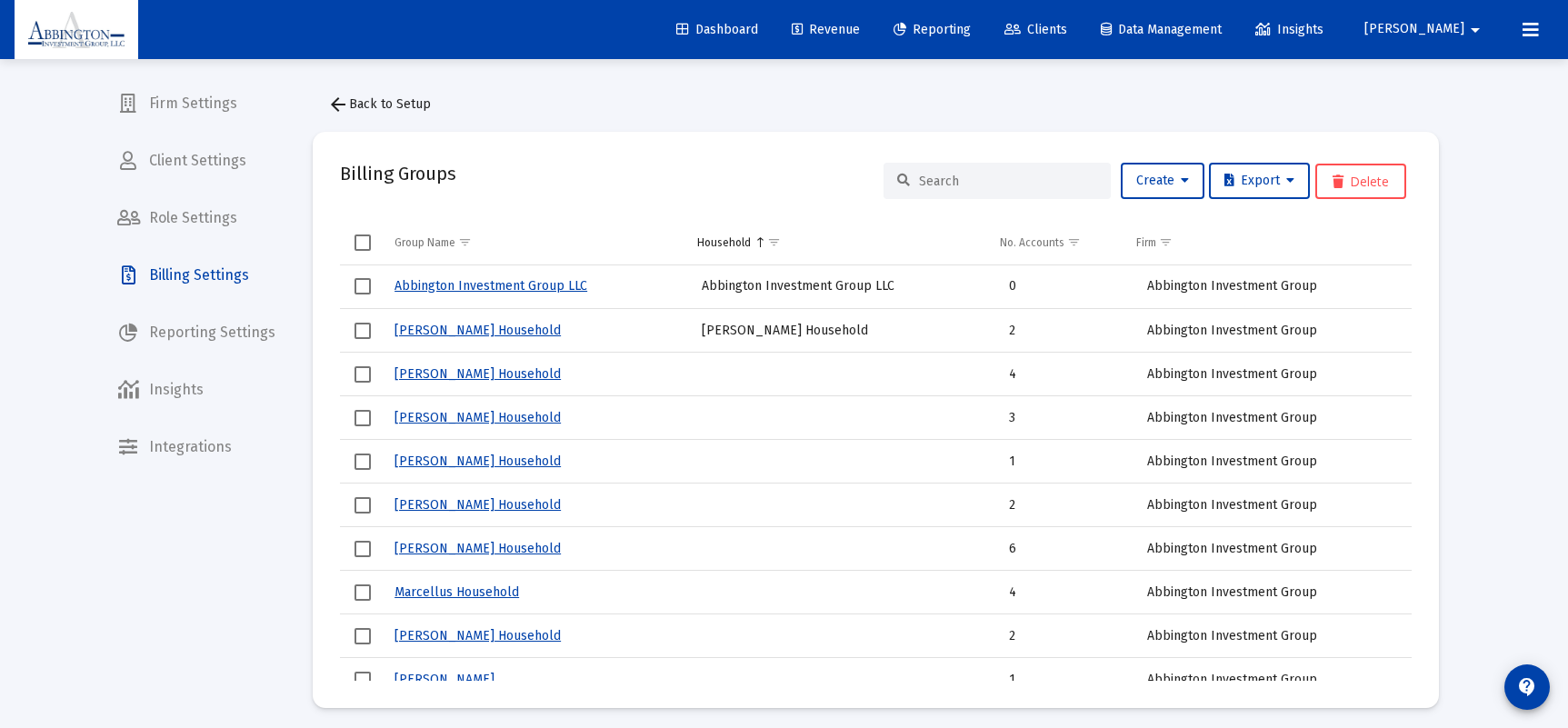
click at [998, 181] on input at bounding box center [1008, 181] width 178 height 16
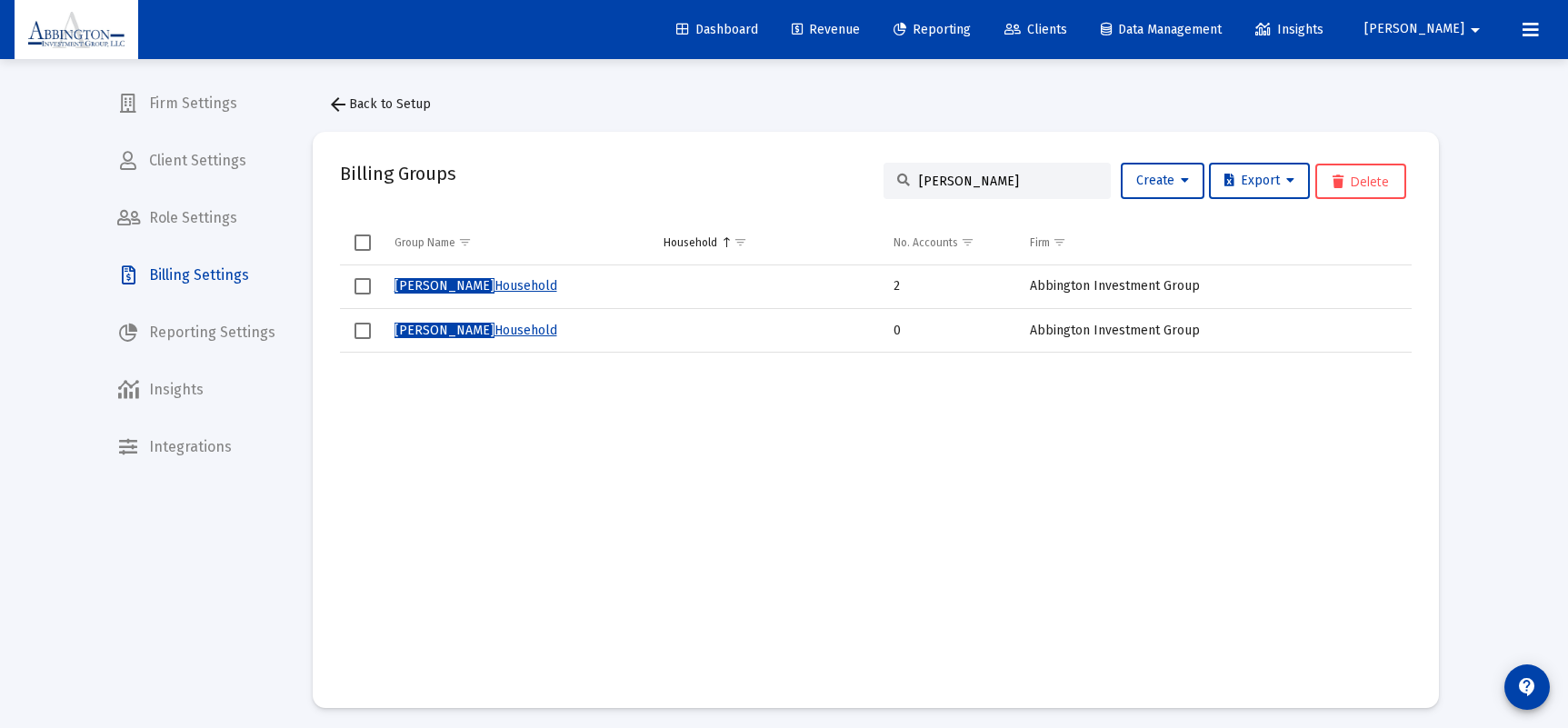
type input "[PERSON_NAME]"
click at [438, 281] on link "[PERSON_NAME] Household" at bounding box center [476, 286] width 163 height 16
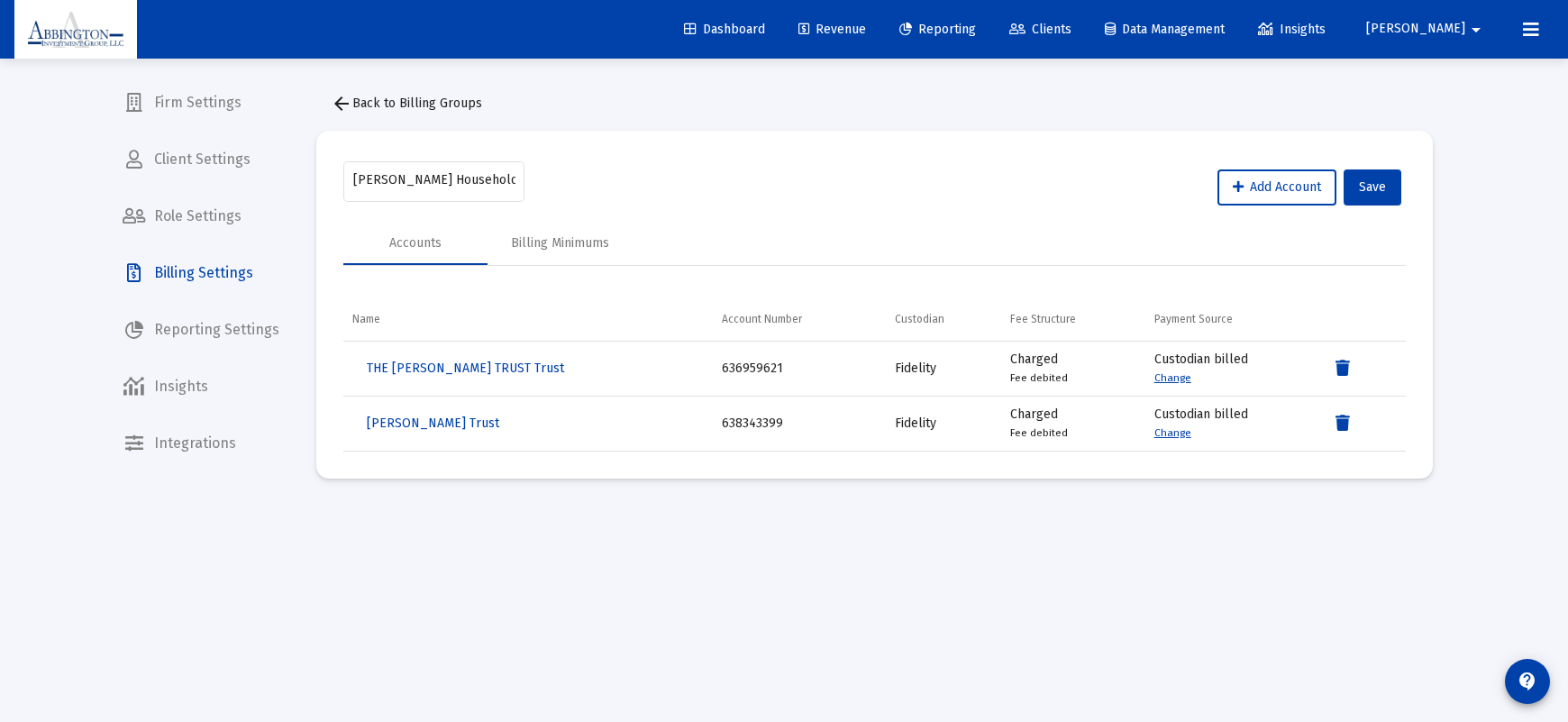
click at [341, 100] on mat-icon "arrow_back" at bounding box center [341, 104] width 22 height 22
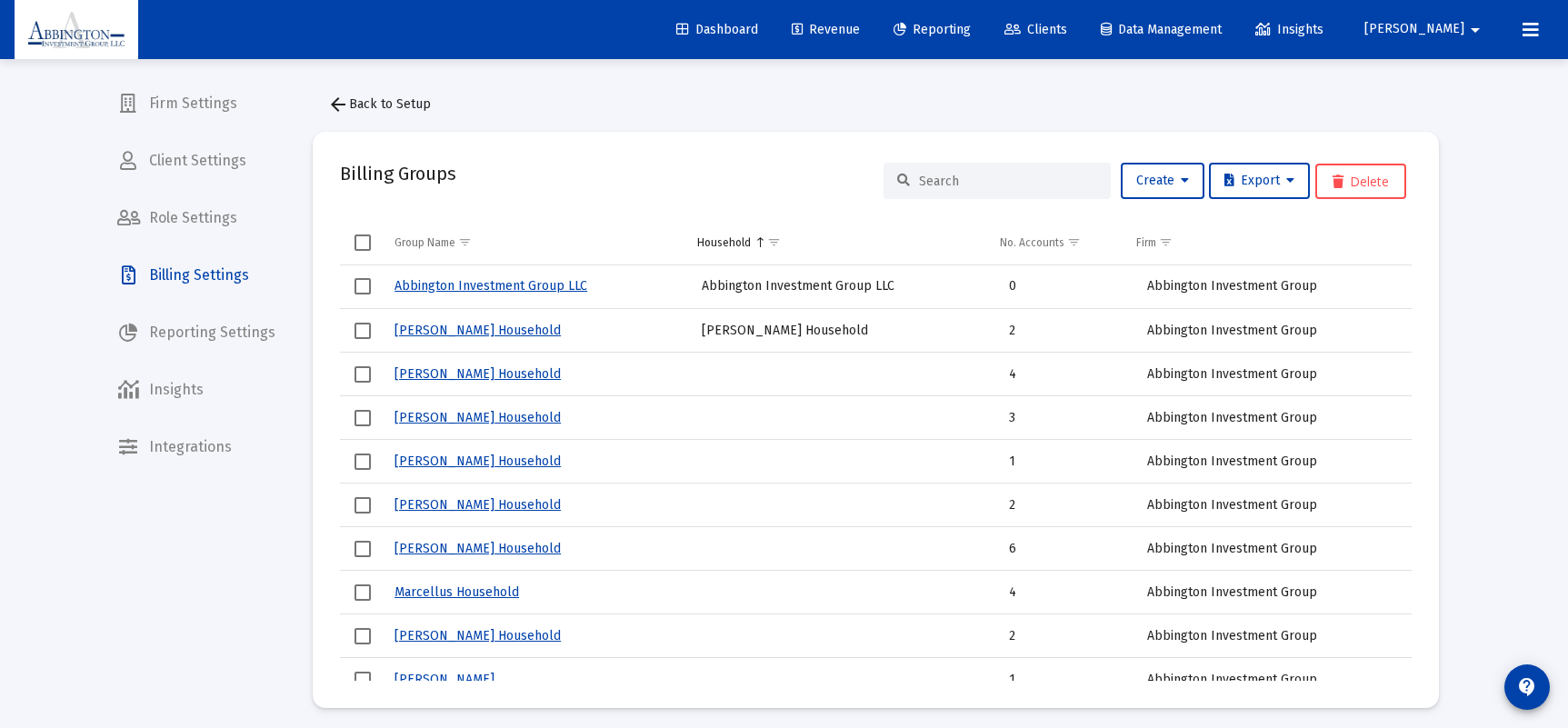
click at [999, 186] on input at bounding box center [1008, 181] width 178 height 16
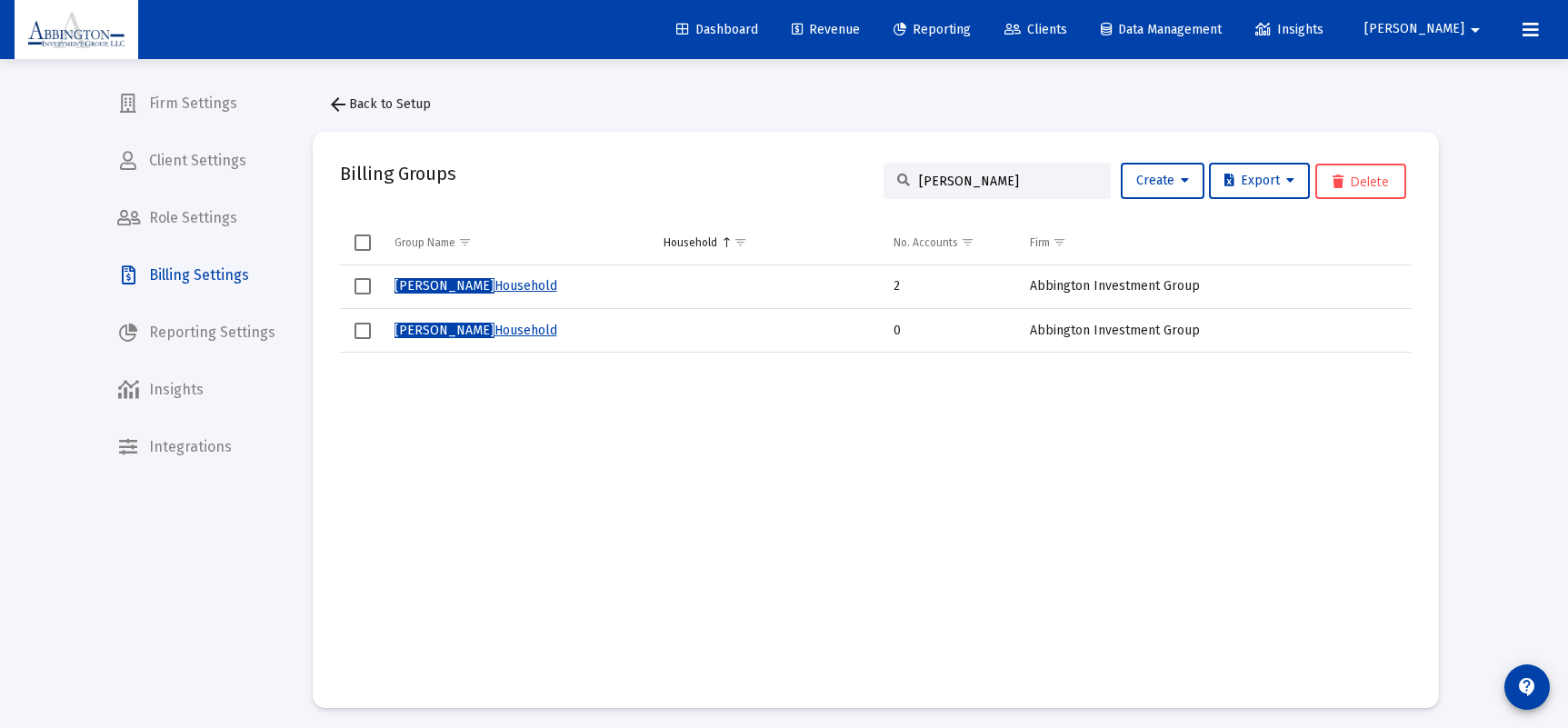
type input "[PERSON_NAME]"
click at [362, 330] on span "Select row" at bounding box center [362, 331] width 16 height 16
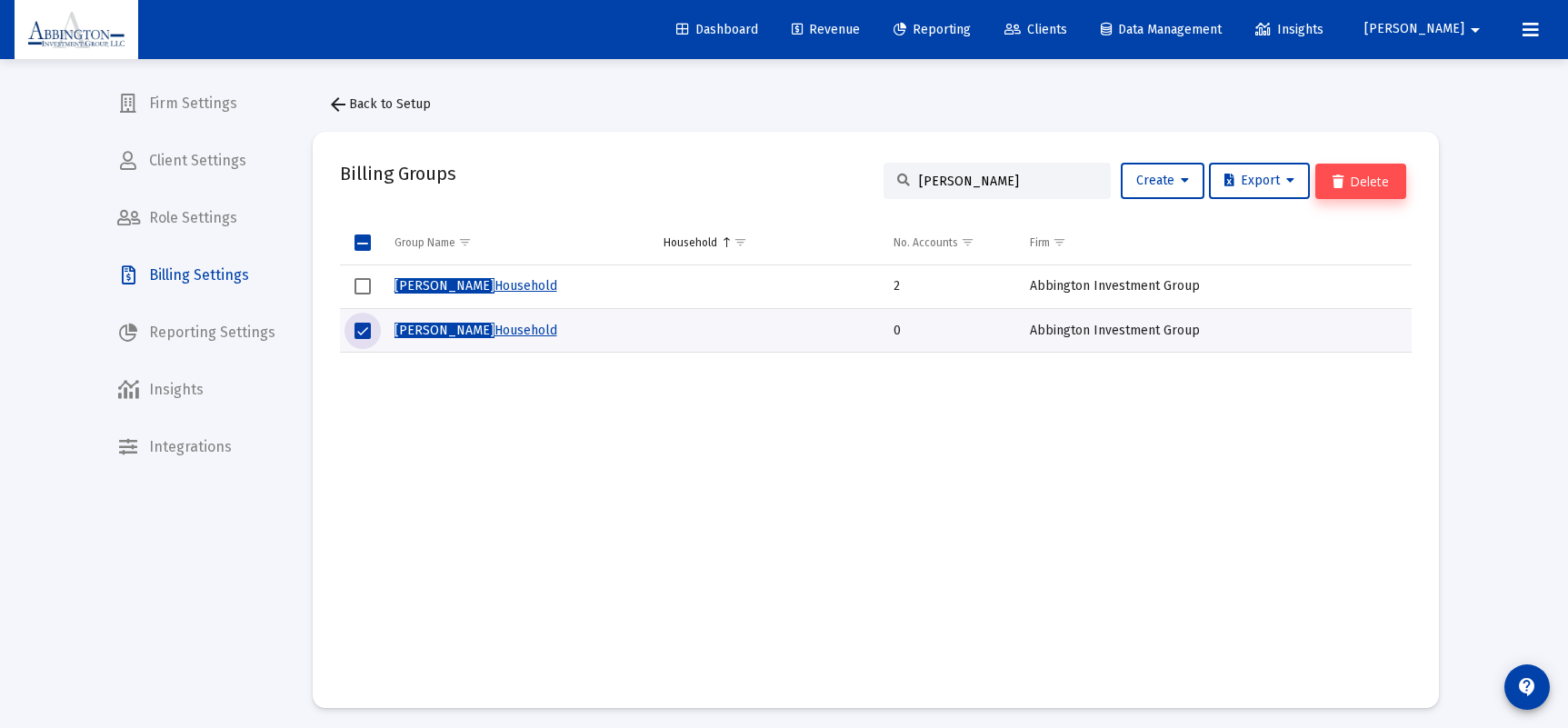
click at [1348, 179] on button "Delete" at bounding box center [1360, 181] width 91 height 36
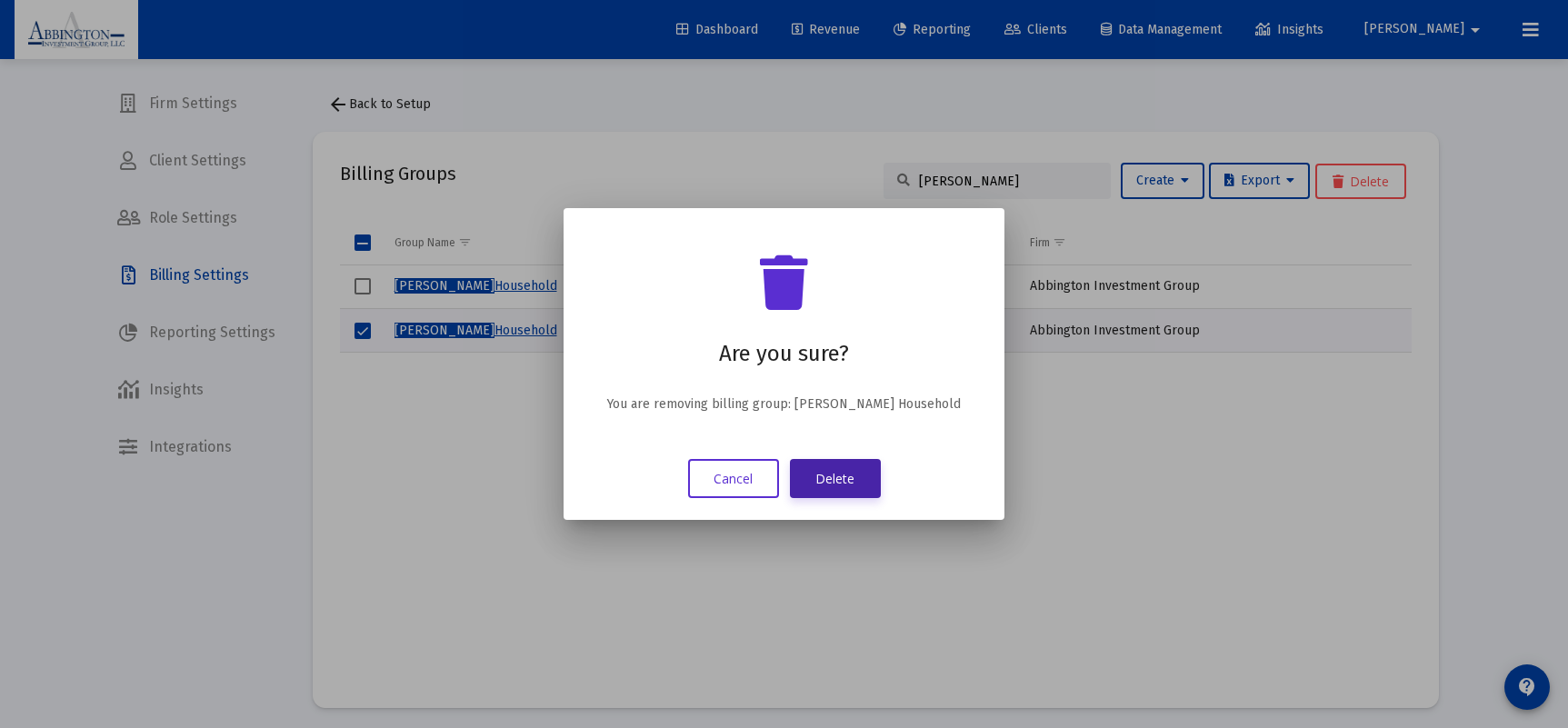
click at [828, 472] on button "Delete" at bounding box center [835, 478] width 91 height 39
